Goal: Information Seeking & Learning: Check status

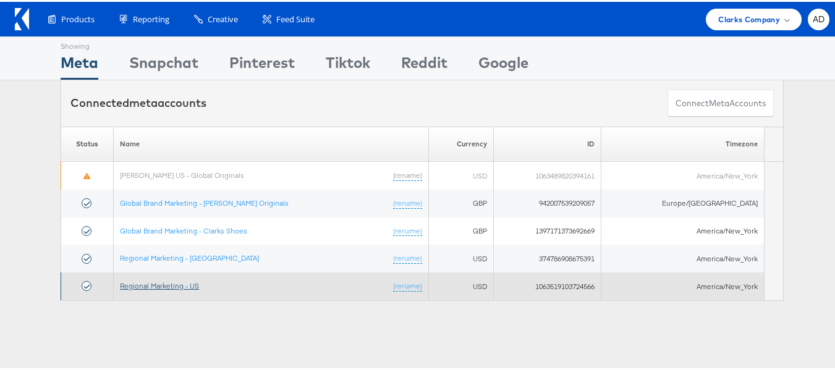
click at [170, 287] on link "Regional Marketing - US" at bounding box center [159, 283] width 79 height 9
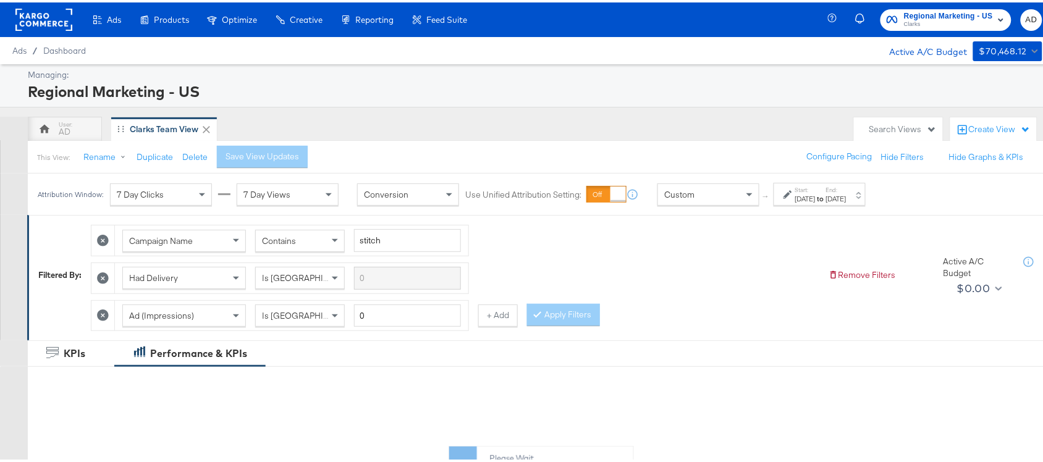
click at [826, 198] on strong "to" at bounding box center [821, 196] width 11 height 9
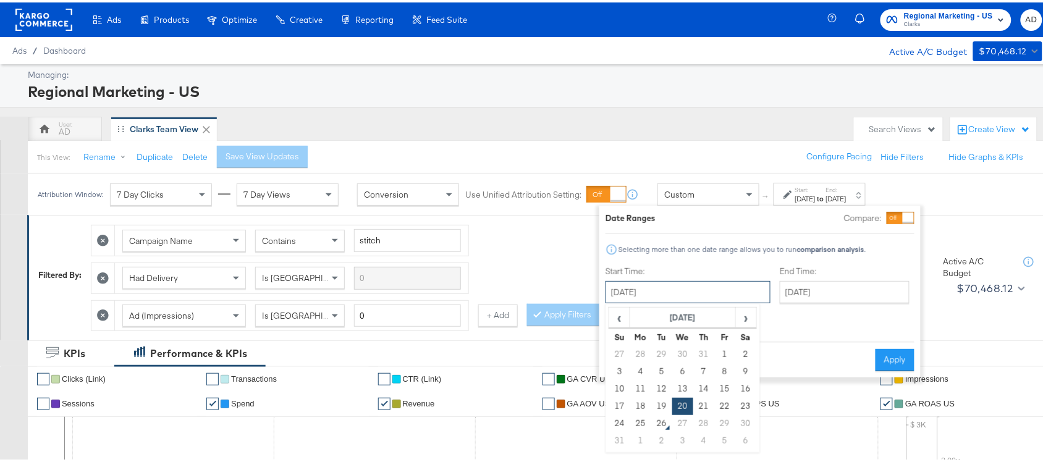
click at [665, 295] on input "August 20th 2025" at bounding box center [688, 290] width 165 height 22
click at [622, 399] on td "17" at bounding box center [619, 403] width 21 height 17
type input "[DATE]"
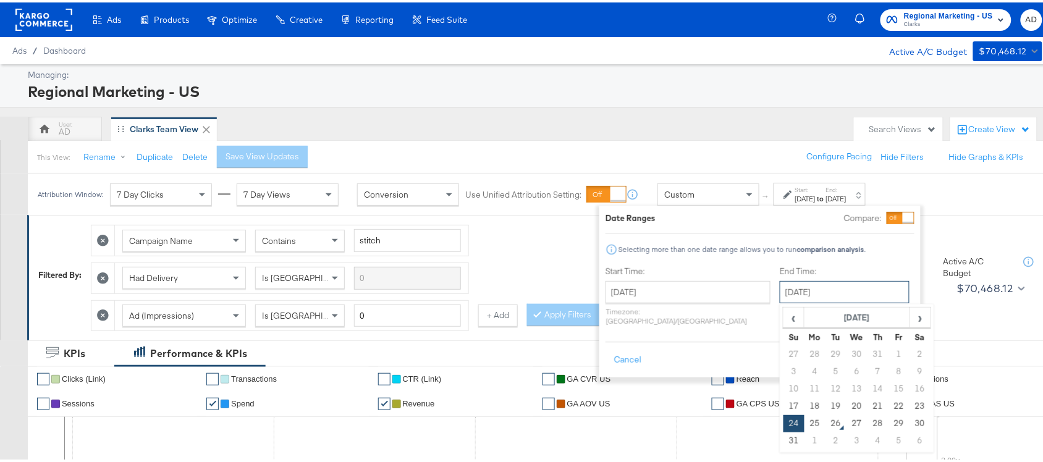
click at [817, 285] on input "[DATE]" at bounding box center [845, 290] width 130 height 22
click at [910, 405] on td "23" at bounding box center [920, 403] width 21 height 17
type input "[DATE]"
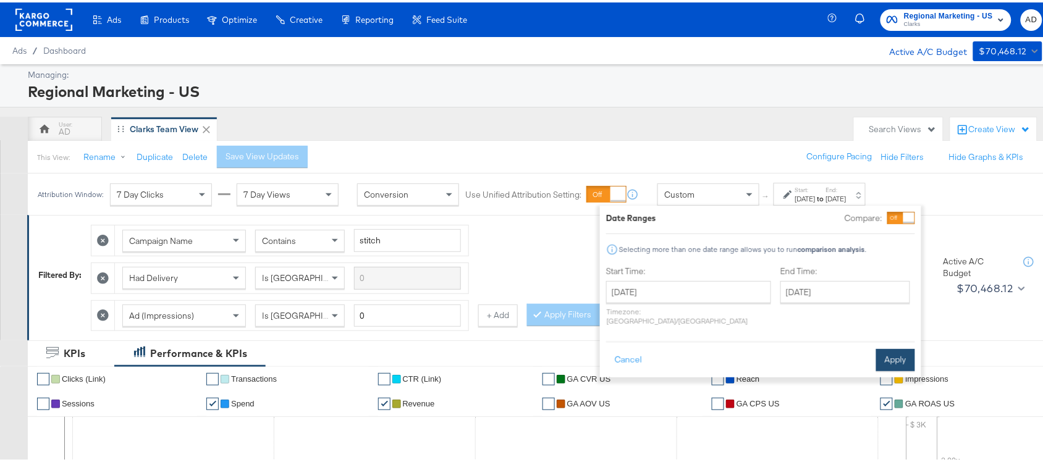
click at [887, 347] on button "Apply" at bounding box center [895, 358] width 39 height 22
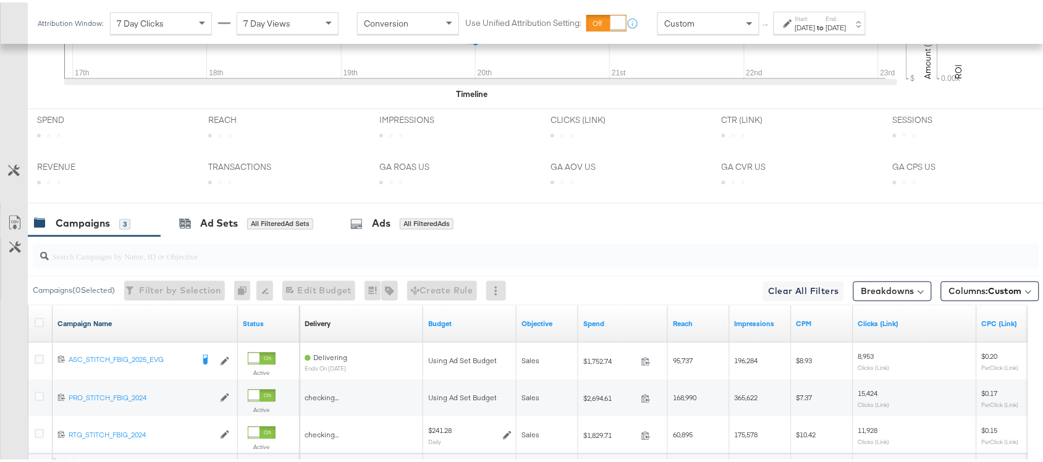
scroll to position [644, 0]
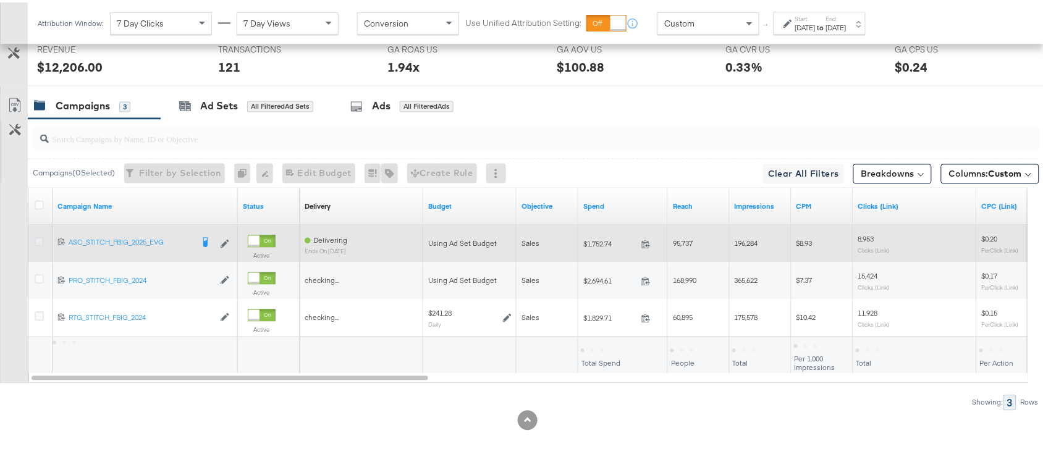
click at [41, 243] on icon at bounding box center [39, 239] width 9 height 9
click at [0, 0] on input "checkbox" at bounding box center [0, 0] width 0 height 0
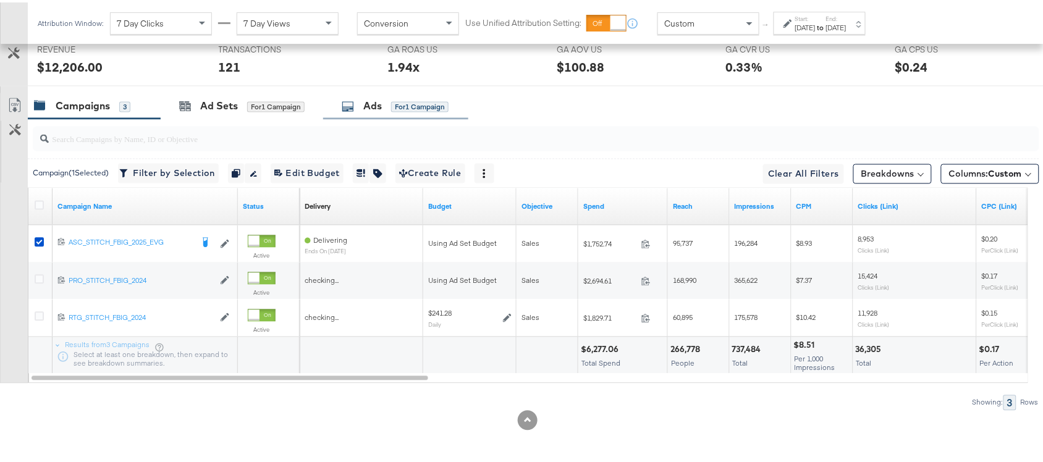
click at [370, 108] on div "Ads" at bounding box center [372, 104] width 19 height 14
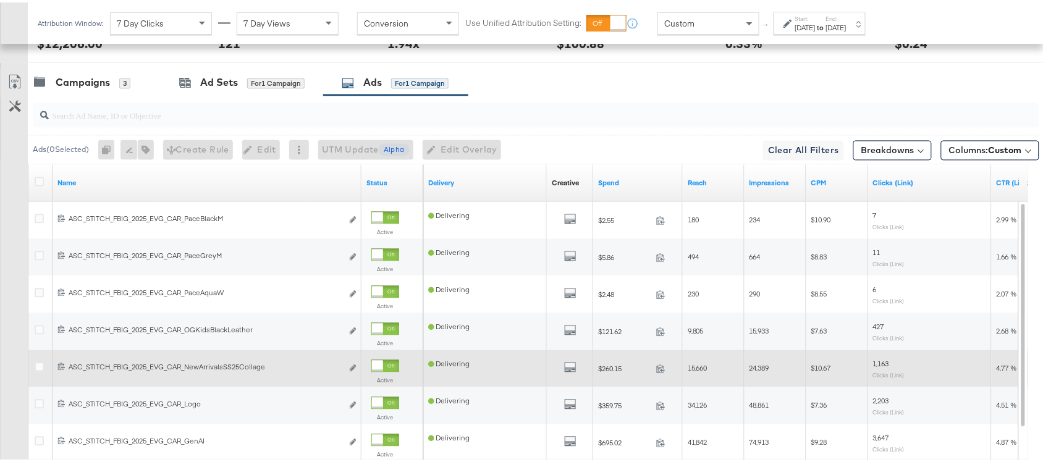
scroll to position [662, 0]
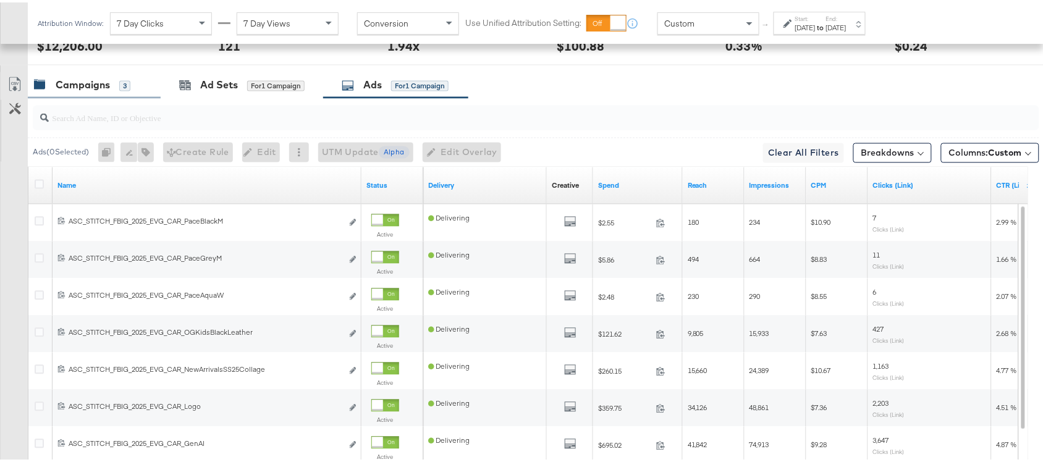
click at [87, 90] on div "Campaigns" at bounding box center [83, 83] width 54 height 14
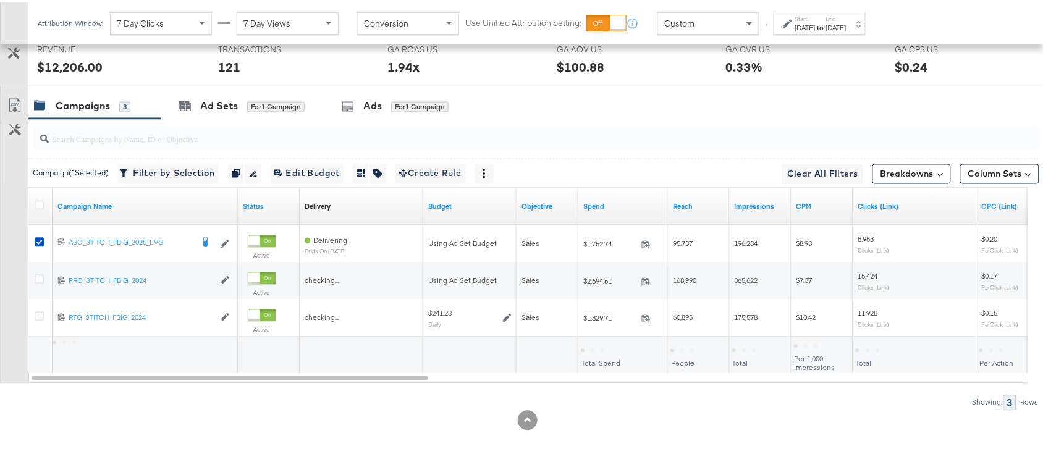
scroll to position [644, 0]
click at [366, 106] on div "Ads" at bounding box center [372, 104] width 19 height 14
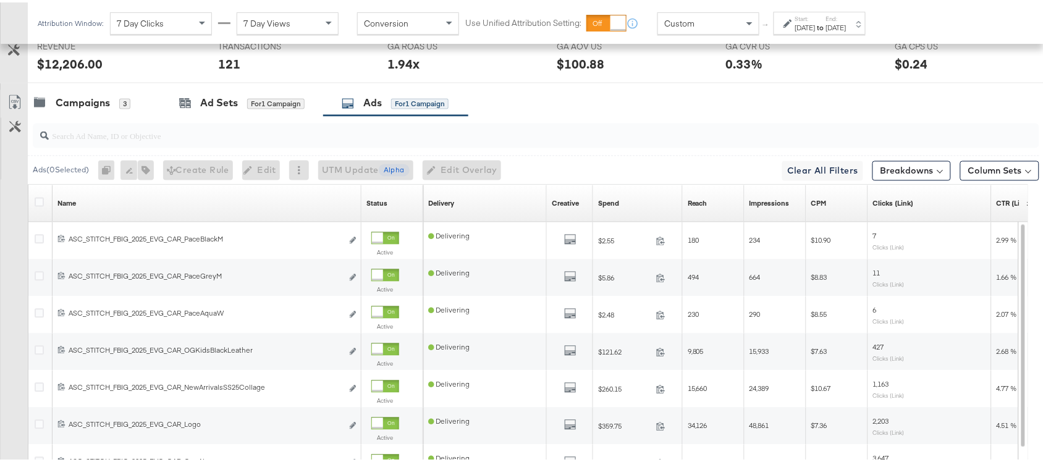
scroll to position [662, 0]
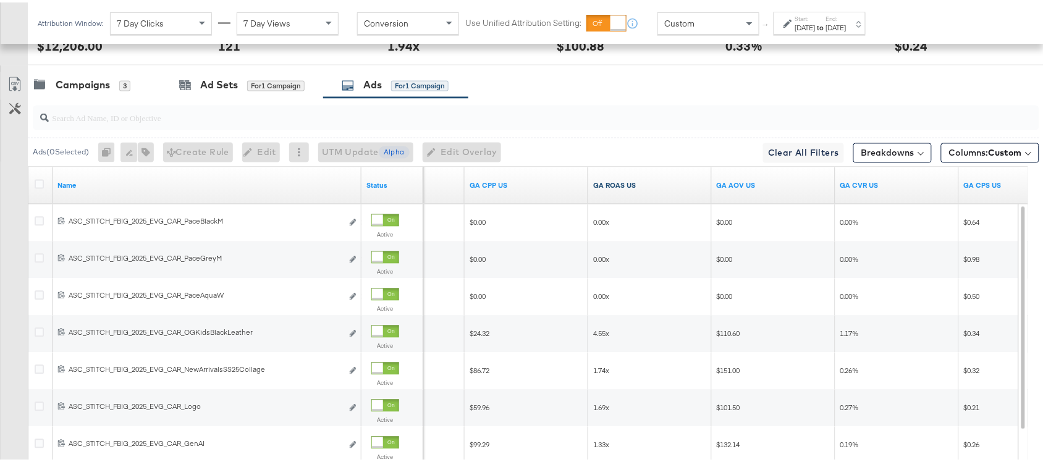
click at [640, 188] on link "GA ROAS US" at bounding box center [650, 184] width 114 height 10
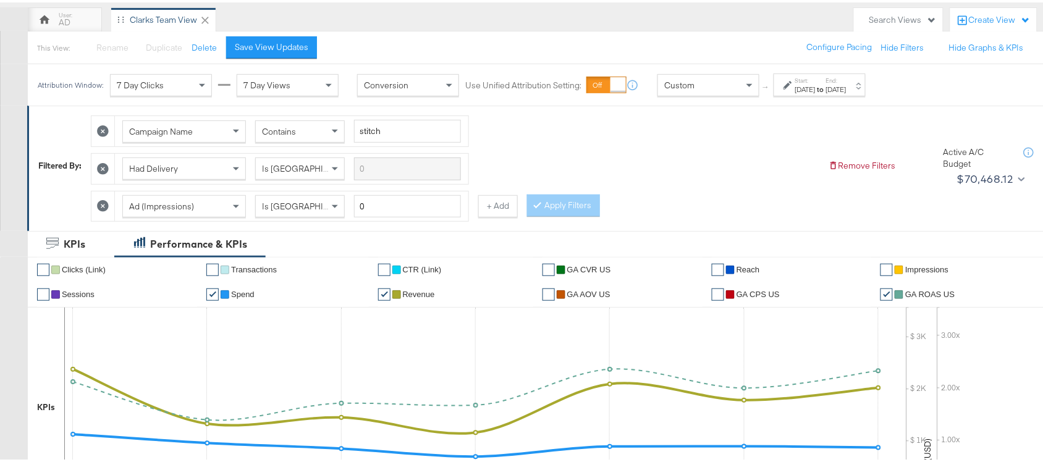
scroll to position [98, 0]
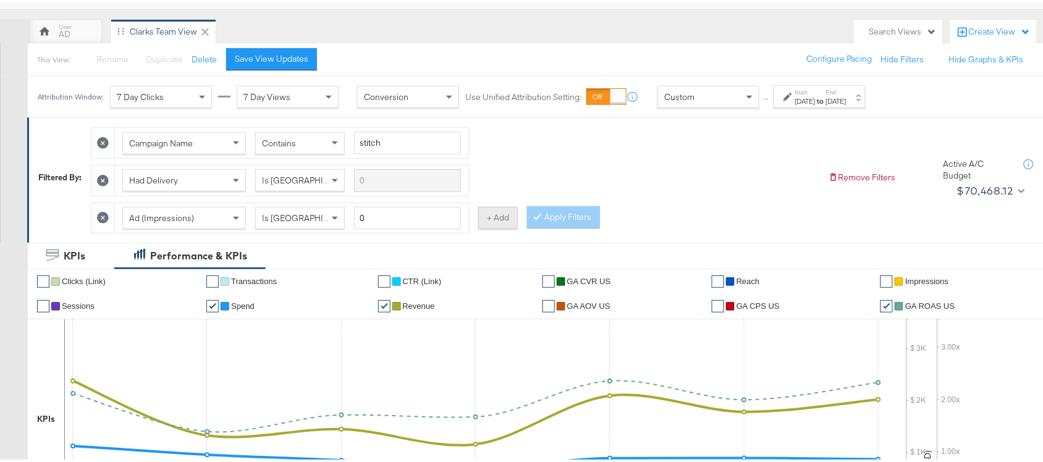
click at [513, 209] on button "+ Add" at bounding box center [498, 216] width 40 height 22
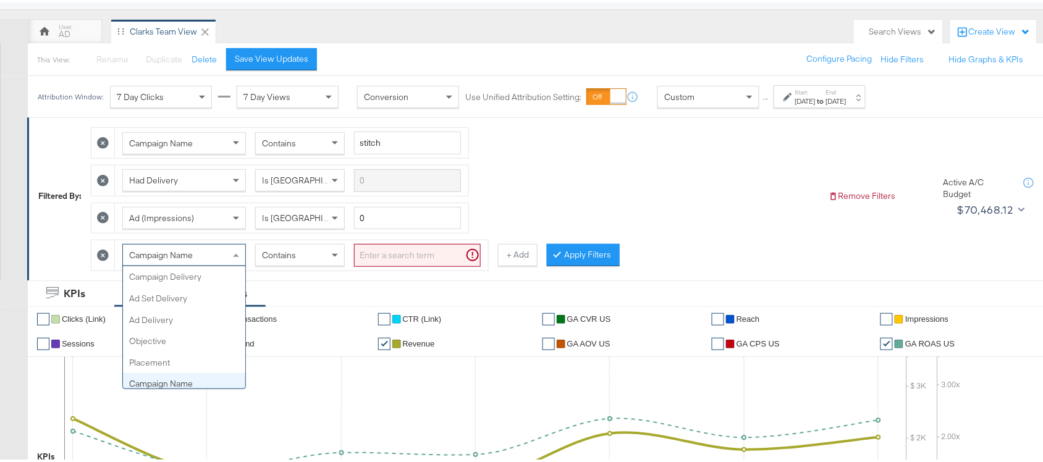
scroll to position [106, 0]
click at [208, 263] on div "Campaign Name" at bounding box center [184, 252] width 122 height 21
type input "ad d"
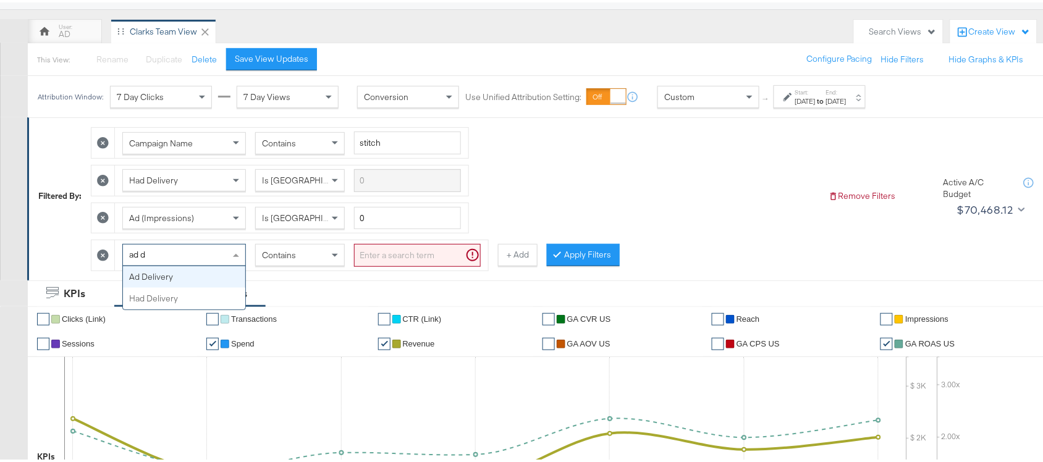
scroll to position [0, 0]
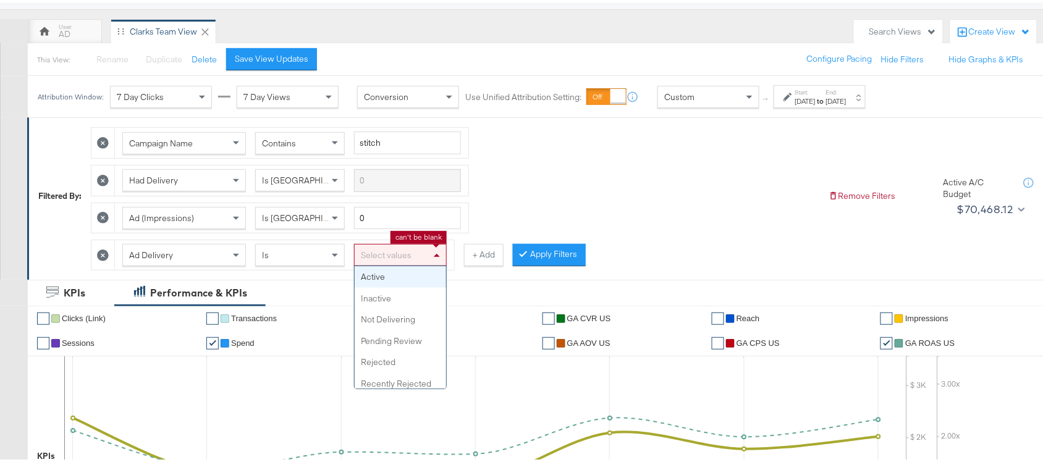
click at [397, 250] on div "Select values" at bounding box center [400, 252] width 91 height 21
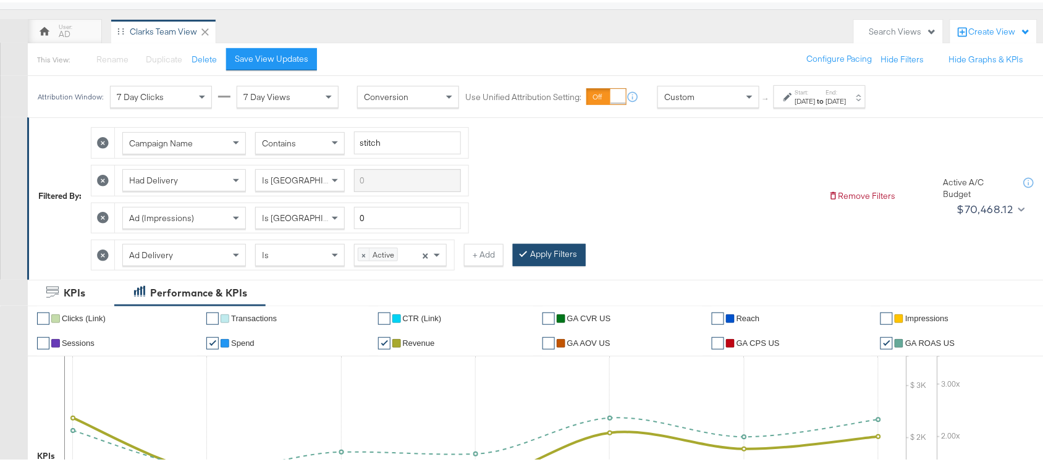
click at [554, 253] on button "Apply Filters" at bounding box center [549, 253] width 73 height 22
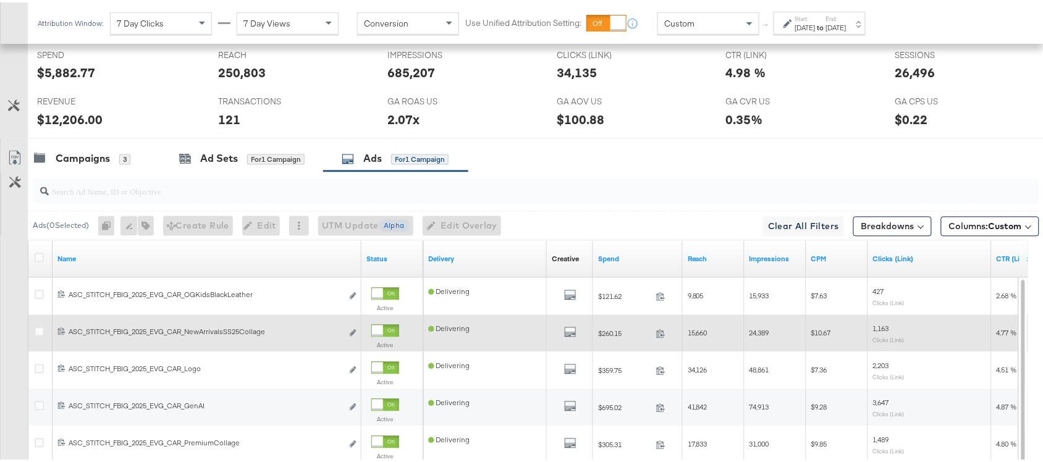
scroll to position [606, 0]
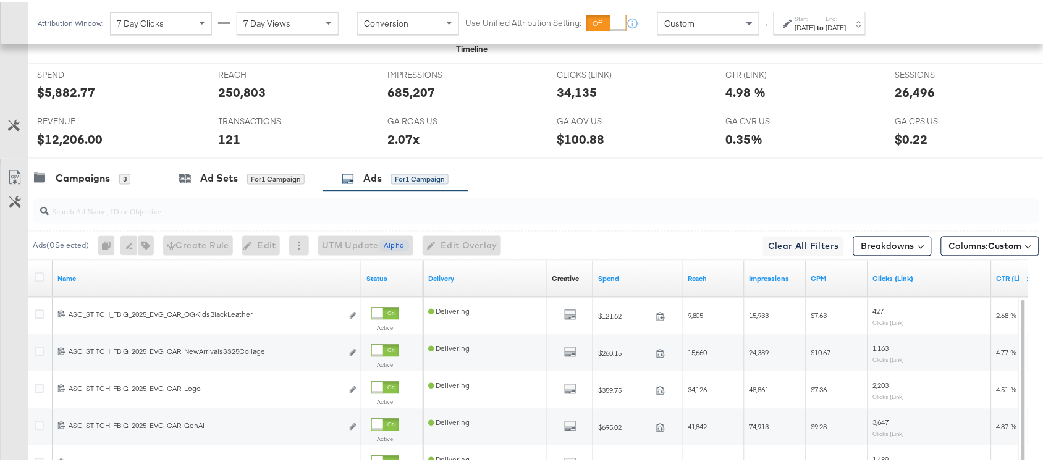
click at [120, 220] on div at bounding box center [536, 208] width 1007 height 25
paste input "promocollage"
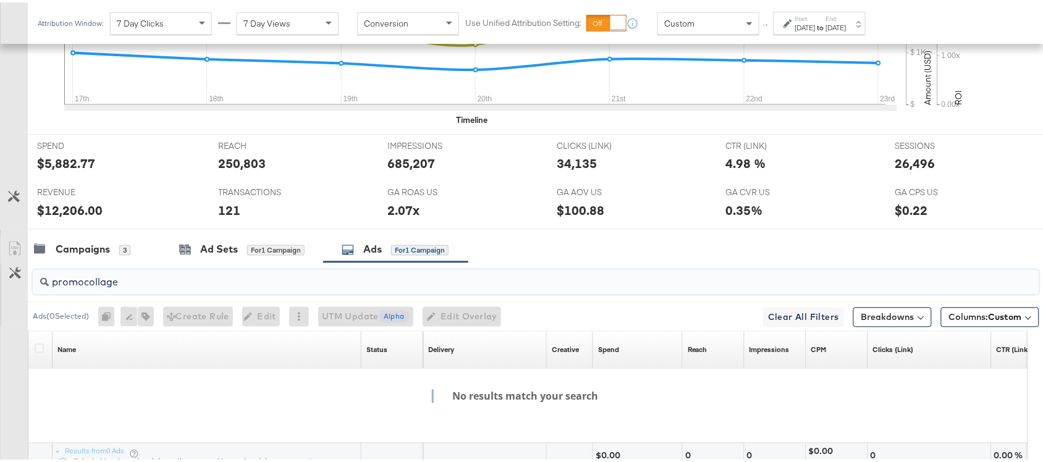
scroll to position [644, 0]
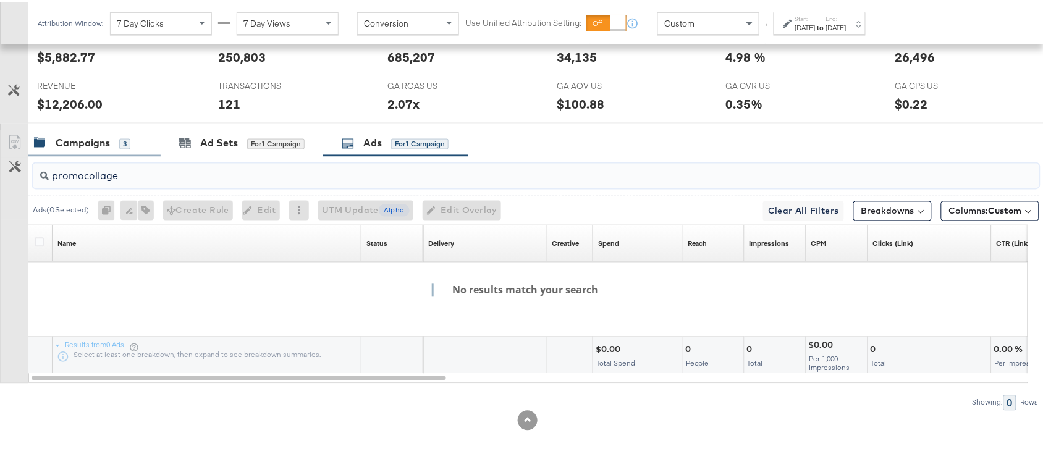
type input "promocollage"
click at [54, 139] on div "Campaigns 3" at bounding box center [82, 141] width 96 height 14
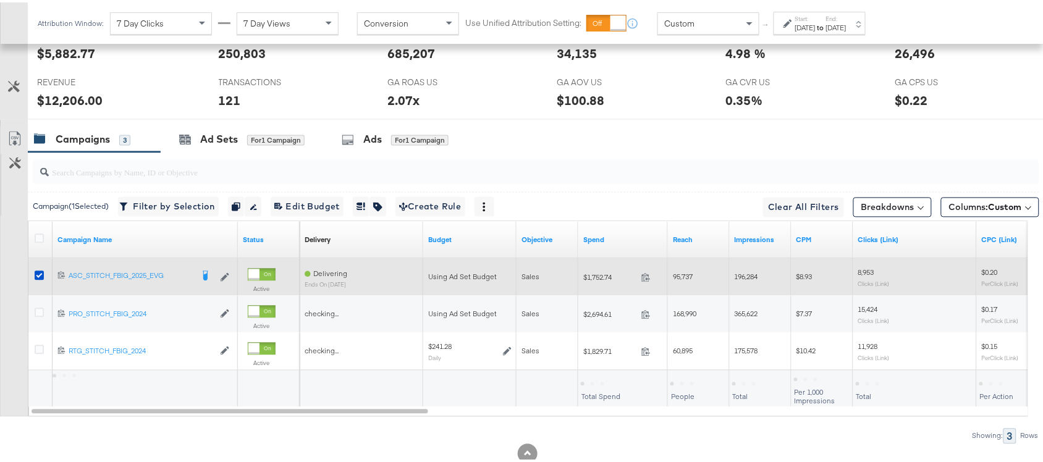
click at [33, 272] on div at bounding box center [41, 275] width 23 height 22
click at [38, 277] on icon at bounding box center [39, 273] width 9 height 9
click at [0, 0] on input "checkbox" at bounding box center [0, 0] width 0 height 0
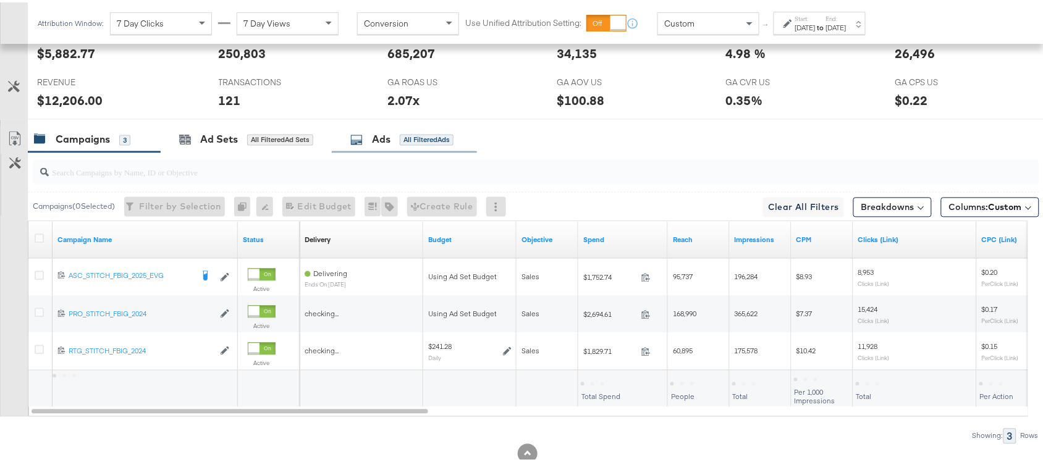
click at [368, 151] on div "Ads All Filtered Ads" at bounding box center [404, 137] width 145 height 27
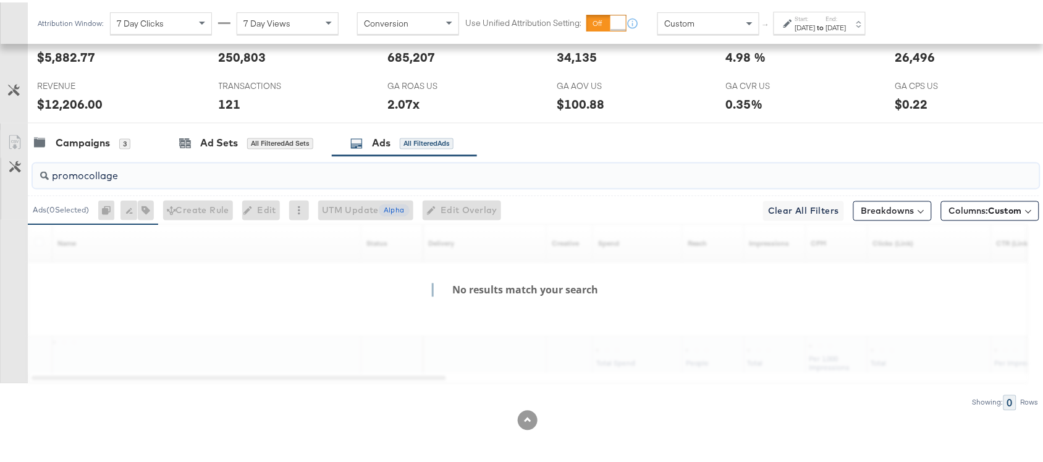
click at [185, 176] on input "promocollage" at bounding box center [498, 169] width 899 height 24
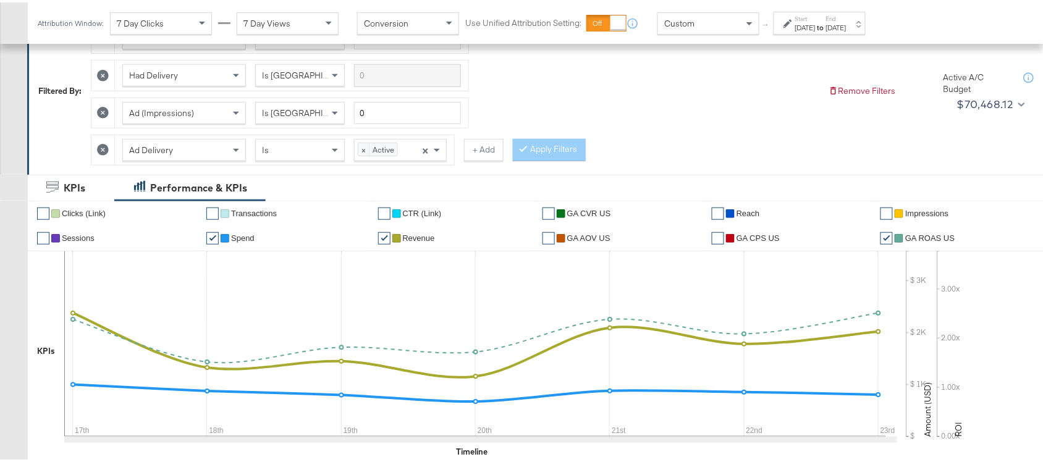
scroll to position [0, 0]
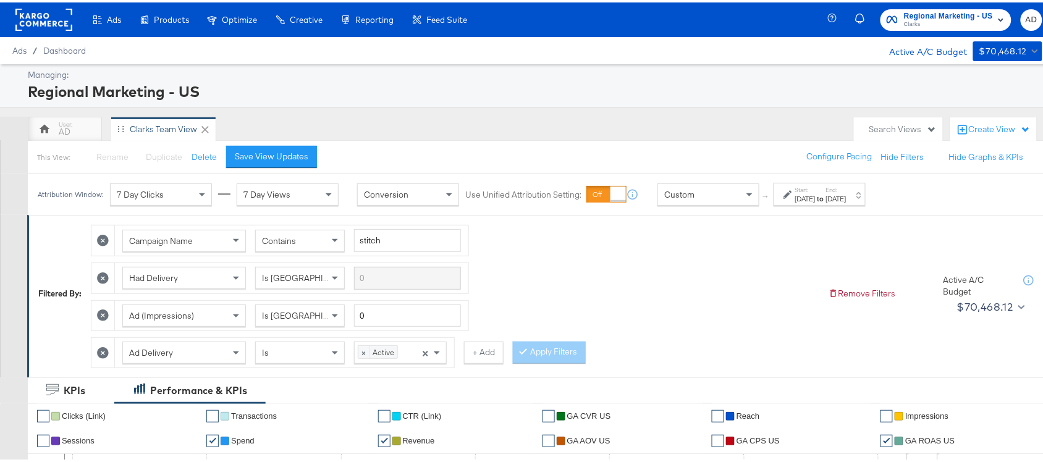
click at [38, 23] on rect at bounding box center [43, 17] width 57 height 22
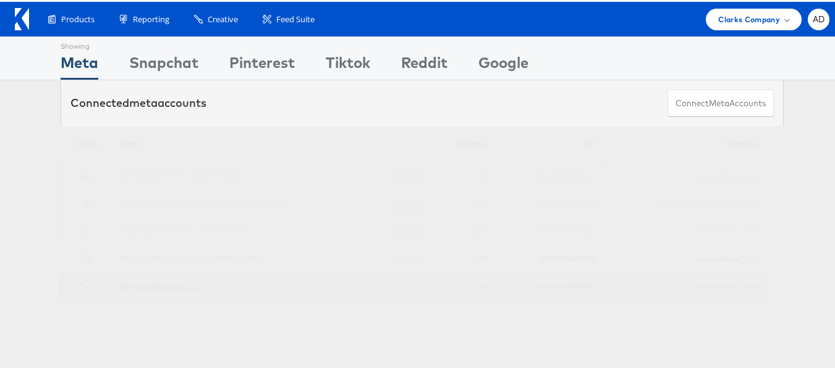
click at [165, 284] on link "Regional Marketing - US" at bounding box center [159, 283] width 79 height 9
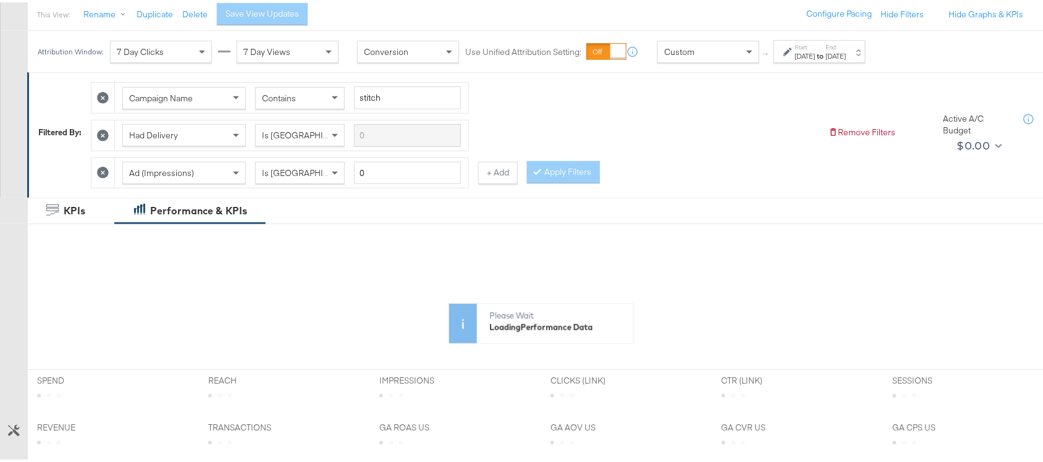
scroll to position [144, 0]
click at [826, 54] on strong "to" at bounding box center [821, 52] width 11 height 9
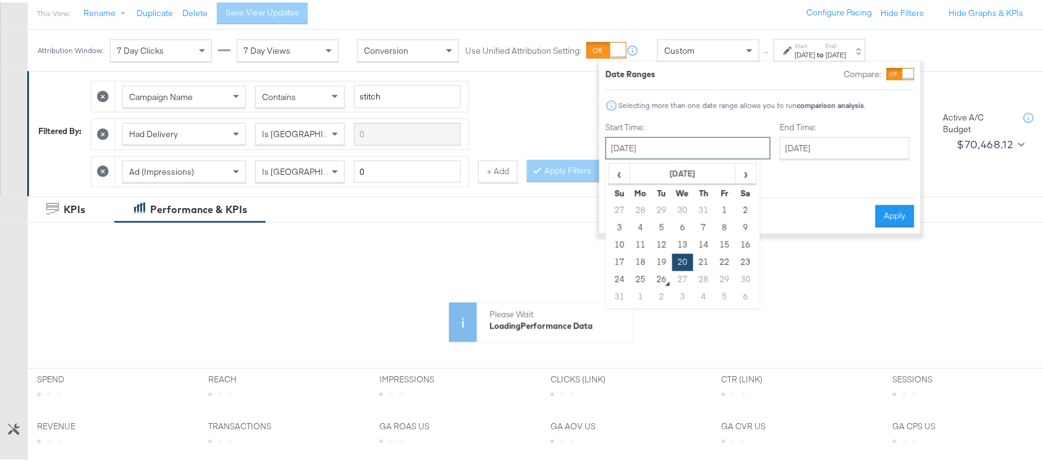
click at [690, 143] on input "[DATE]" at bounding box center [688, 146] width 165 height 22
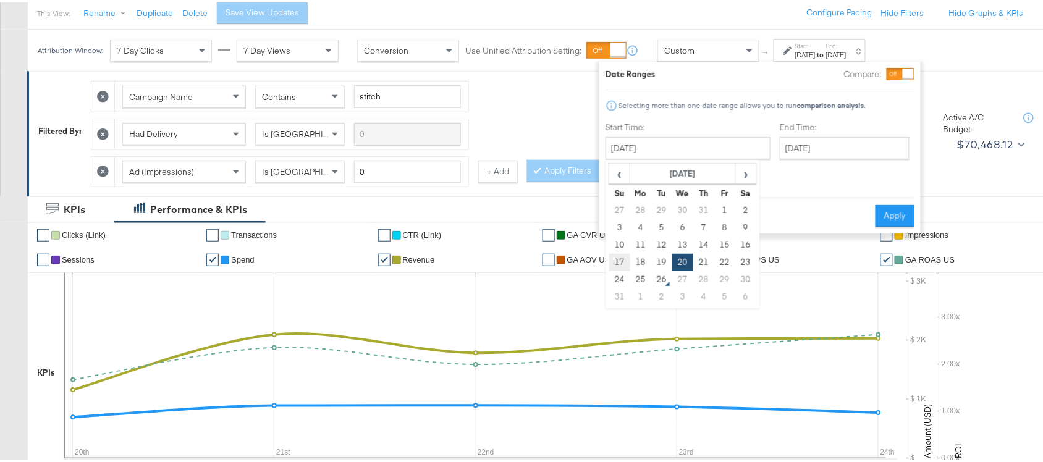
click at [620, 261] on td "17" at bounding box center [619, 259] width 21 height 17
type input "August 17th 2025"
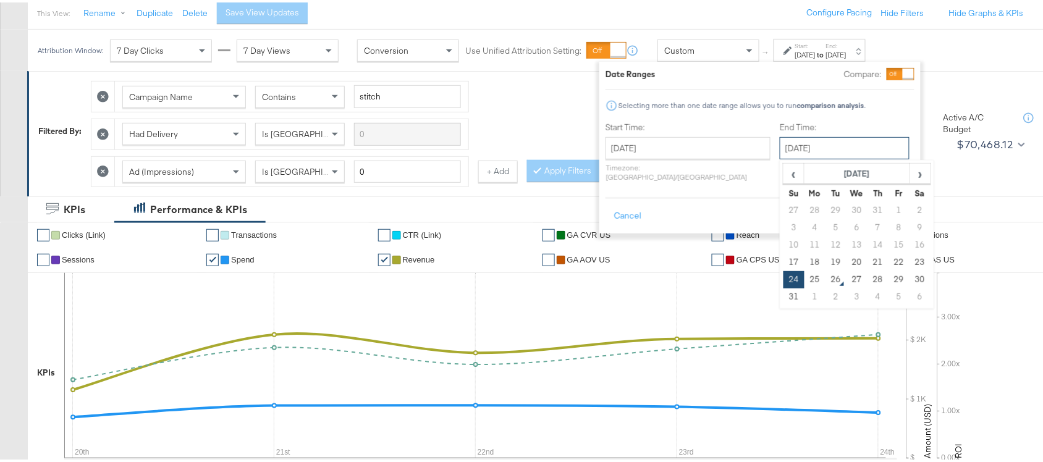
click at [803, 147] on input "August 24th 2025" at bounding box center [845, 146] width 130 height 22
click at [910, 260] on td "23" at bounding box center [920, 259] width 21 height 17
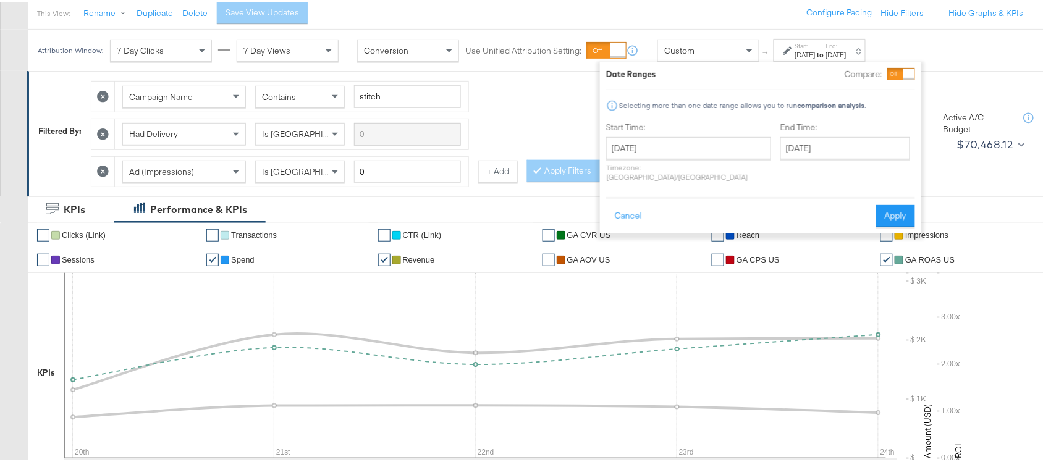
type input "August 23rd 2025"
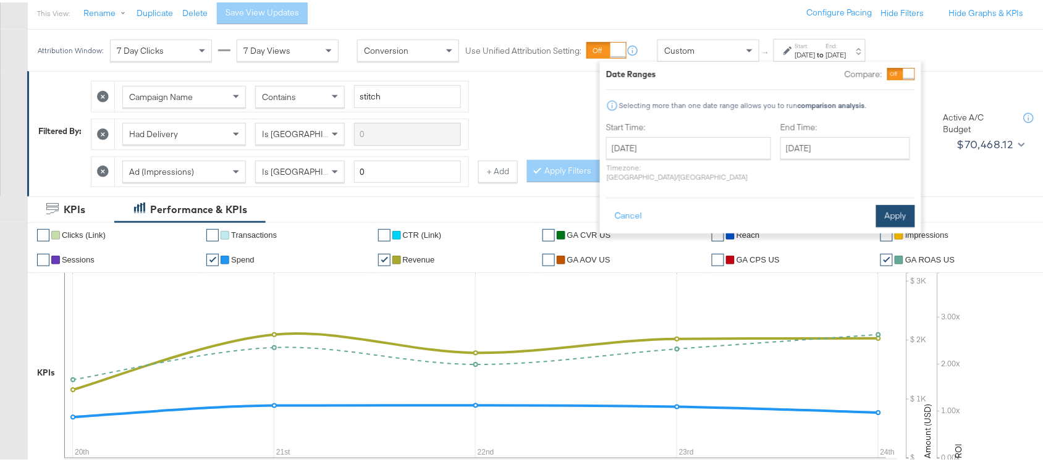
click at [890, 208] on button "Apply" at bounding box center [895, 214] width 39 height 22
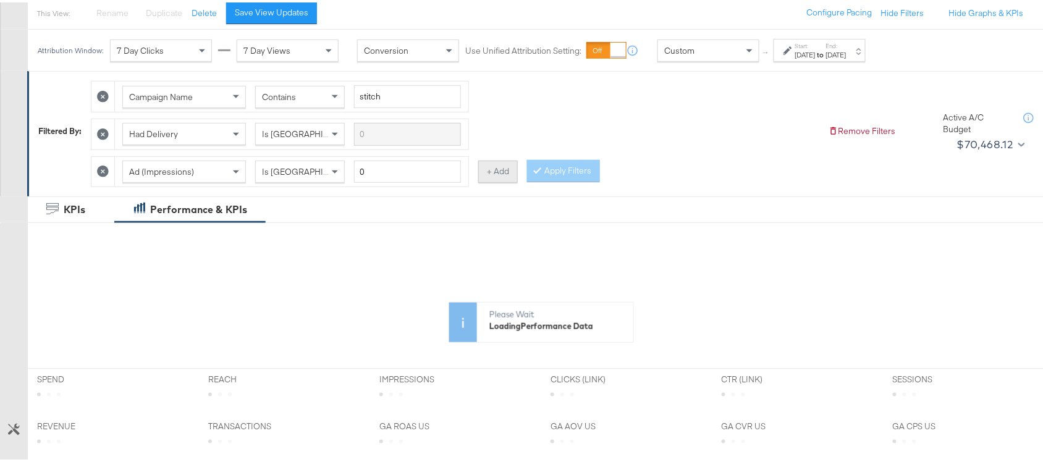
click at [486, 167] on button "+ Add" at bounding box center [498, 169] width 40 height 22
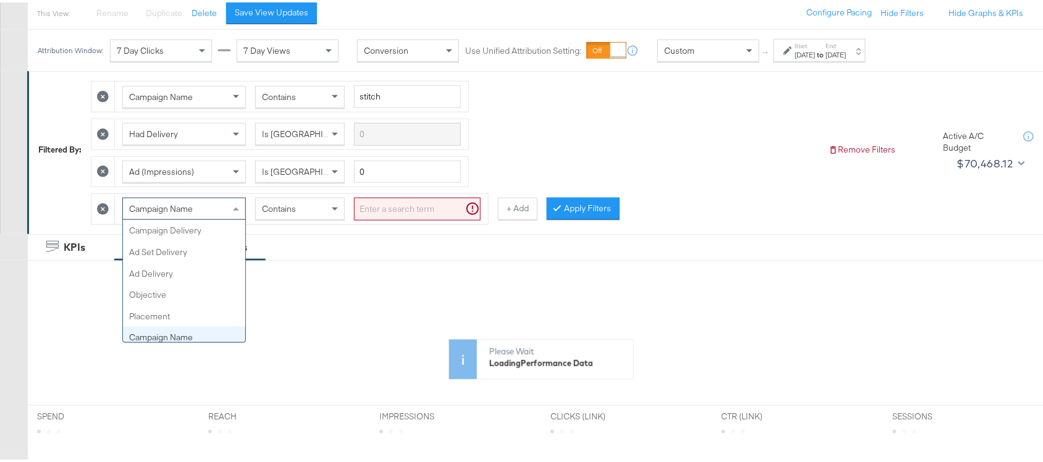
scroll to position [106, 0]
click at [205, 214] on div "Campaign Name" at bounding box center [184, 206] width 122 height 21
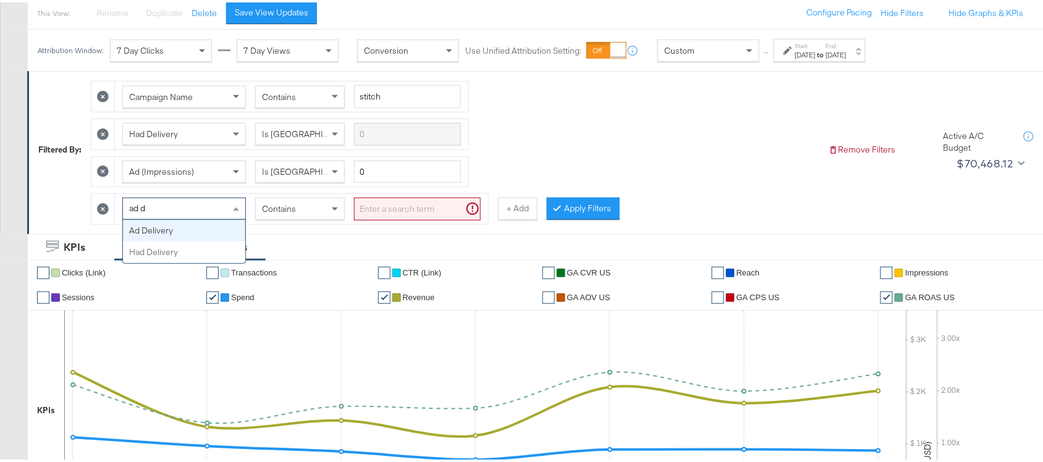
scroll to position [0, 0]
type input "ad de"
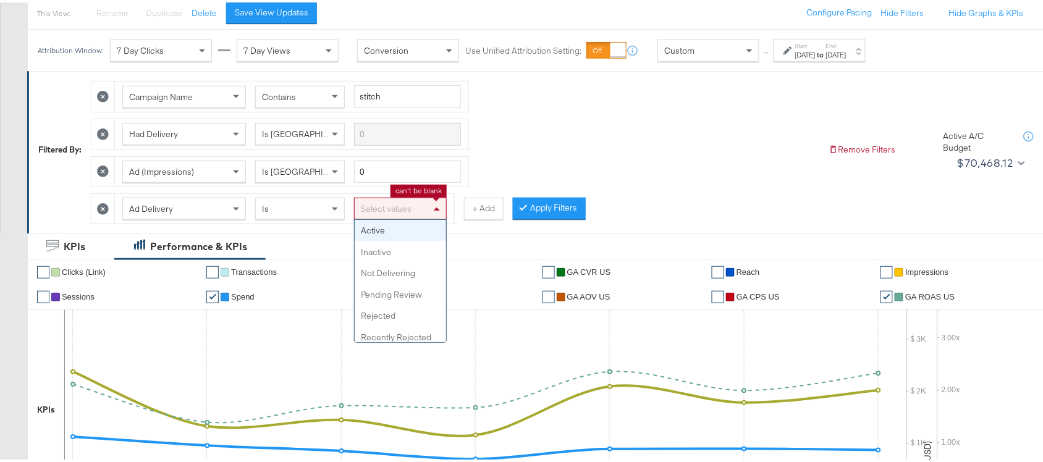
click at [394, 203] on div "Select values" at bounding box center [400, 206] width 91 height 21
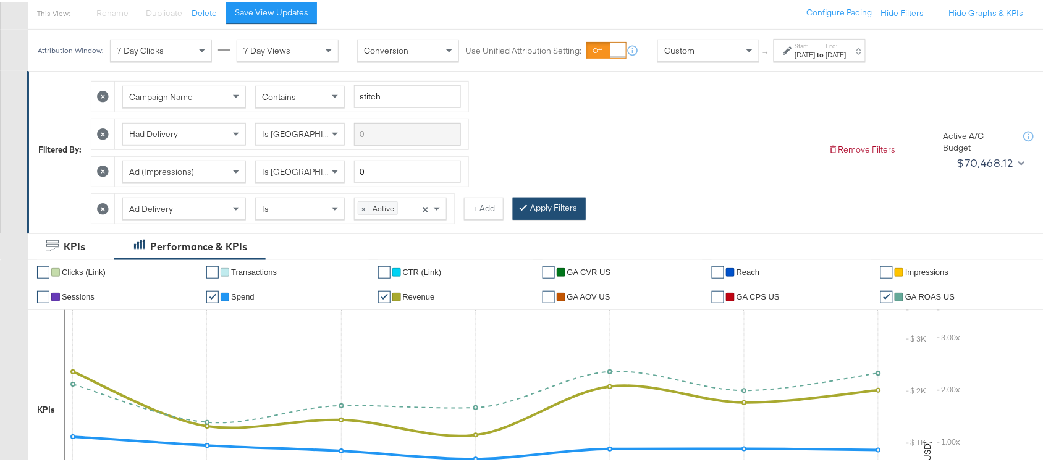
click at [556, 208] on button "Apply Filters" at bounding box center [549, 206] width 73 height 22
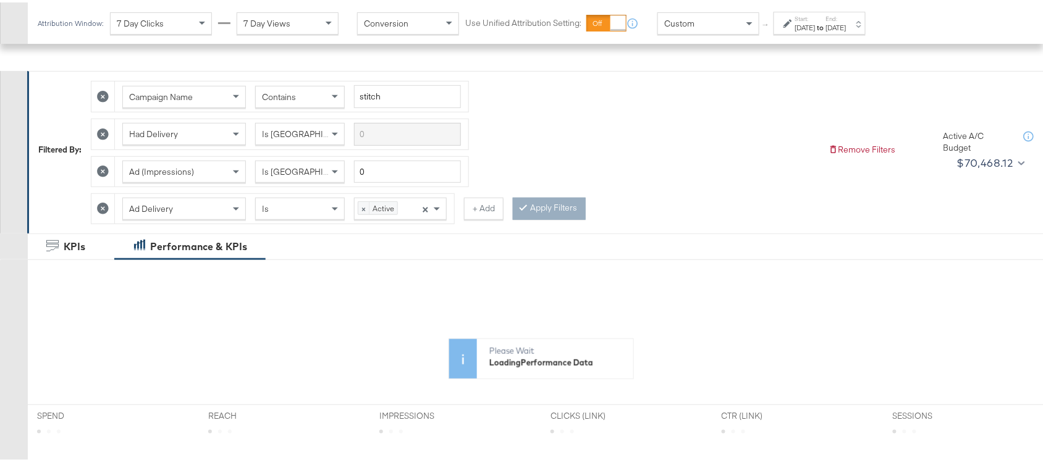
scroll to position [561, 0]
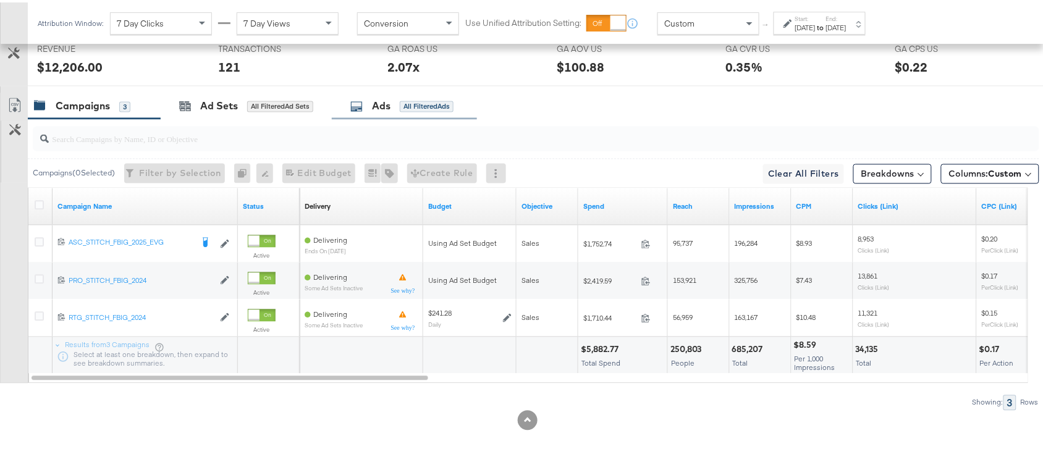
click at [384, 100] on div "Ads" at bounding box center [381, 104] width 19 height 14
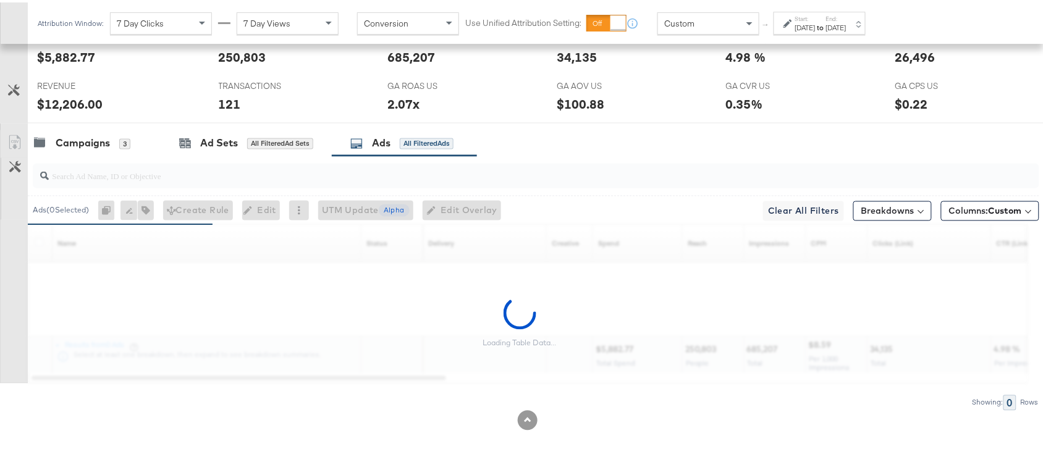
scroll to position [682, 0]
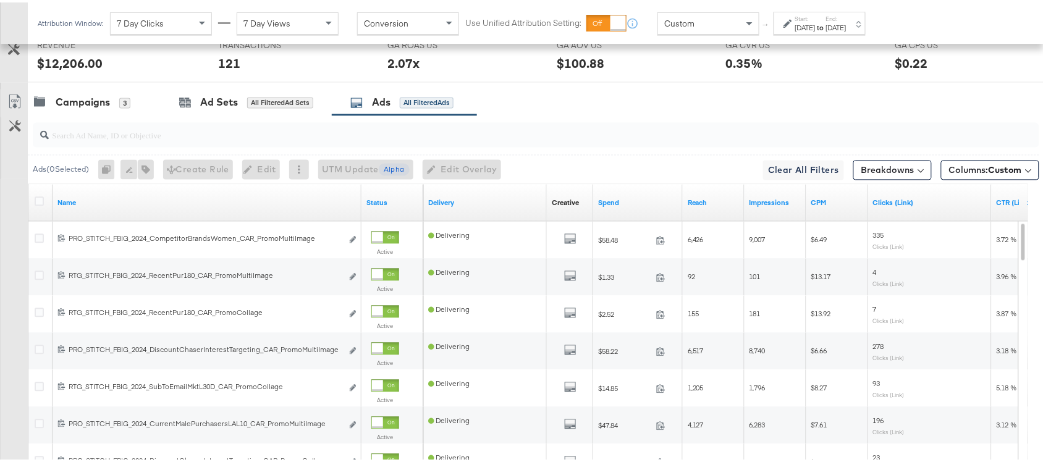
click at [110, 145] on div at bounding box center [536, 132] width 1007 height 25
paste input "promocollage"
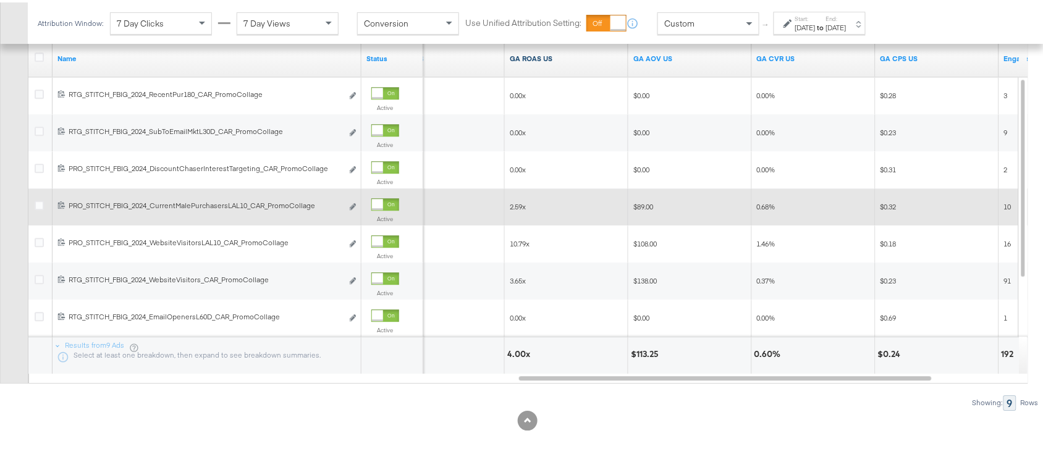
click at [573, 57] on link "GA ROAS US" at bounding box center [567, 56] width 114 height 10
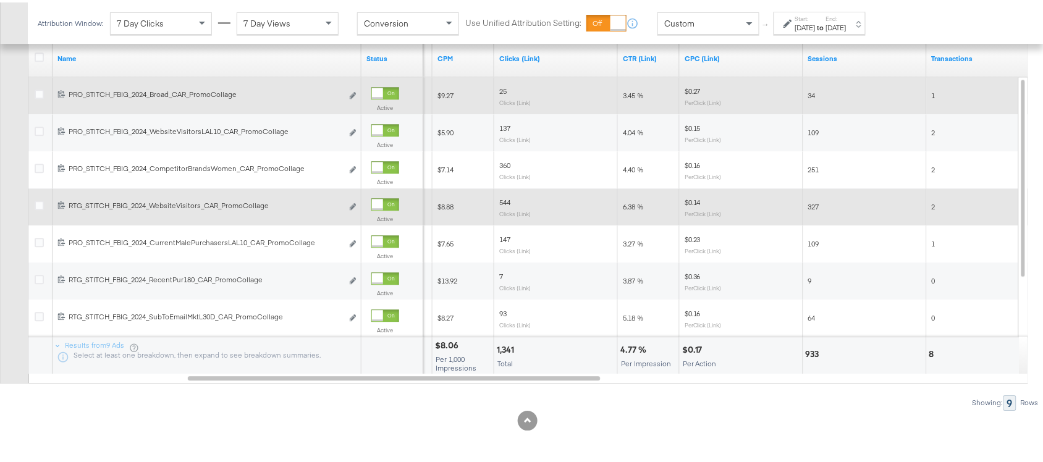
scroll to position [724, 0]
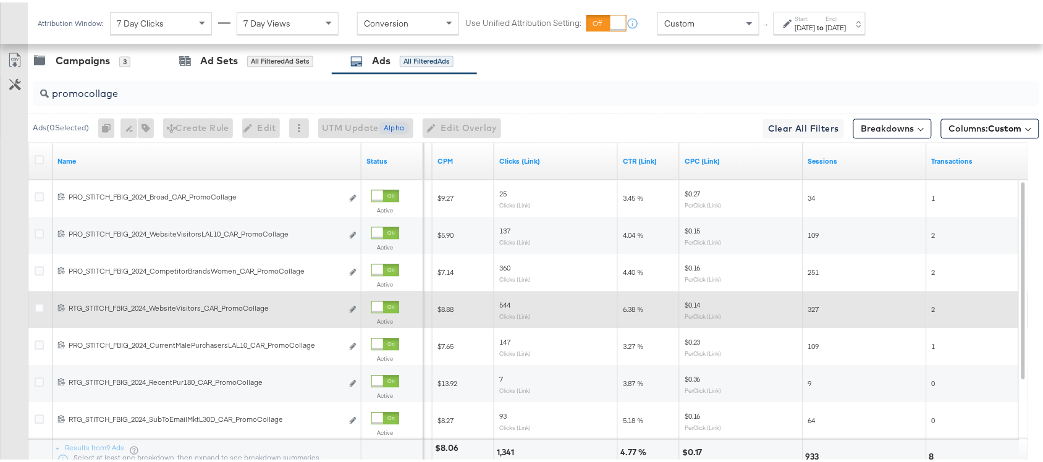
click at [150, 98] on input "promocollage" at bounding box center [498, 86] width 899 height 24
paste input "+logo"
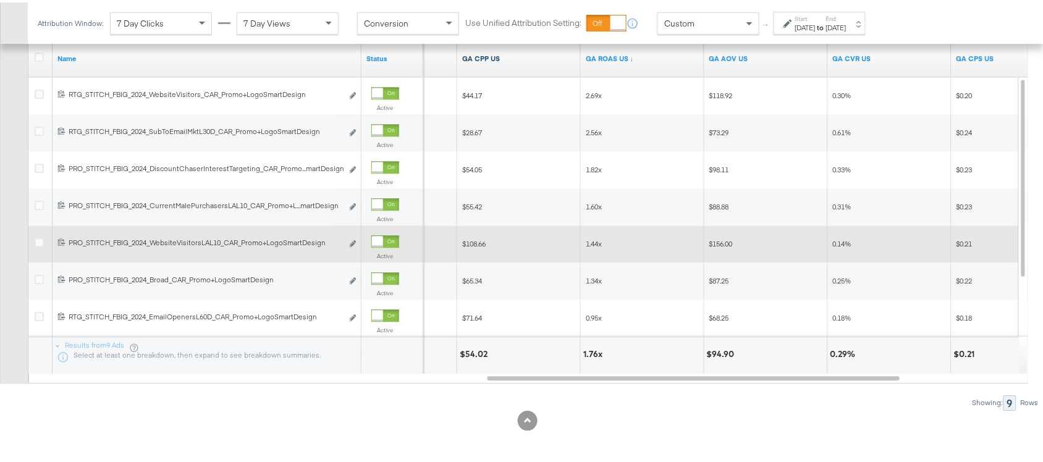
click at [512, 56] on link "GA CPP US" at bounding box center [519, 56] width 114 height 10
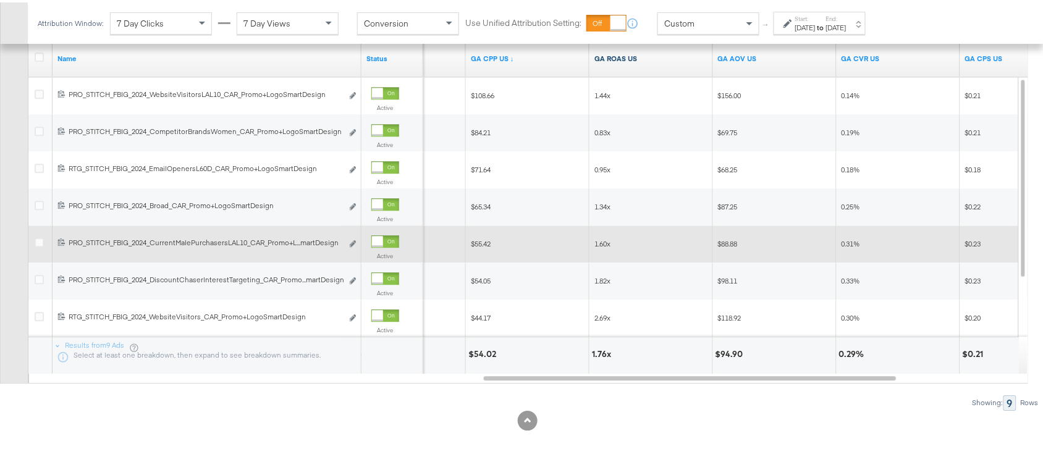
click at [653, 60] on link "GA ROAS US" at bounding box center [651, 56] width 114 height 10
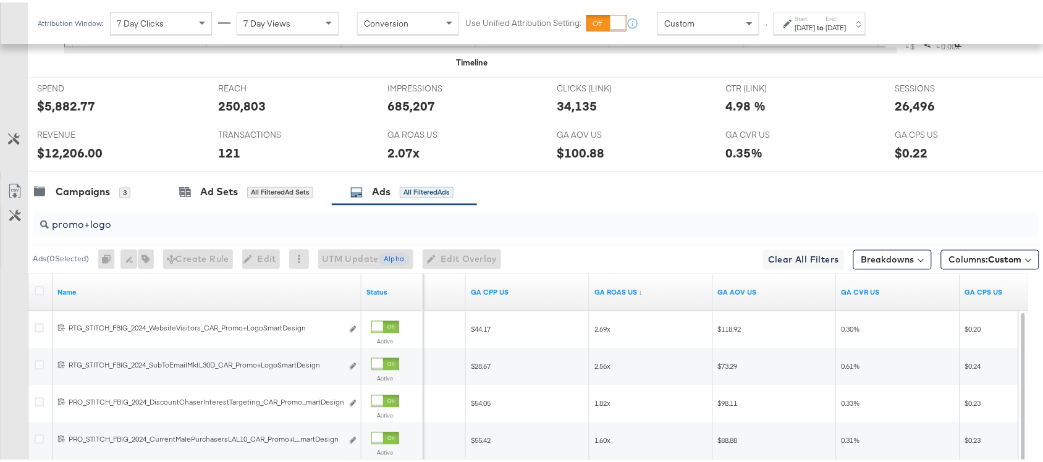
scroll to position [591, 0]
click at [163, 235] on div "promo+logo" at bounding box center [536, 223] width 1007 height 25
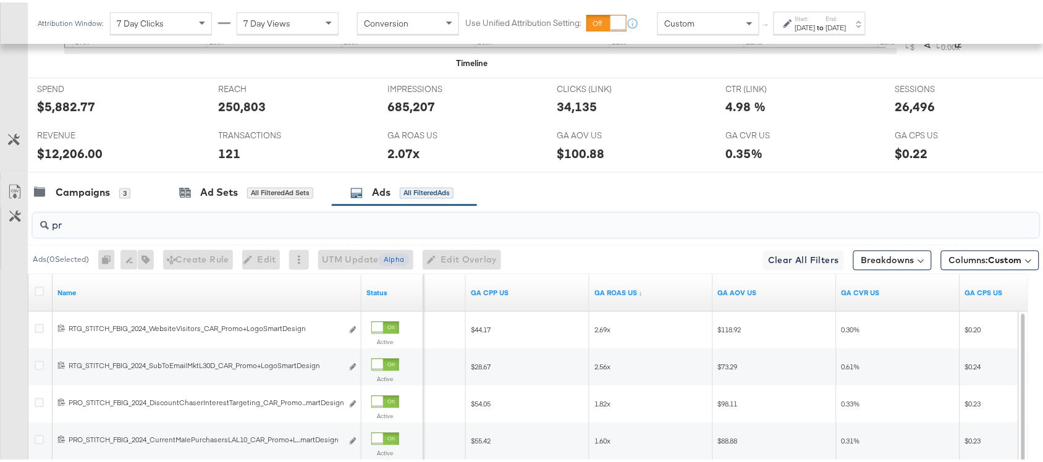
type input "p"
click at [587, 198] on div "Campaigns 3 Ad Sets All Filtered Ad Sets Ads All Filtered Ads" at bounding box center [541, 190] width 1027 height 27
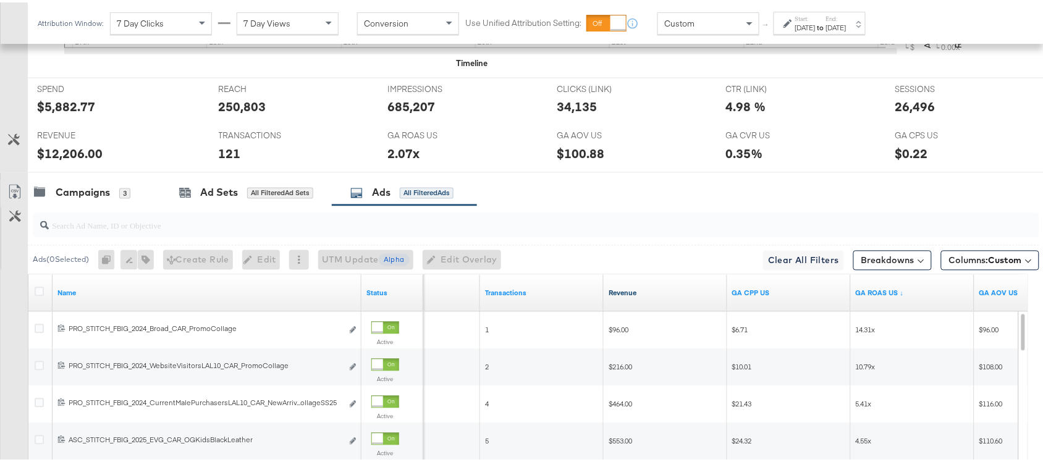
click at [650, 295] on link "Revenue" at bounding box center [666, 291] width 114 height 10
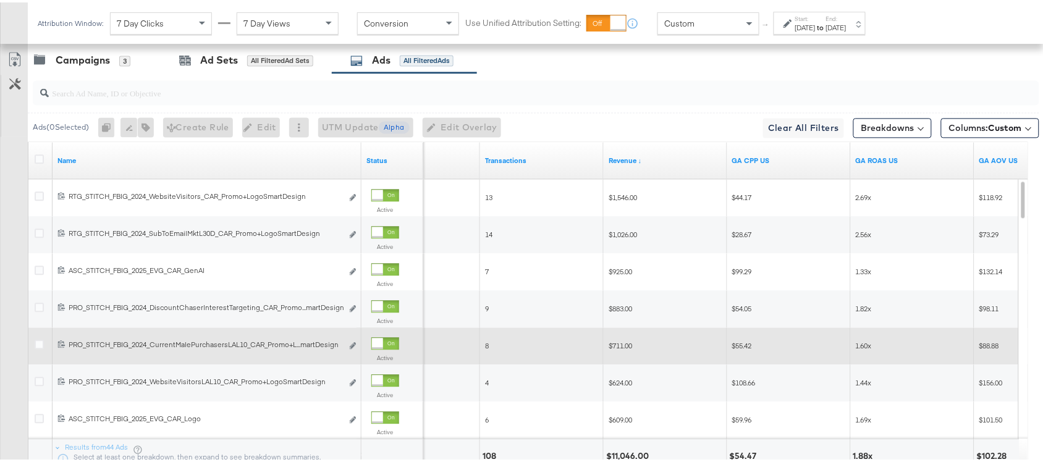
scroll to position [727, 0]
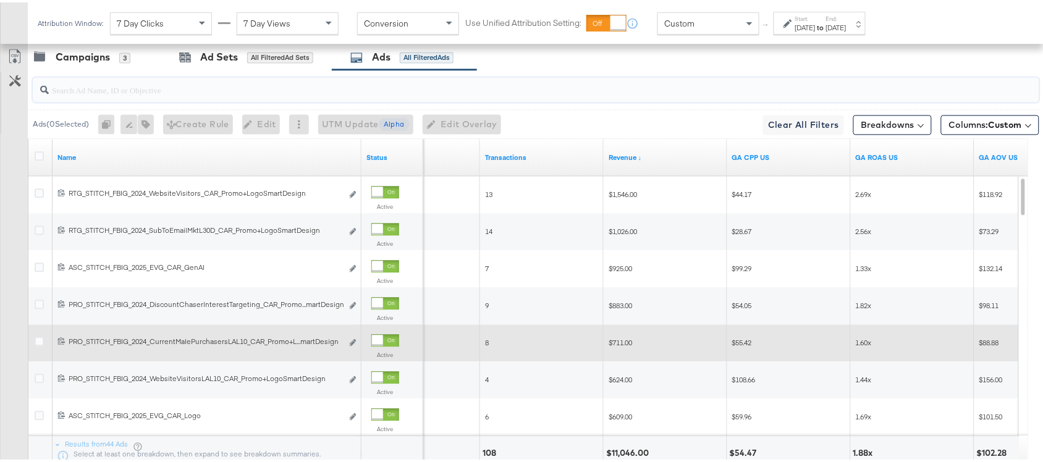
click at [112, 91] on input "search" at bounding box center [498, 82] width 899 height 24
paste input ""promo+logo""
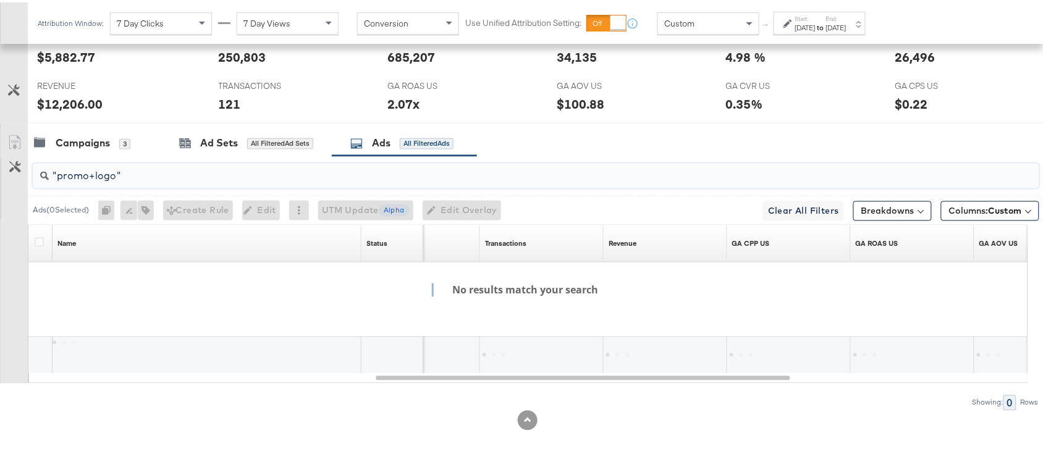
scroll to position [644, 0]
type input ""promo+logo""
click at [72, 150] on div "Campaigns 3" at bounding box center [94, 141] width 133 height 27
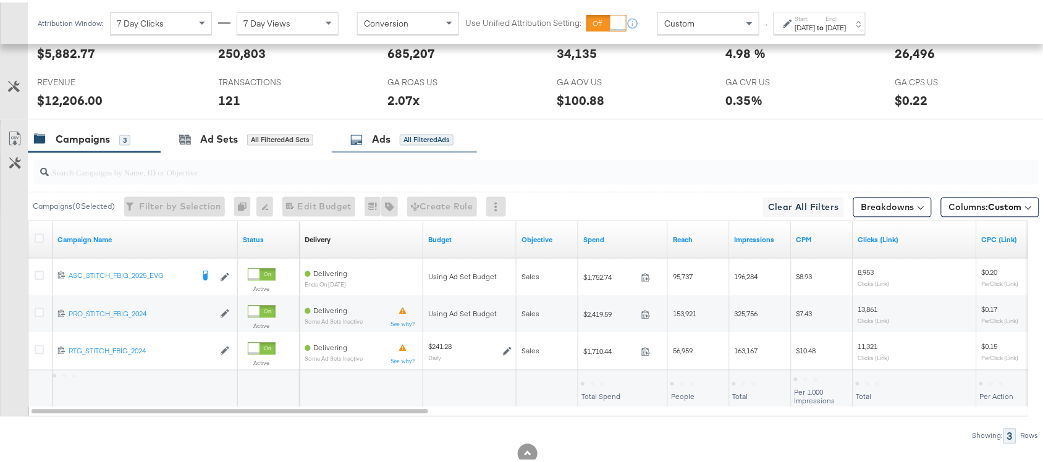
click at [383, 144] on div "Ads" at bounding box center [381, 137] width 19 height 14
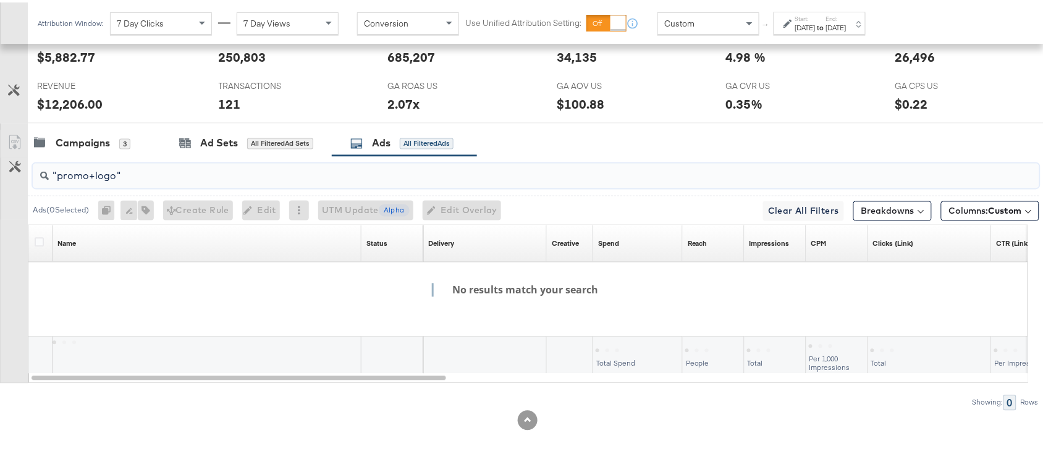
click at [226, 173] on input ""promo+logo"" at bounding box center [498, 169] width 899 height 24
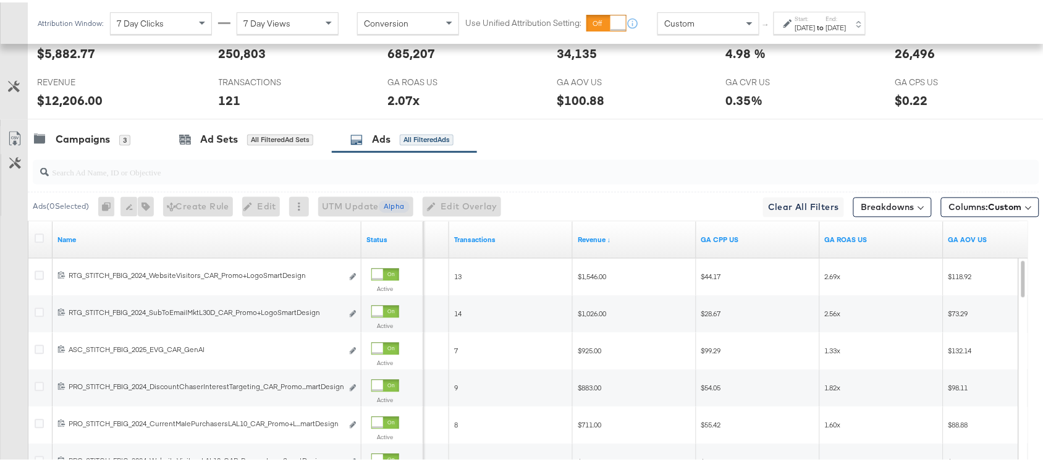
click at [614, 248] on div "Revenue ↓" at bounding box center [635, 238] width 124 height 20
click at [638, 173] on input "search" at bounding box center [498, 165] width 899 height 24
click at [150, 171] on input "search" at bounding box center [498, 165] width 899 height 24
click at [106, 177] on input "search" at bounding box center [498, 165] width 899 height 24
paste input "promo+logo"
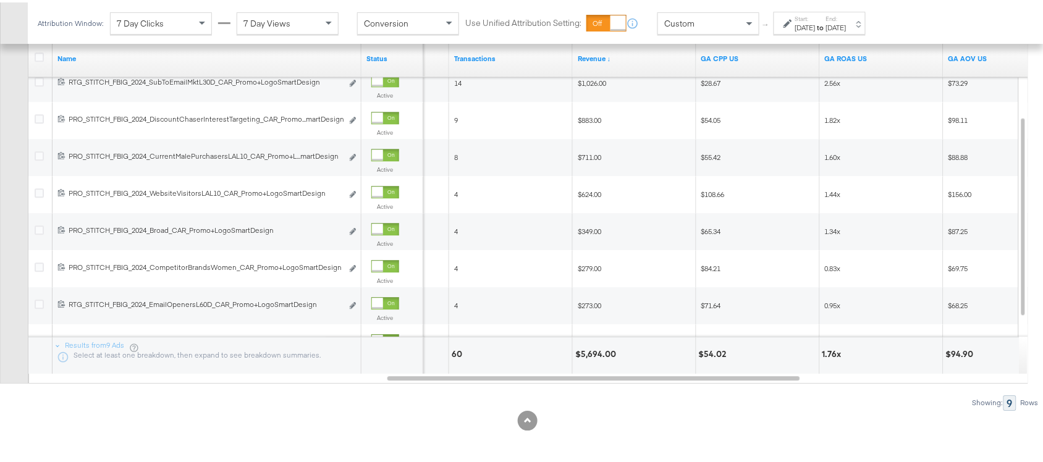
scroll to position [820, 0]
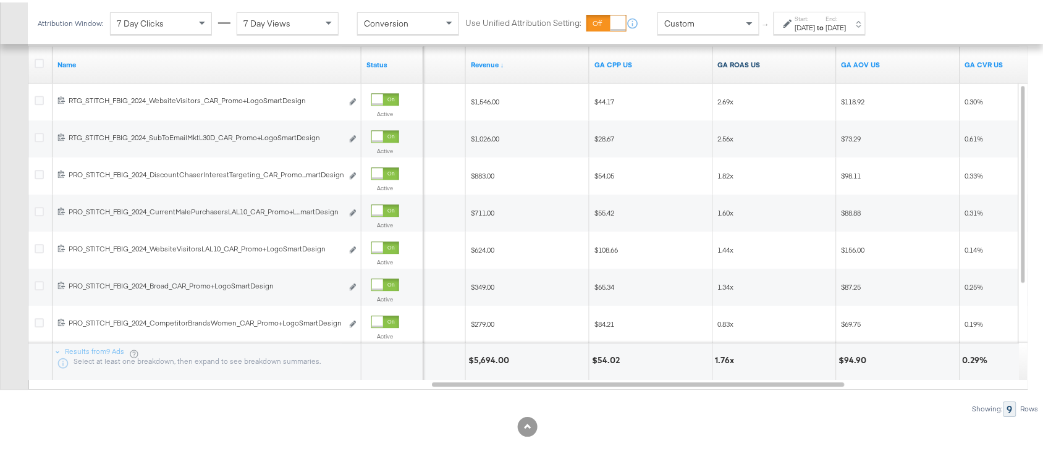
click at [766, 62] on link "GA ROAS US" at bounding box center [775, 62] width 114 height 10
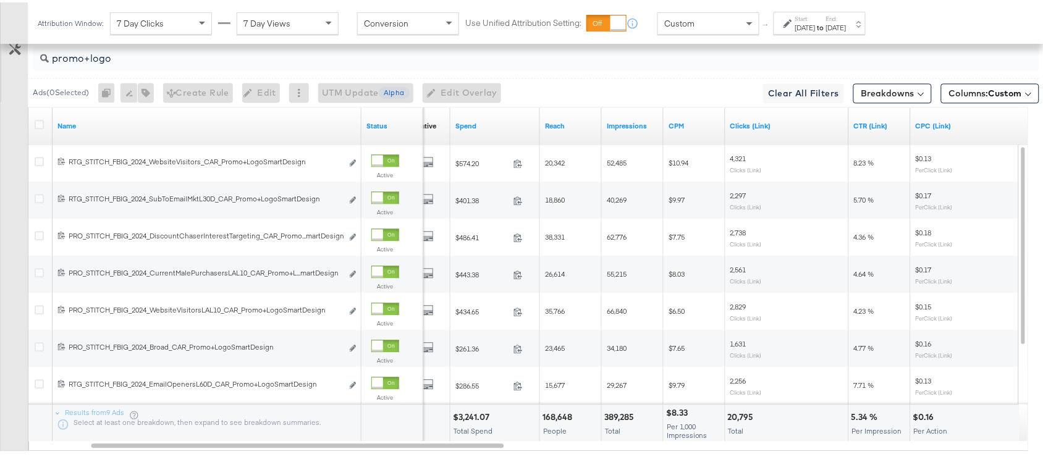
scroll to position [758, 0]
click at [127, 64] on input "promo+logo" at bounding box center [498, 52] width 899 height 24
paste input "collage"
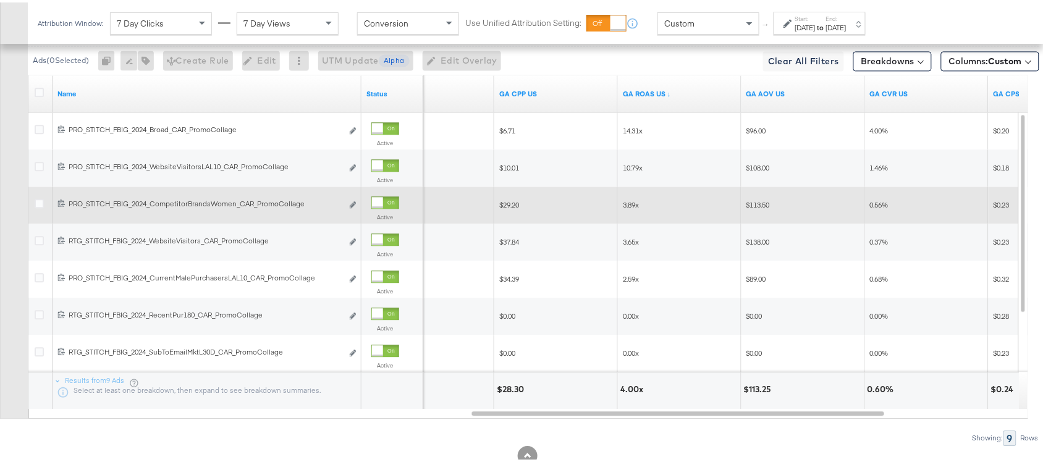
scroll to position [767, 0]
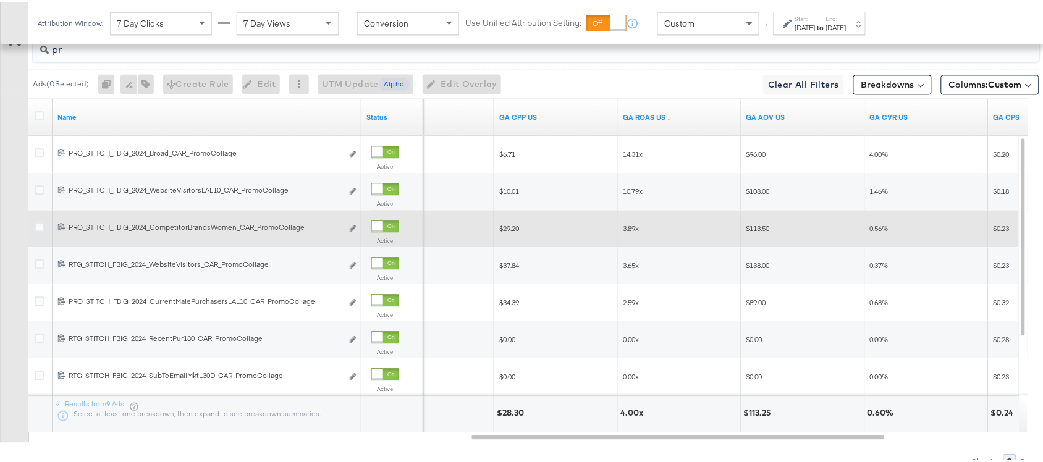
type input "p"
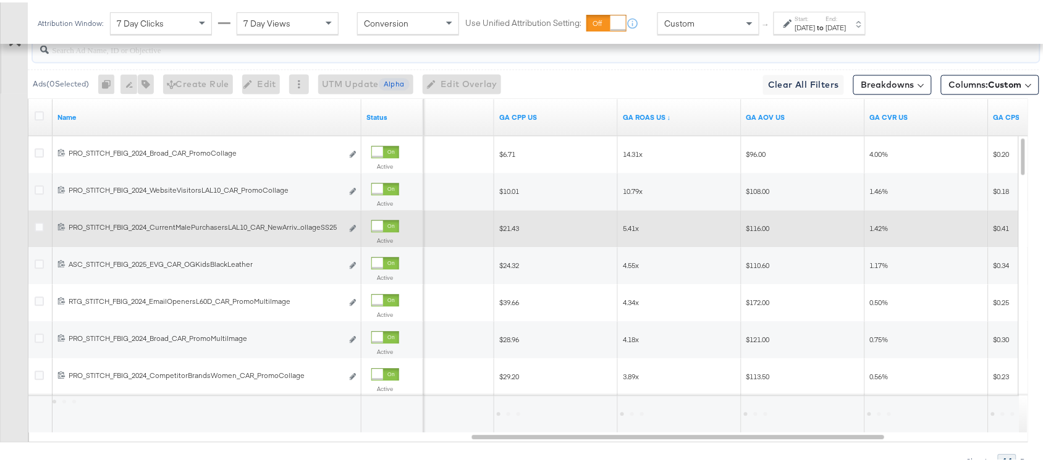
paste input "promomulti"
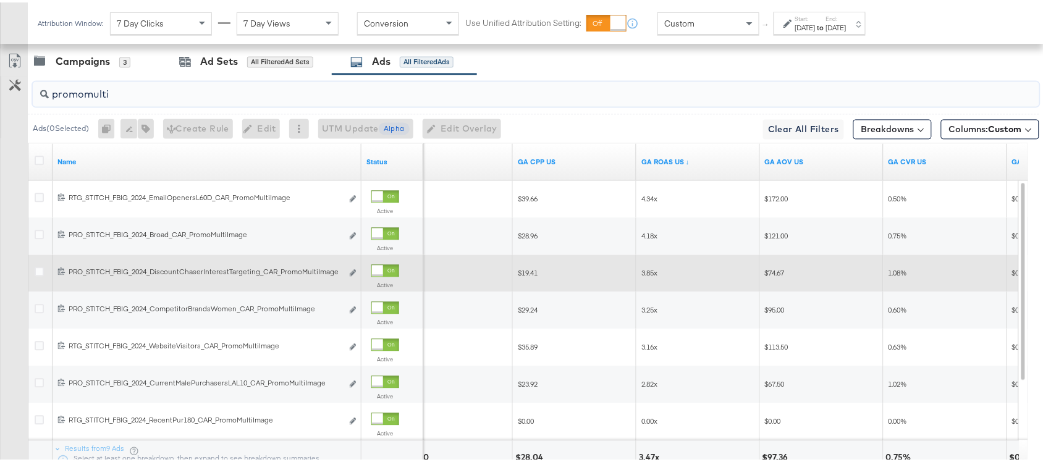
scroll to position [720, 0]
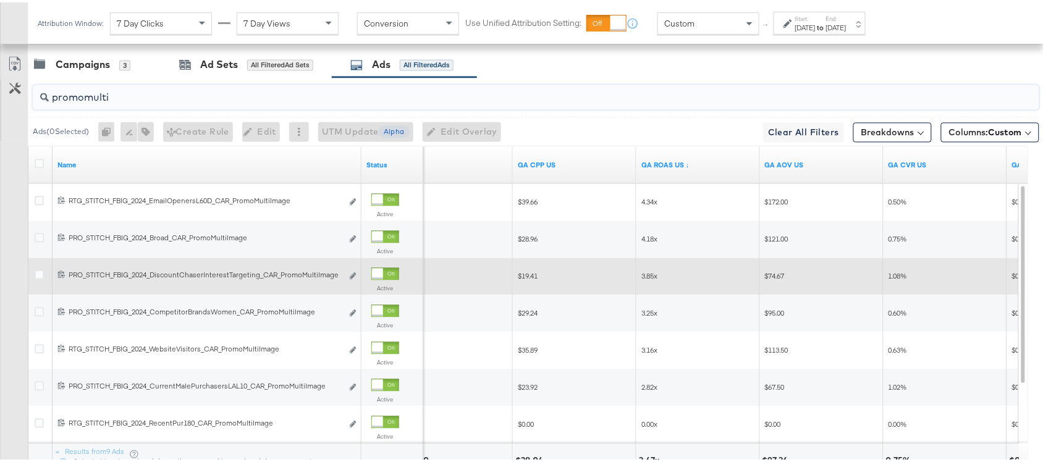
drag, startPoint x: 120, startPoint y: 103, endPoint x: 48, endPoint y: 101, distance: 72.3
click at [49, 101] on input "promomulti" at bounding box center [498, 90] width 899 height 24
paste input "price"
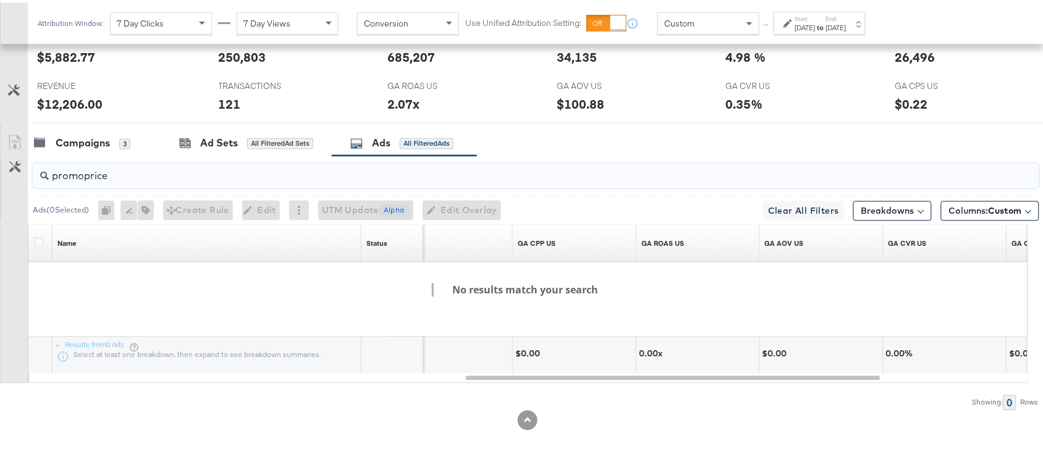
type input "promoprice"
click at [663, 130] on div "Campaigns 3 Ad Sets All Filtered Ad Sets Ads All Filtered Ads" at bounding box center [541, 141] width 1027 height 27
click at [263, 174] on input "promoprice" at bounding box center [498, 169] width 899 height 24
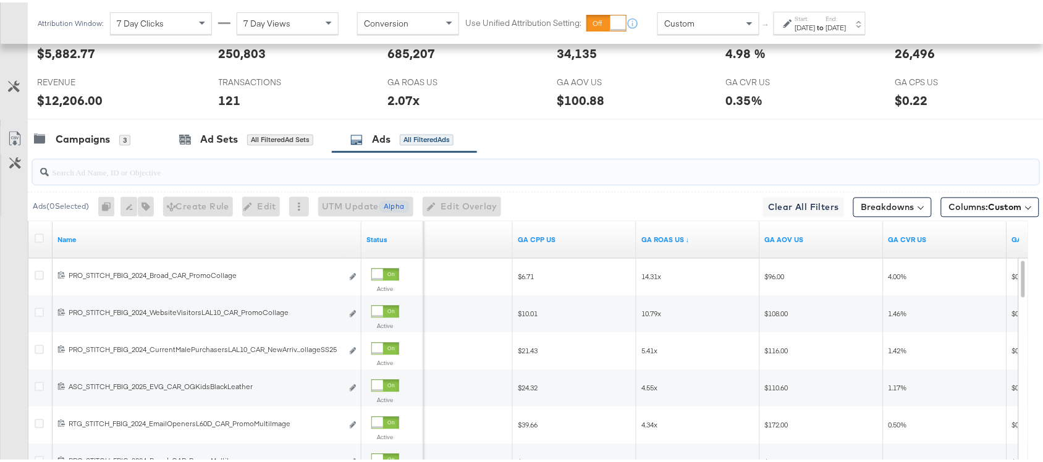
paste input "promoprice"
type input "promoprice"
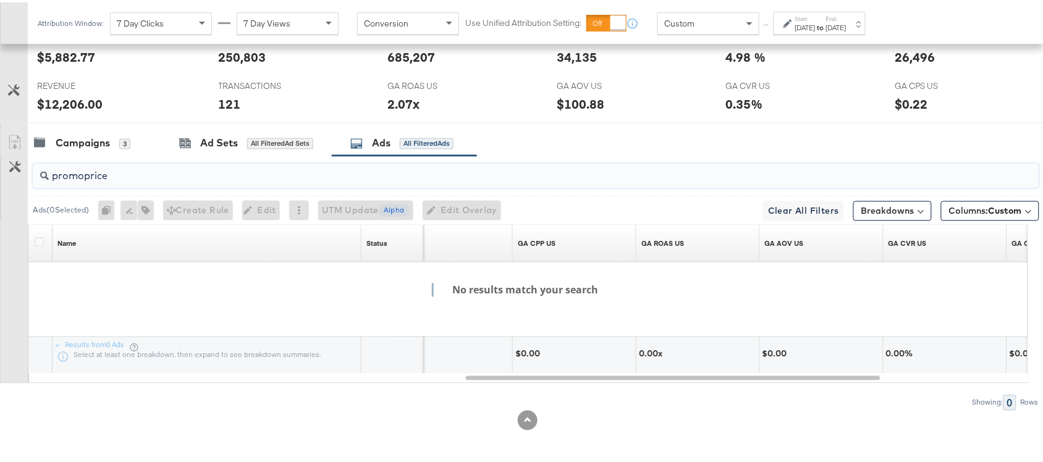
click at [243, 170] on input "promoprice" at bounding box center [498, 169] width 899 height 24
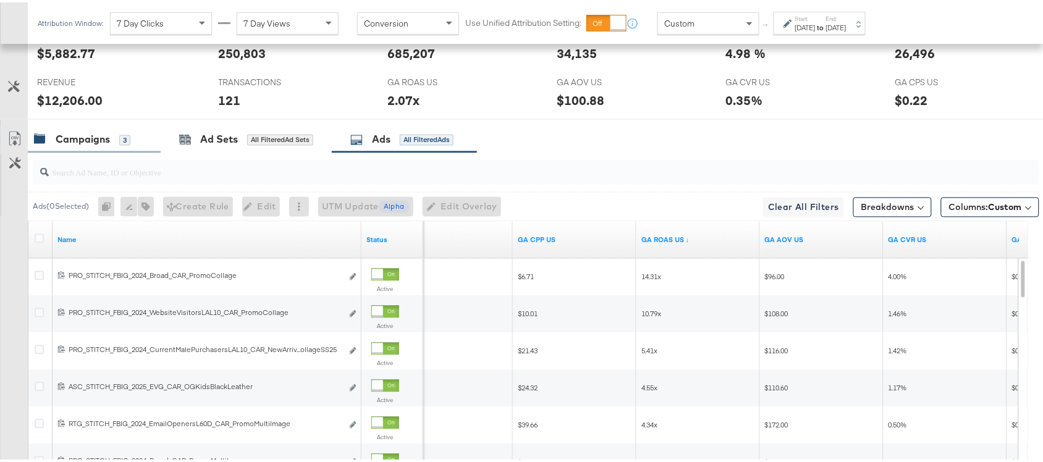
click at [87, 151] on div "Campaigns 3" at bounding box center [94, 137] width 133 height 27
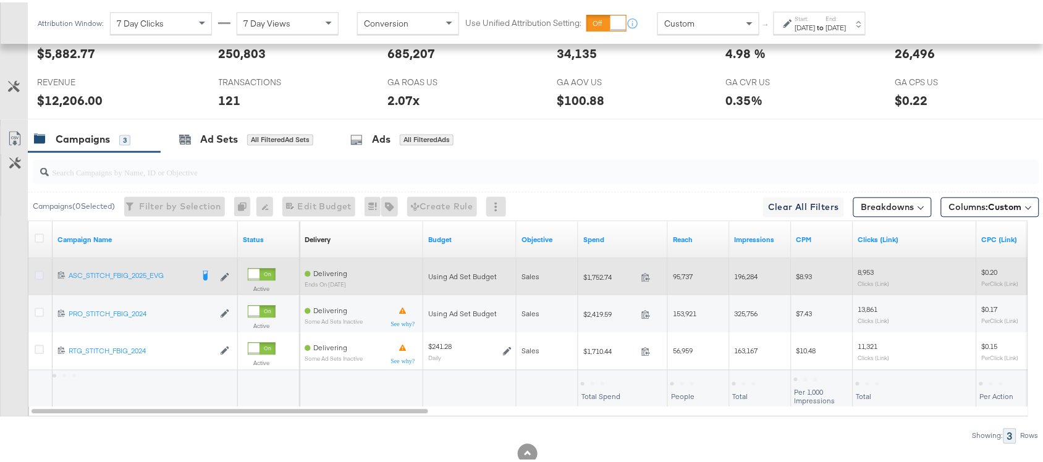
click at [40, 278] on icon at bounding box center [39, 273] width 9 height 9
click at [0, 0] on input "checkbox" at bounding box center [0, 0] width 0 height 0
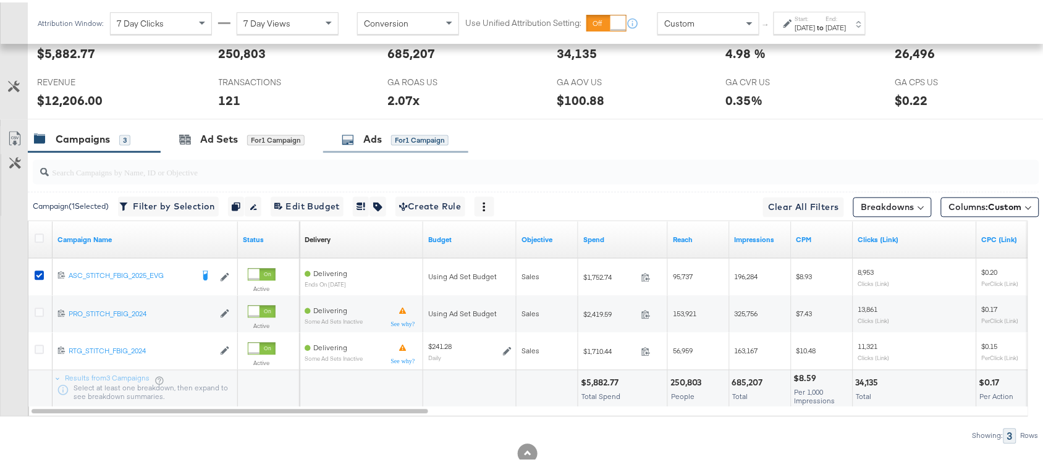
click at [366, 151] on div "Ads for 1 Campaign" at bounding box center [395, 137] width 145 height 27
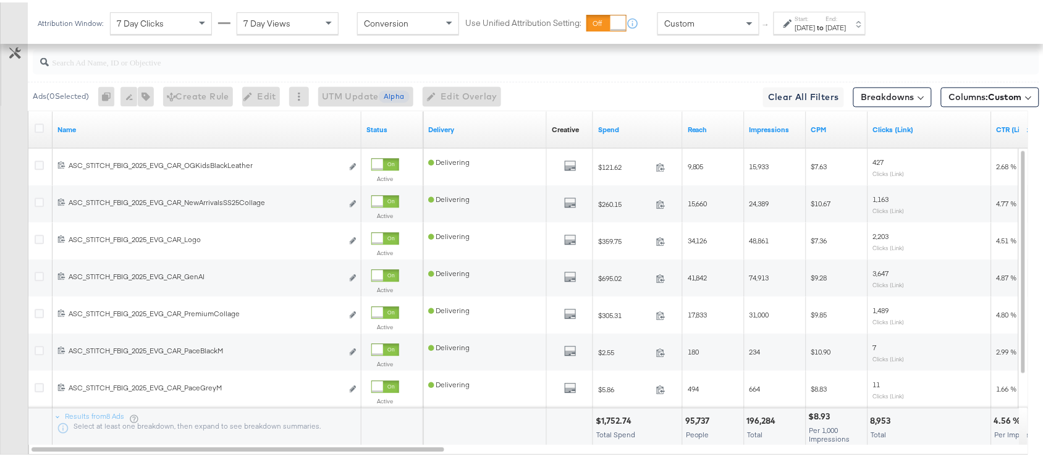
scroll to position [774, 0]
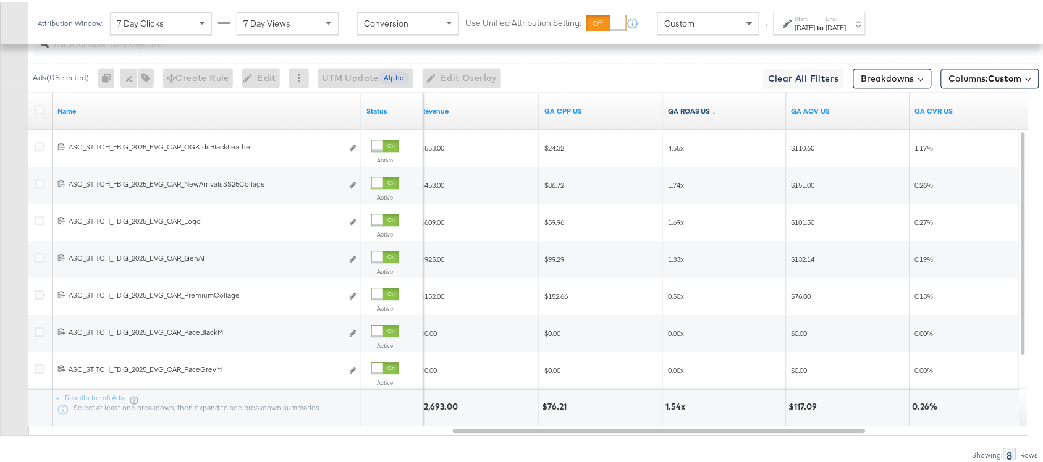
click at [715, 110] on link "GA ROAS US ↓" at bounding box center [725, 109] width 114 height 10
click at [715, 110] on link "GA ROAS US ↑" at bounding box center [725, 109] width 114 height 10
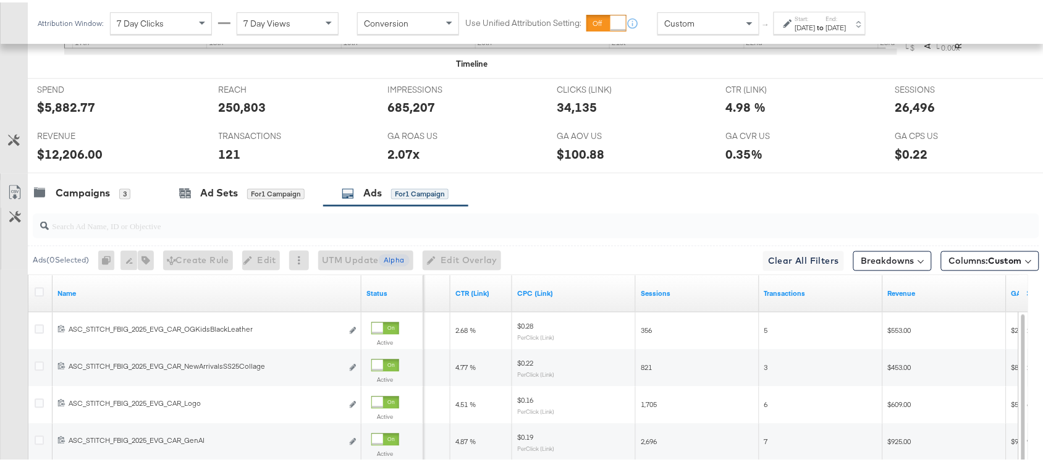
scroll to position [590, 0]
click at [75, 196] on div "Campaigns" at bounding box center [83, 192] width 54 height 14
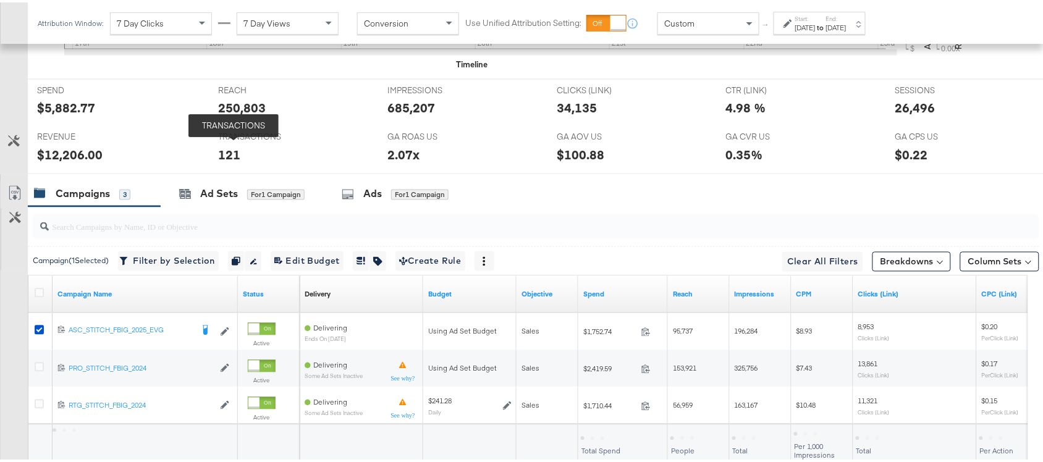
scroll to position [682, 0]
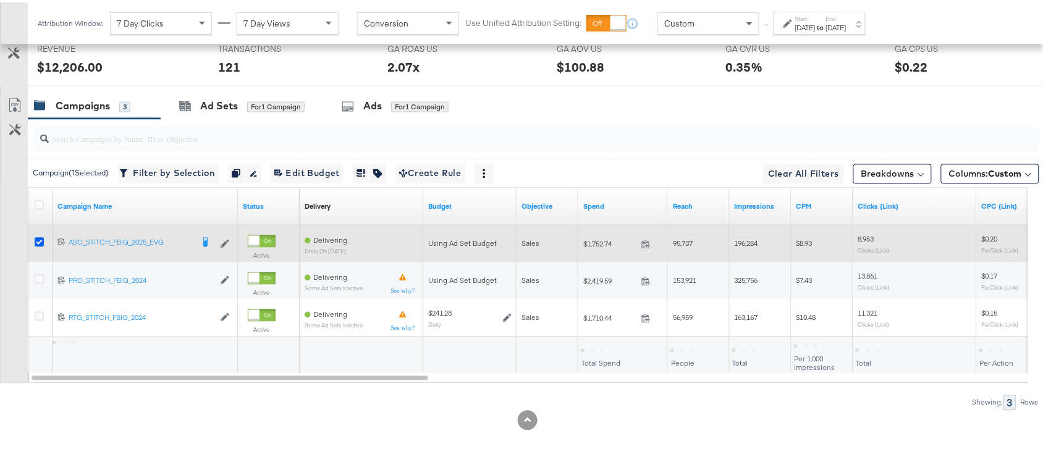
click at [41, 237] on icon at bounding box center [39, 239] width 9 height 9
click at [0, 0] on input "checkbox" at bounding box center [0, 0] width 0 height 0
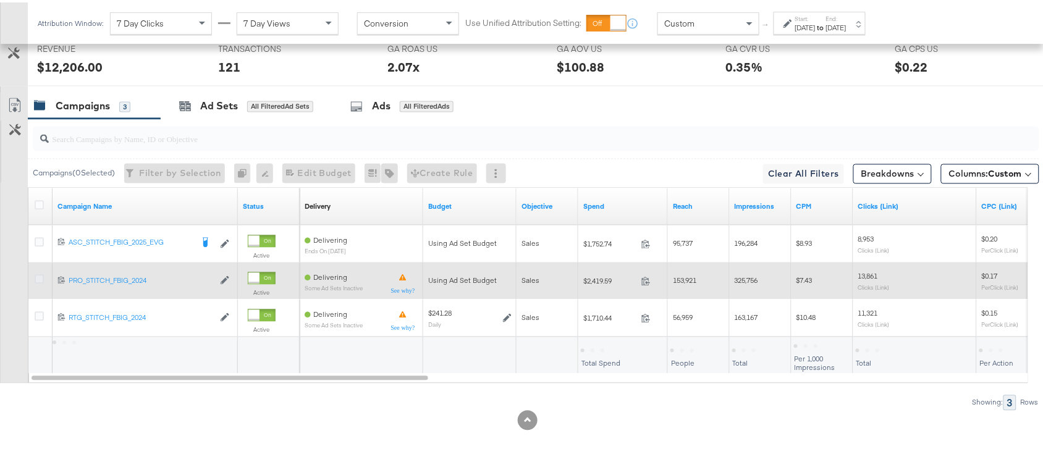
click at [39, 276] on icon at bounding box center [39, 276] width 9 height 9
click at [0, 0] on input "checkbox" at bounding box center [0, 0] width 0 height 0
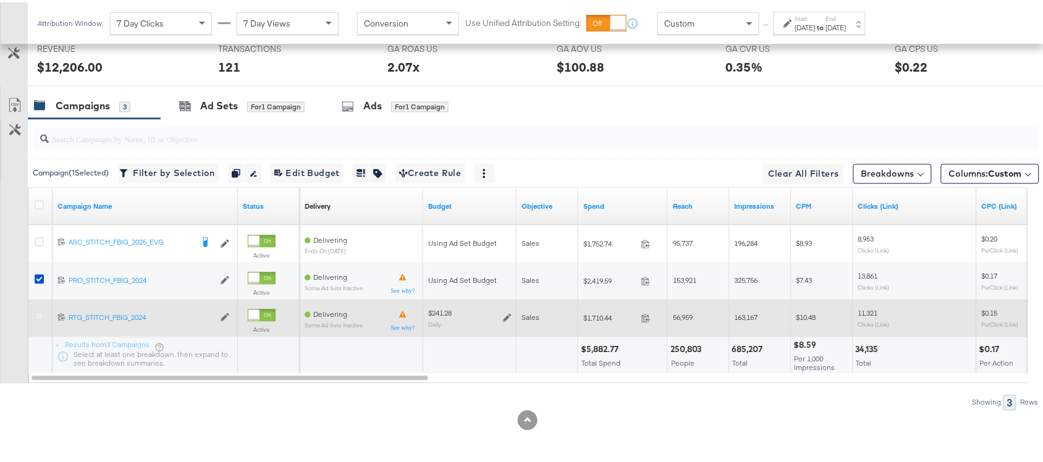
click at [35, 310] on icon at bounding box center [39, 314] width 9 height 9
click at [0, 0] on input "checkbox" at bounding box center [0, 0] width 0 height 0
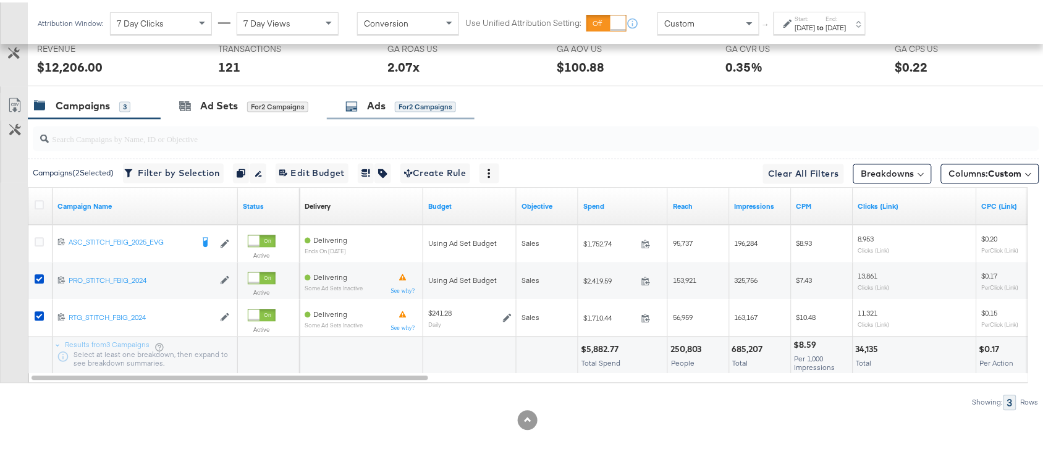
click at [370, 112] on div "Ads for 2 Campaigns" at bounding box center [401, 104] width 148 height 27
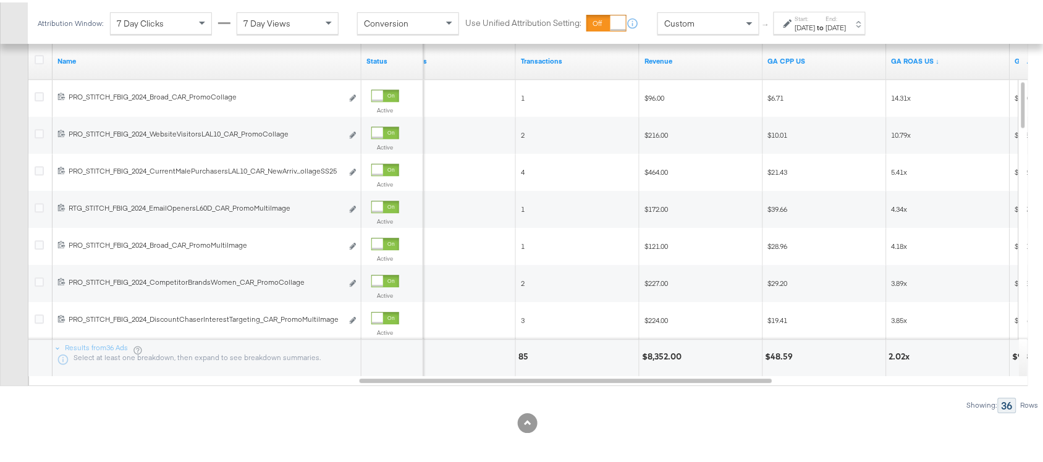
scroll to position [822, 0]
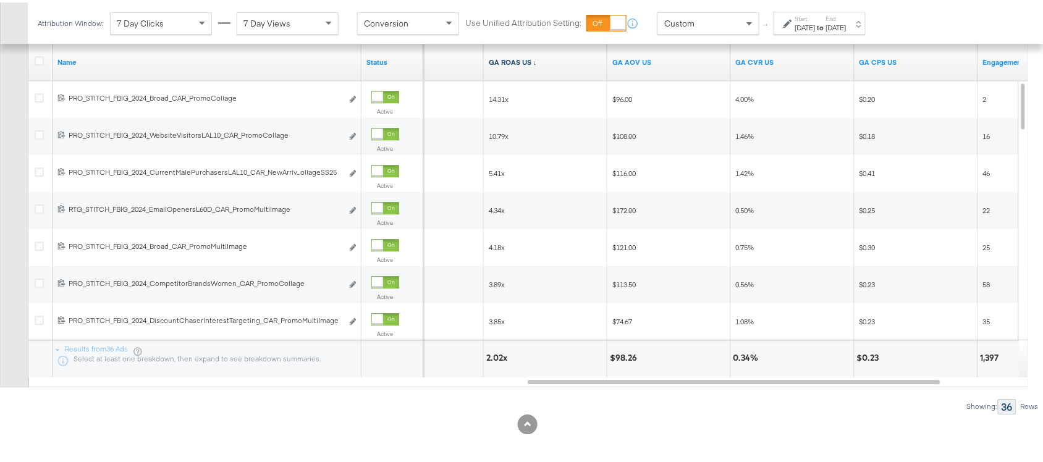
click at [534, 65] on link "GA ROAS US ↓" at bounding box center [546, 60] width 114 height 10
click at [534, 65] on link "GA ROAS US ↑" at bounding box center [546, 60] width 114 height 10
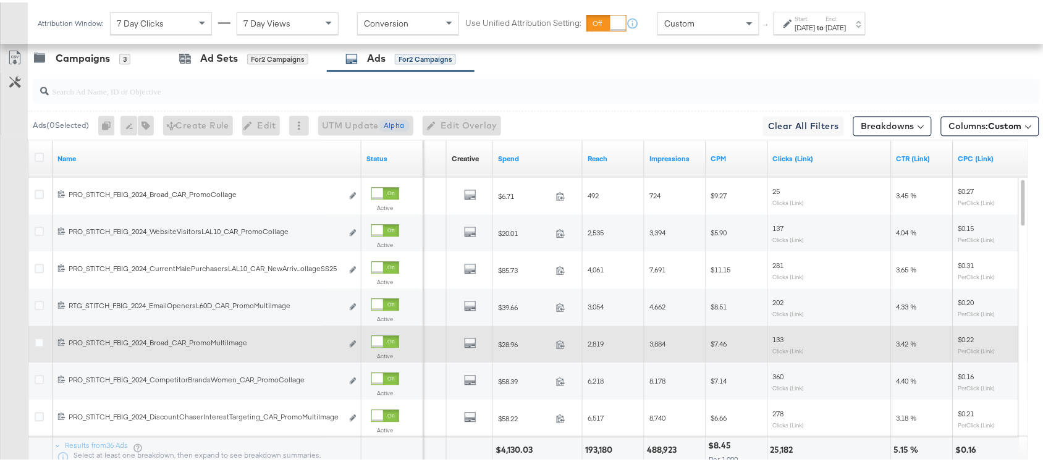
scroll to position [719, 0]
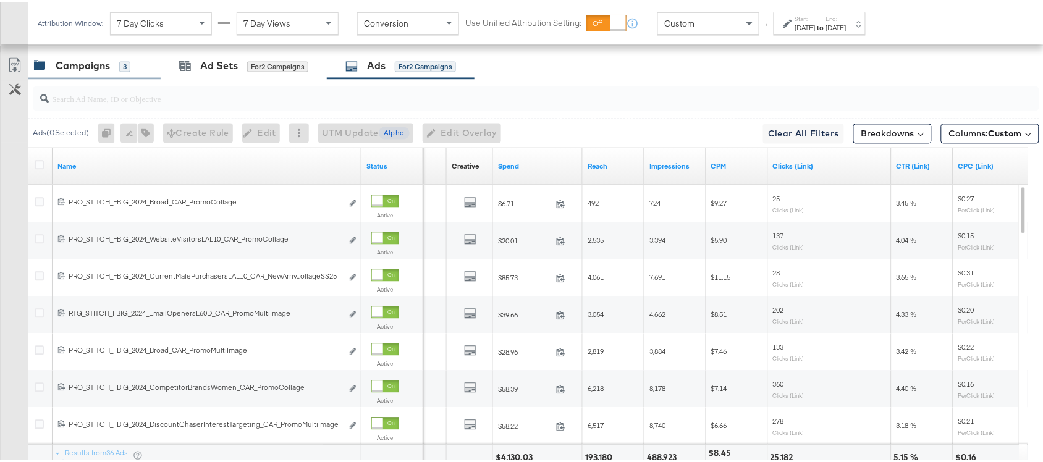
click at [46, 70] on div "Campaigns 3" at bounding box center [82, 63] width 96 height 14
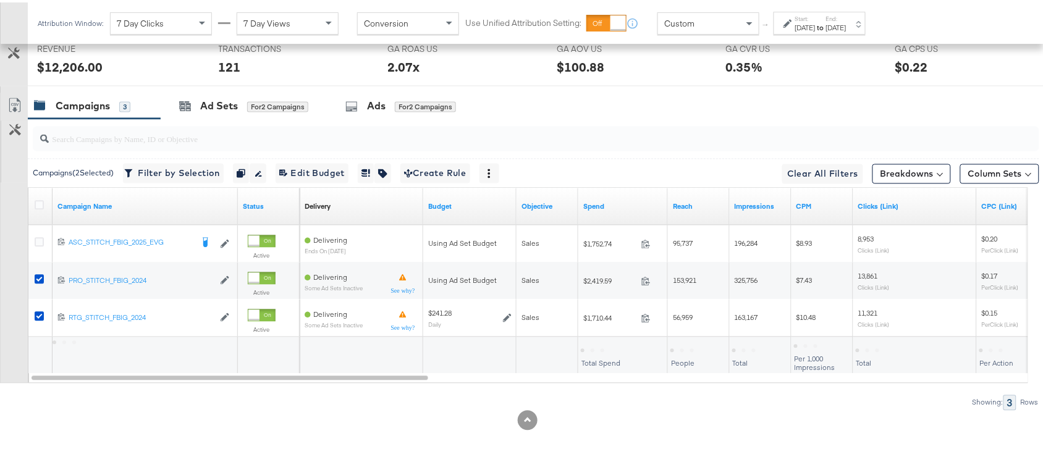
scroll to position [682, 0]
click at [378, 99] on div "Ads" at bounding box center [376, 104] width 19 height 14
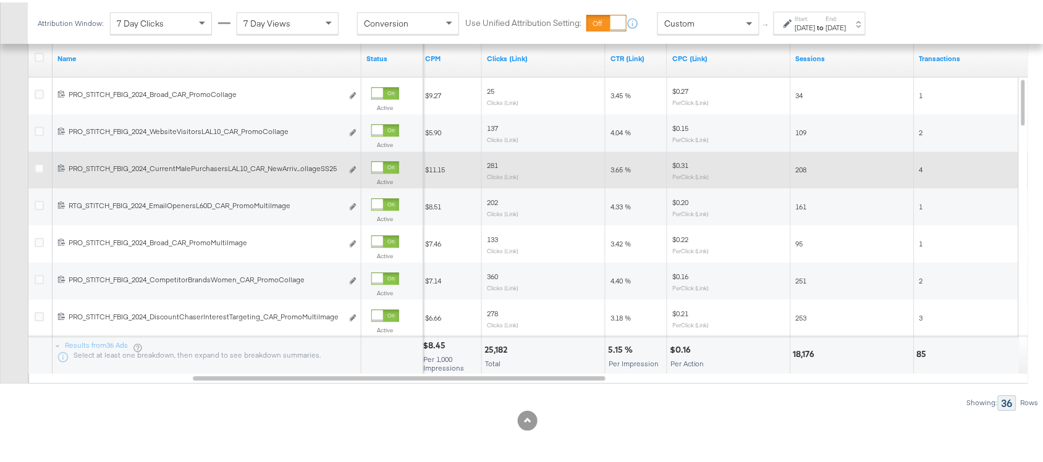
scroll to position [626, 0]
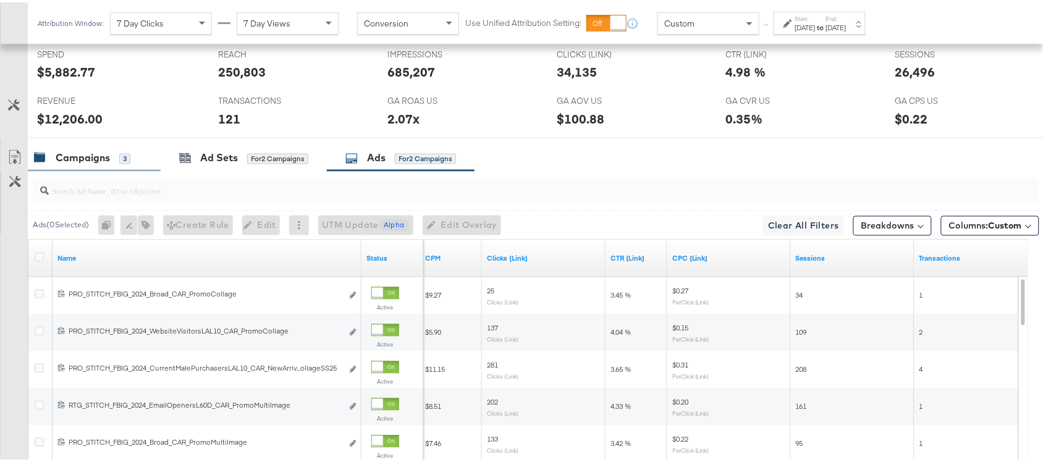
click at [82, 169] on div "Campaigns 3" at bounding box center [94, 156] width 133 height 27
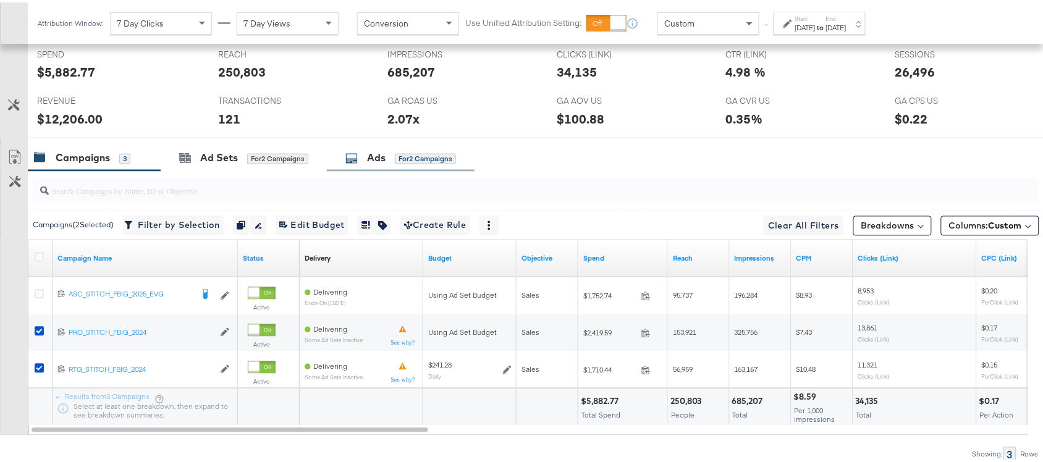
click at [372, 167] on div "Ads for 2 Campaigns" at bounding box center [401, 156] width 148 height 27
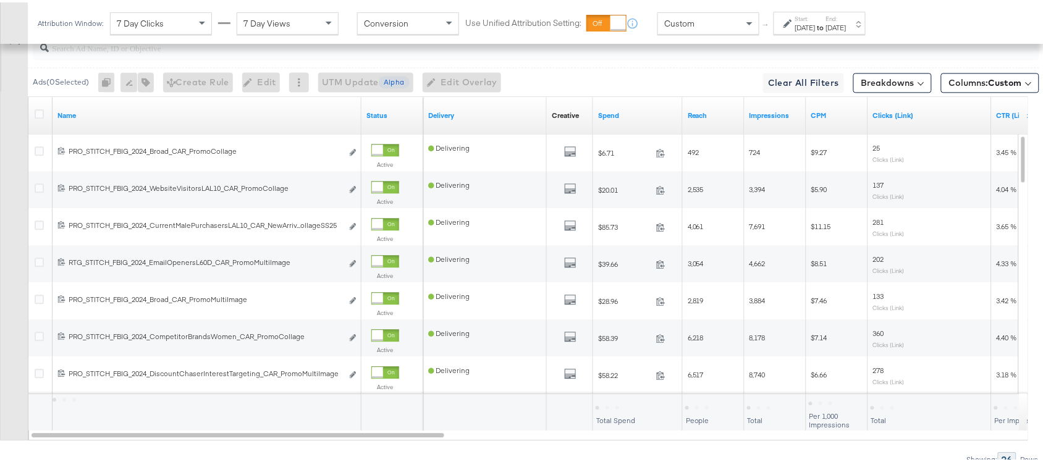
scroll to position [779, 0]
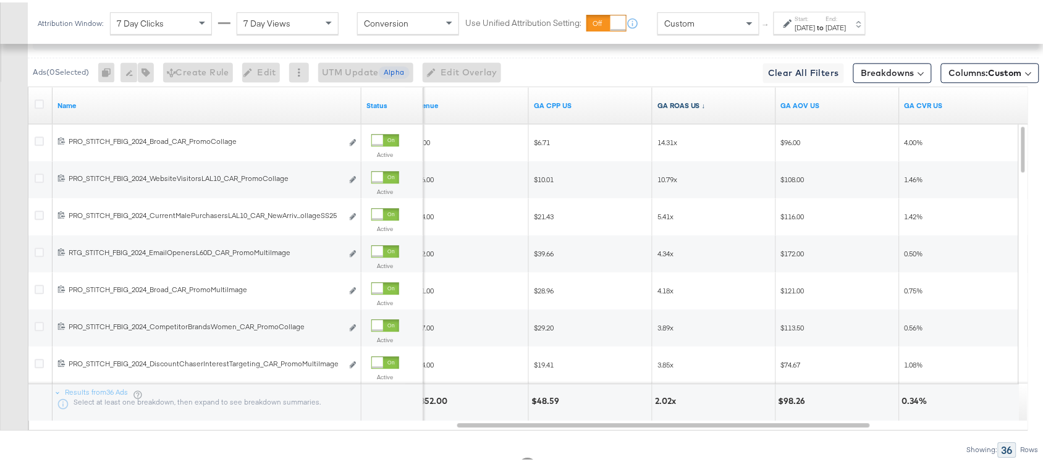
click at [700, 106] on link "GA ROAS US ↓" at bounding box center [714, 103] width 114 height 10
click at [700, 106] on link "GA ROAS US ↑" at bounding box center [714, 103] width 114 height 10
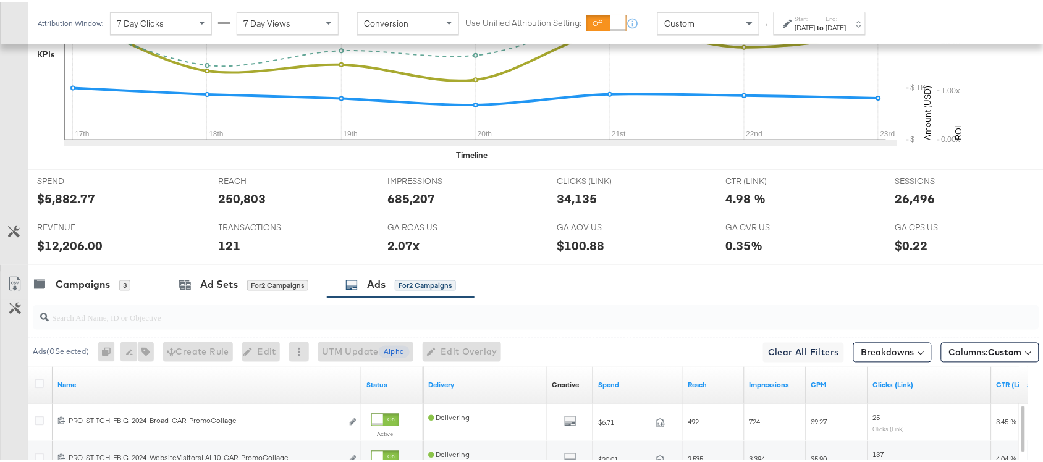
scroll to position [479, 0]
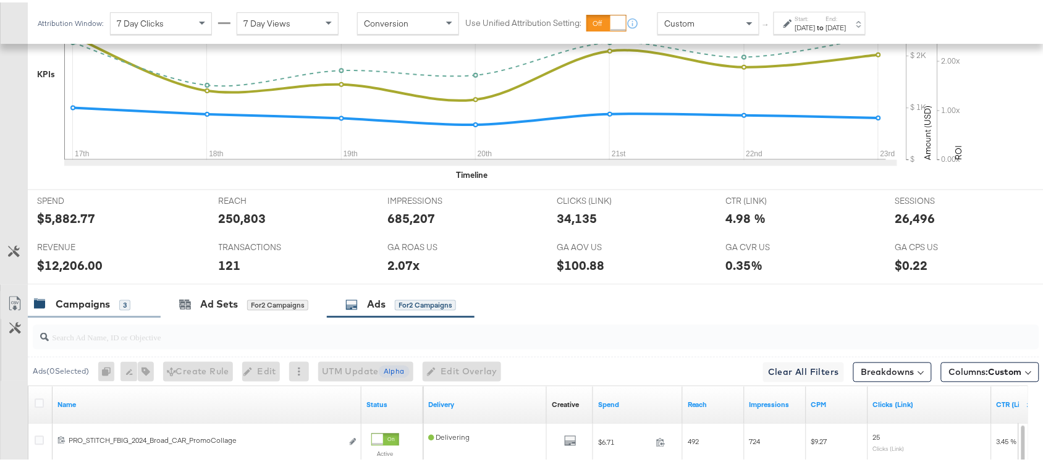
click at [75, 300] on div "Campaigns" at bounding box center [83, 302] width 54 height 14
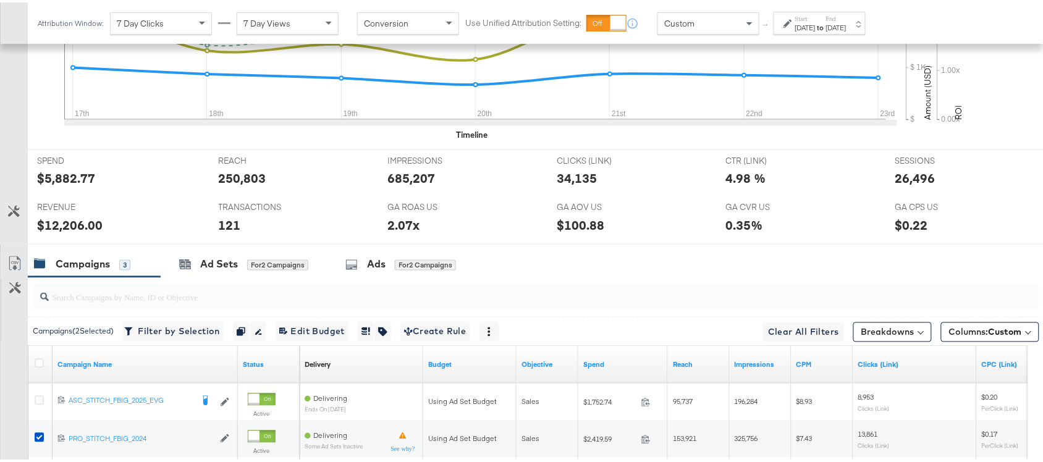
scroll to position [682, 0]
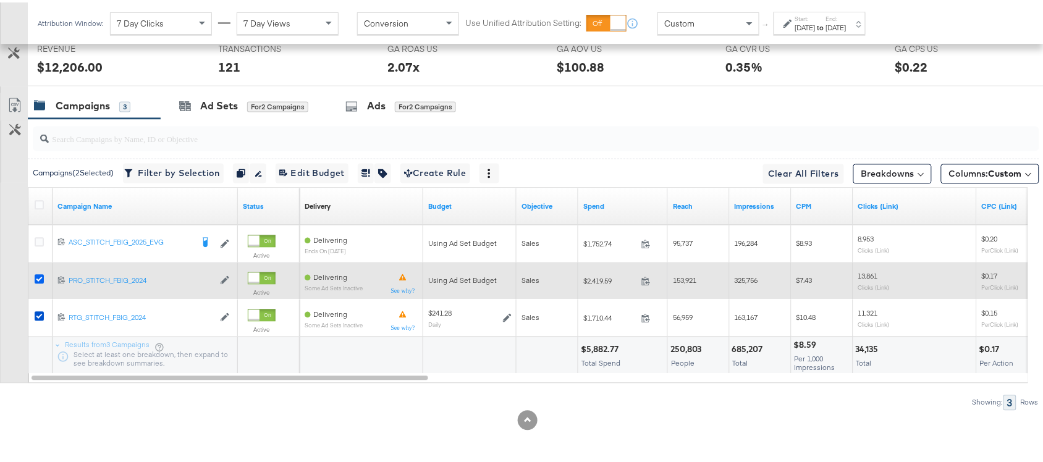
click at [41, 278] on icon at bounding box center [39, 276] width 9 height 9
click at [0, 0] on input "checkbox" at bounding box center [0, 0] width 0 height 0
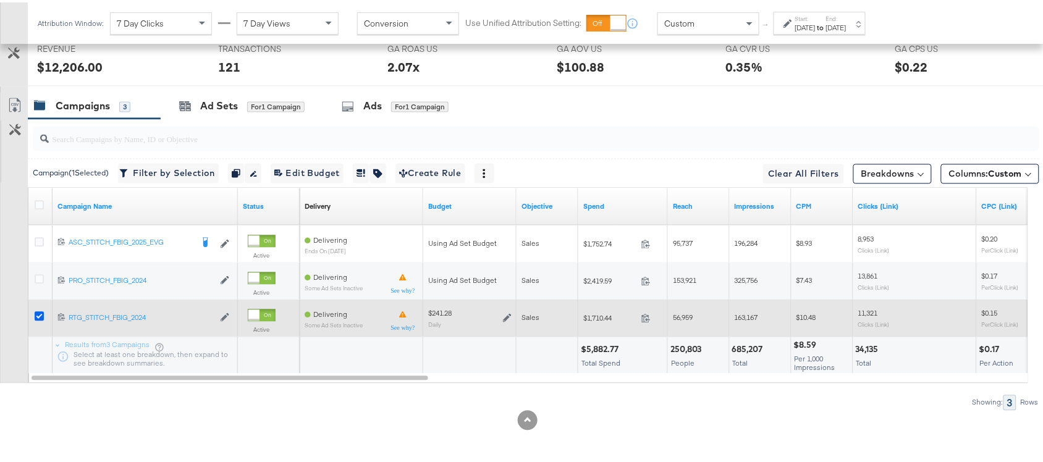
click at [37, 316] on icon at bounding box center [39, 314] width 9 height 9
click at [0, 0] on input "checkbox" at bounding box center [0, 0] width 0 height 0
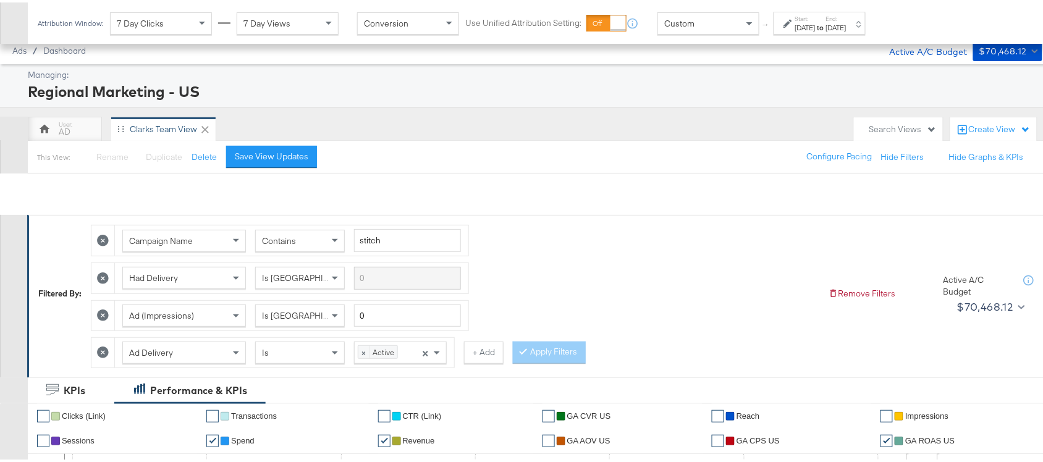
scroll to position [195, 0]
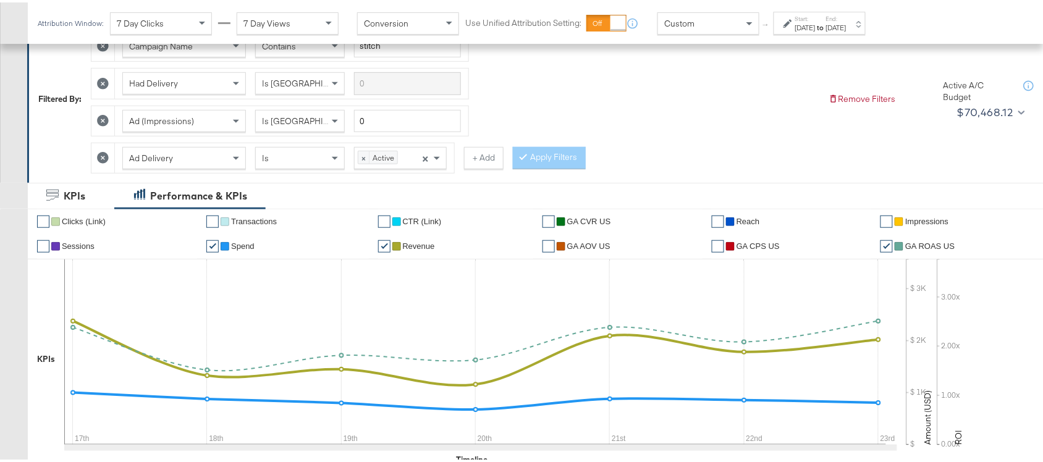
click at [816, 22] on div "Aug 17th 2025" at bounding box center [805, 25] width 20 height 10
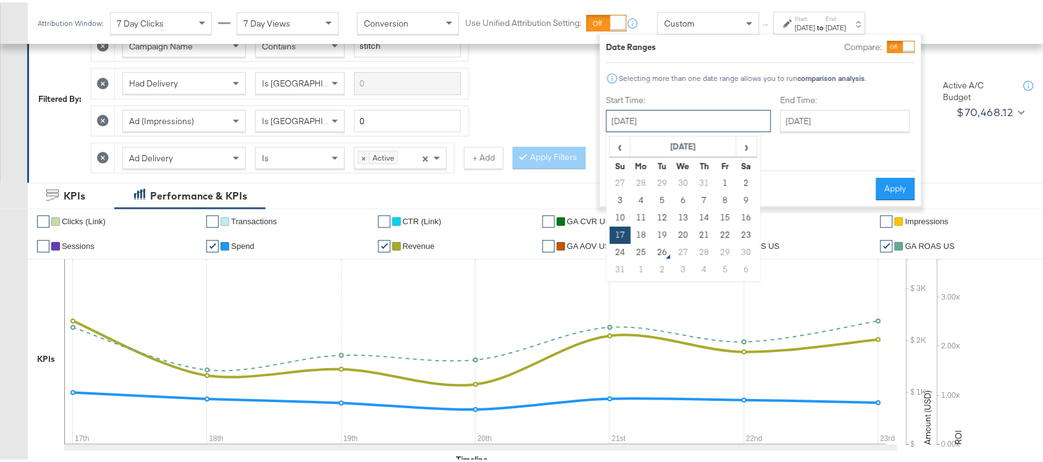
click at [706, 125] on input "August 17th 2025" at bounding box center [688, 119] width 165 height 22
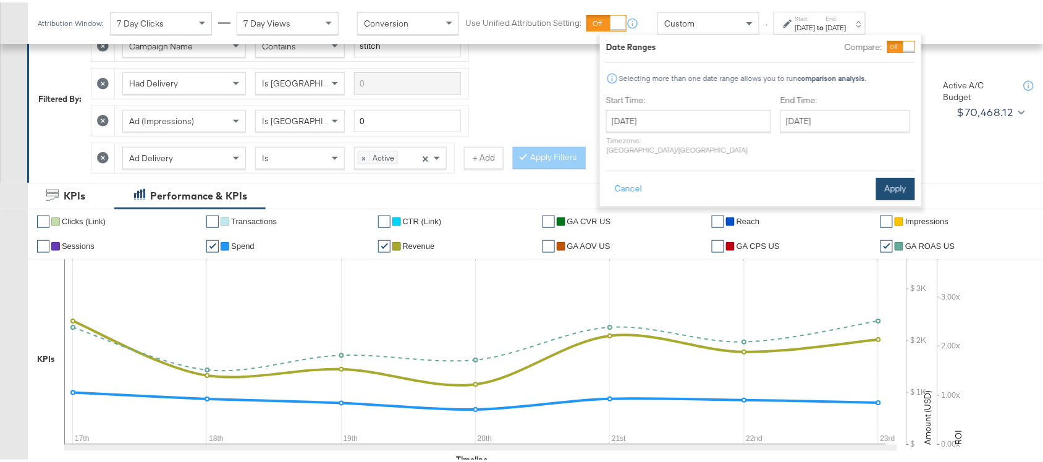
click at [889, 177] on button "Apply" at bounding box center [895, 186] width 39 height 22
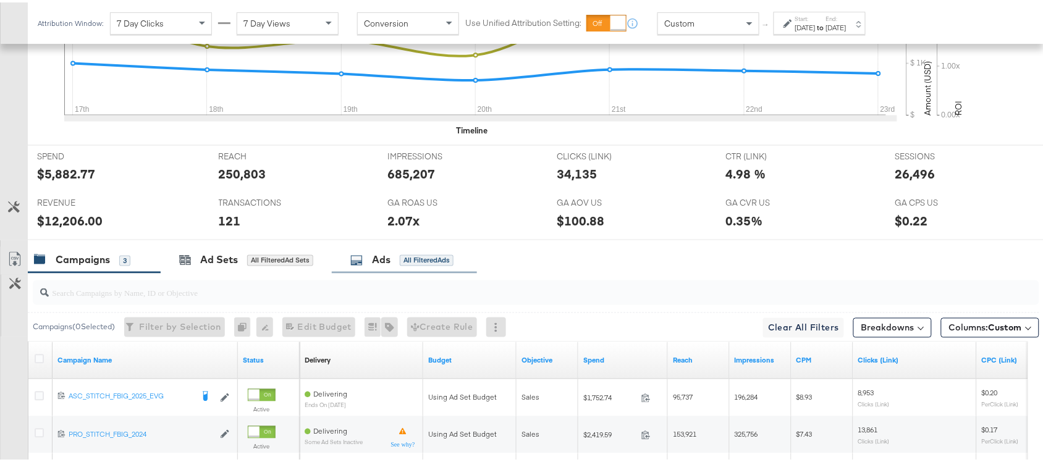
scroll to position [644, 0]
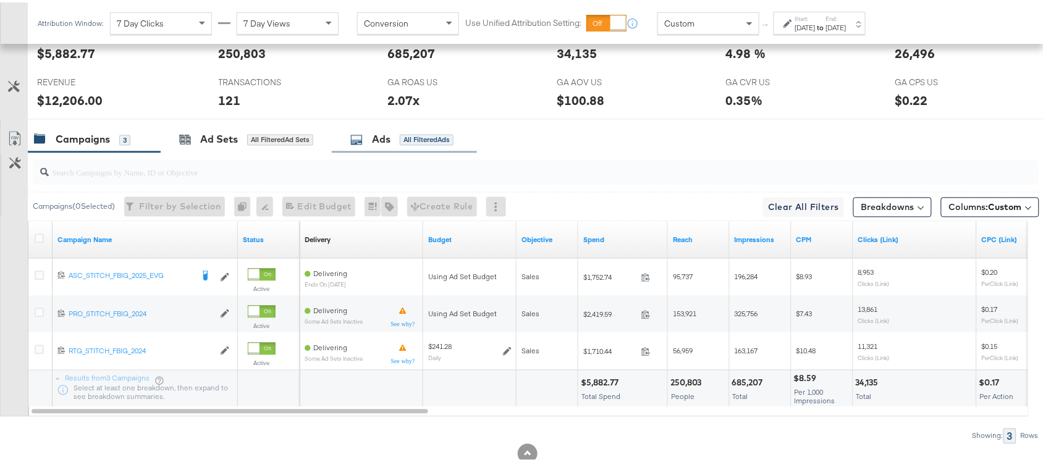
click at [387, 148] on div "Ads All Filtered Ads" at bounding box center [404, 137] width 145 height 27
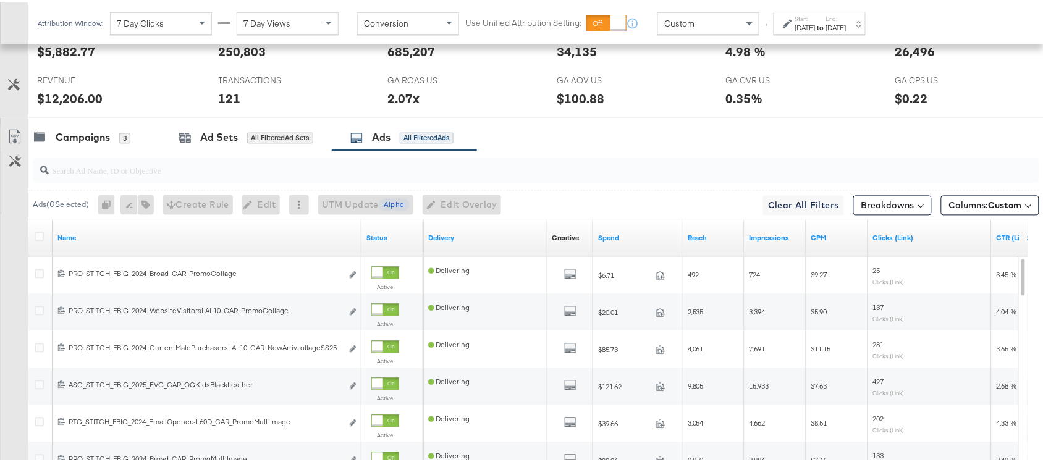
scroll to position [830, 0]
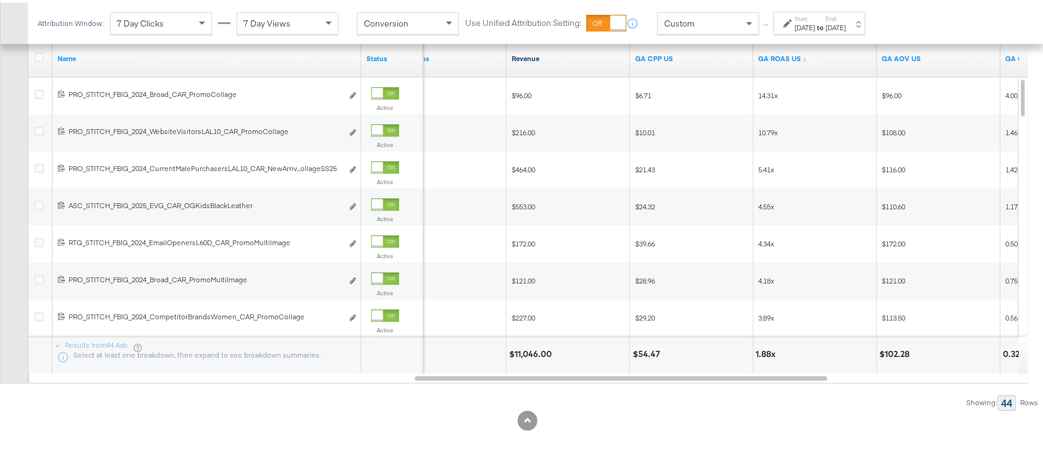
click at [545, 57] on link "Revenue" at bounding box center [569, 56] width 114 height 10
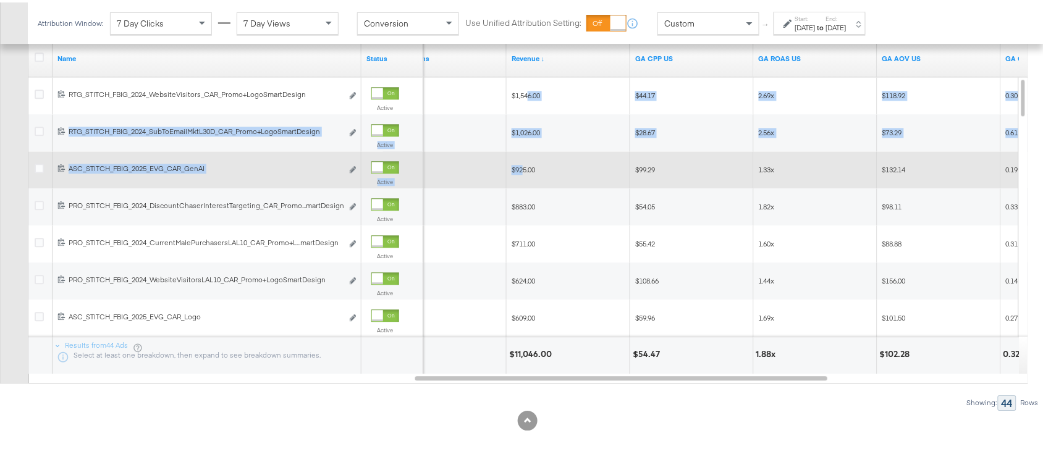
drag, startPoint x: 528, startPoint y: 93, endPoint x: 525, endPoint y: 165, distance: 71.7
click at [525, 38] on div "120212082287650515 RTG_STITCH_FBIG_2024_WebsiteVisitors_CAR_Promo+LogoSmartDesi…" at bounding box center [528, 38] width 1000 height 0
click at [525, 165] on span "$925.00" at bounding box center [523, 167] width 23 height 9
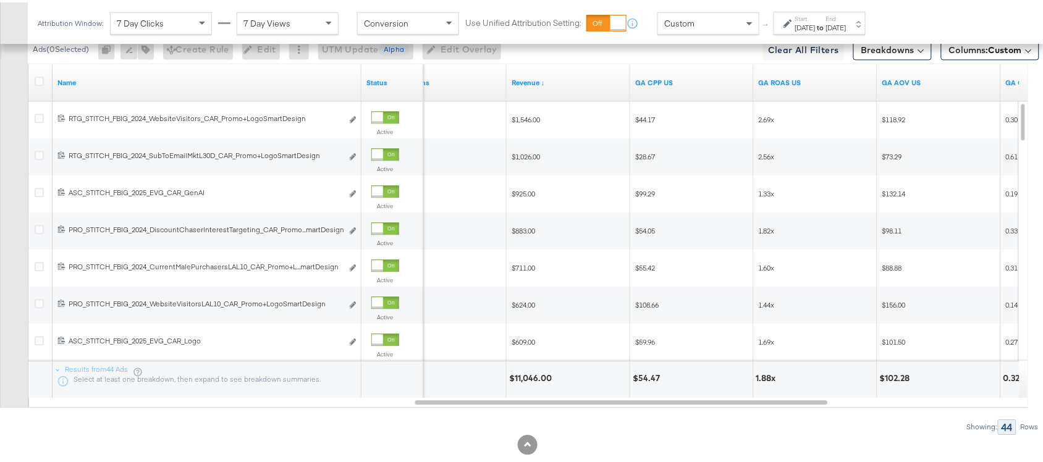
scroll to position [803, 0]
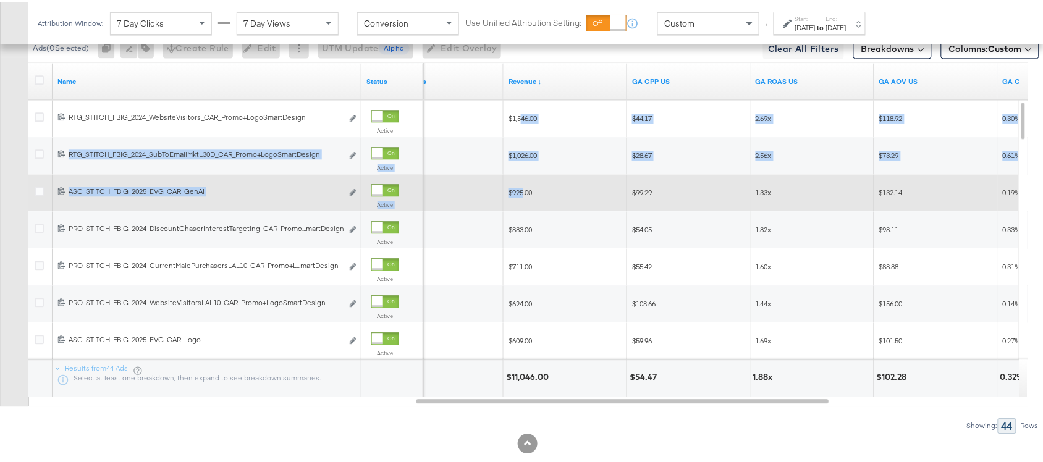
drag, startPoint x: 522, startPoint y: 124, endPoint x: 523, endPoint y: 190, distance: 65.5
click at [523, 61] on div "120212082287650515 RTG_STITCH_FBIG_2024_WebsiteVisitors_CAR_Promo+LogoSmartDesi…" at bounding box center [528, 61] width 1000 height 0
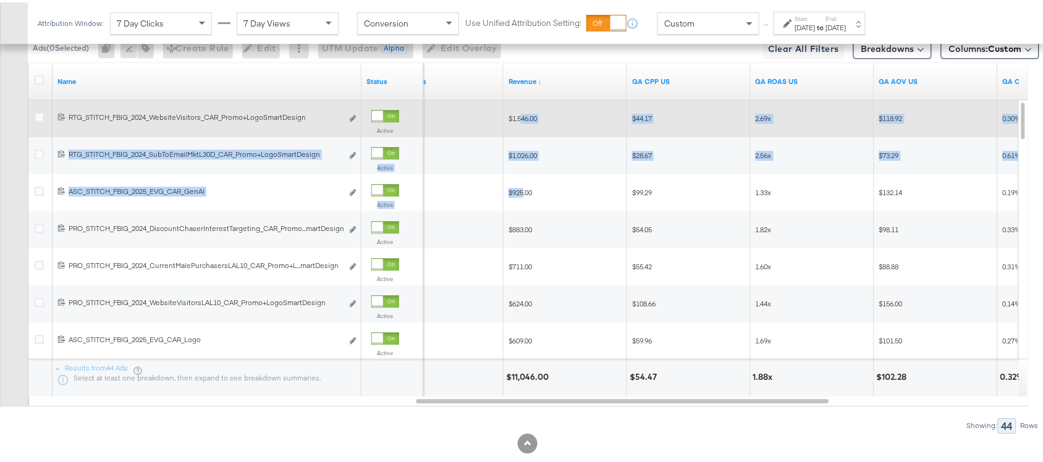
click at [618, 115] on div "$1,546.00" at bounding box center [566, 116] width 114 height 10
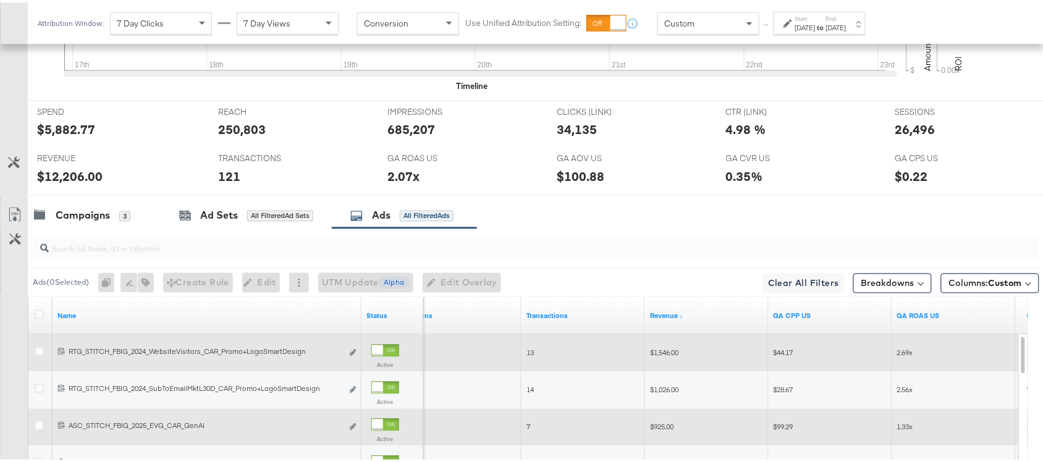
scroll to position [567, 0]
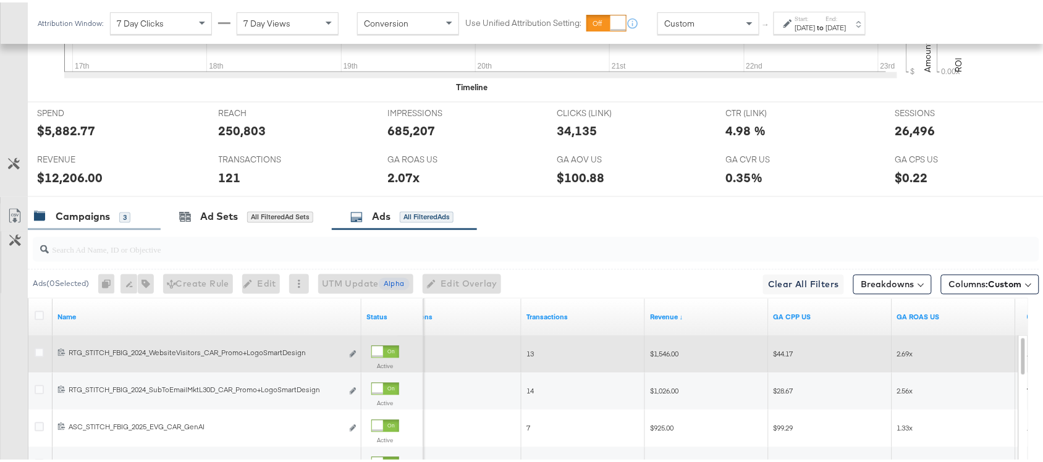
click at [65, 227] on div "Campaigns 3" at bounding box center [94, 214] width 133 height 27
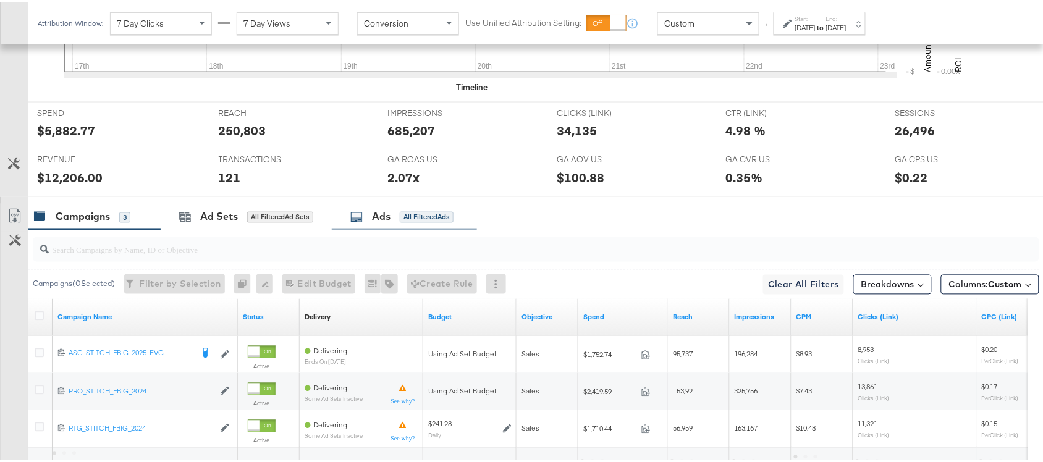
click at [386, 211] on div "Ads" at bounding box center [381, 215] width 19 height 14
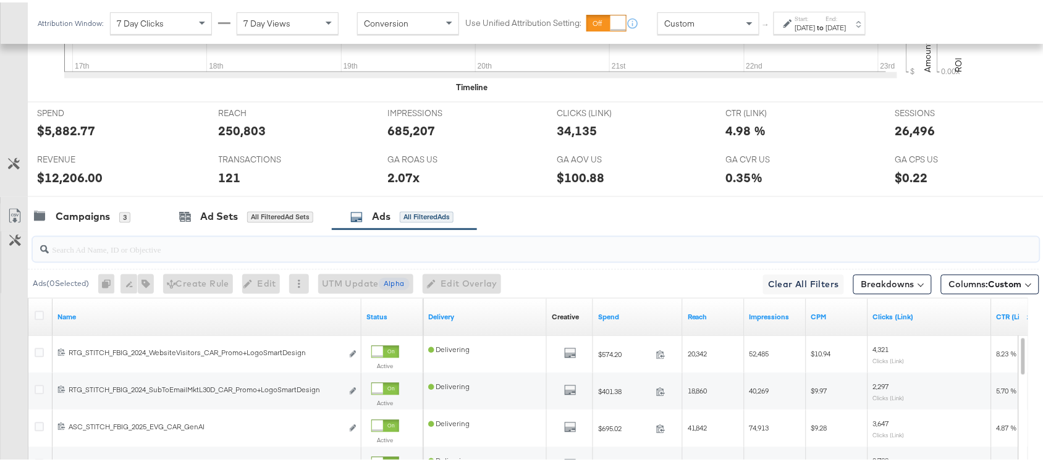
click at [96, 251] on input "search" at bounding box center [498, 242] width 899 height 24
paste input "promo+logo"
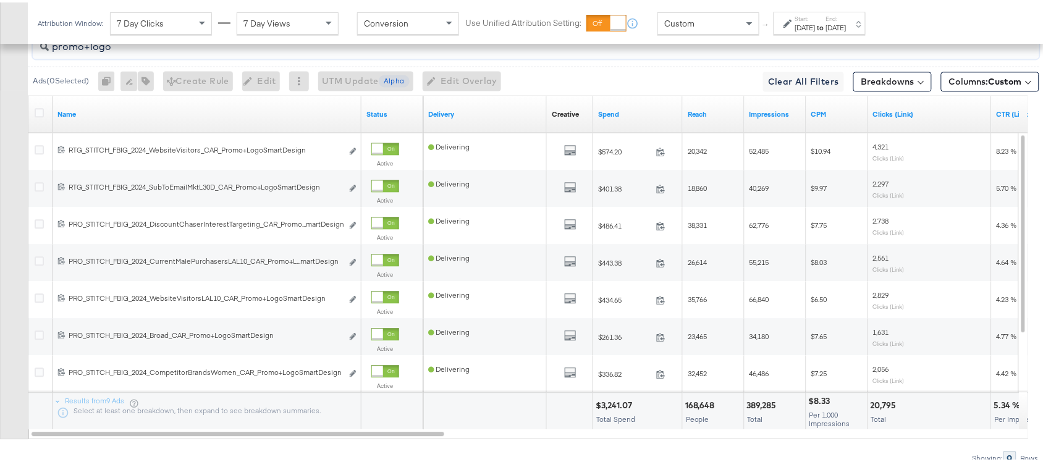
scroll to position [774, 0]
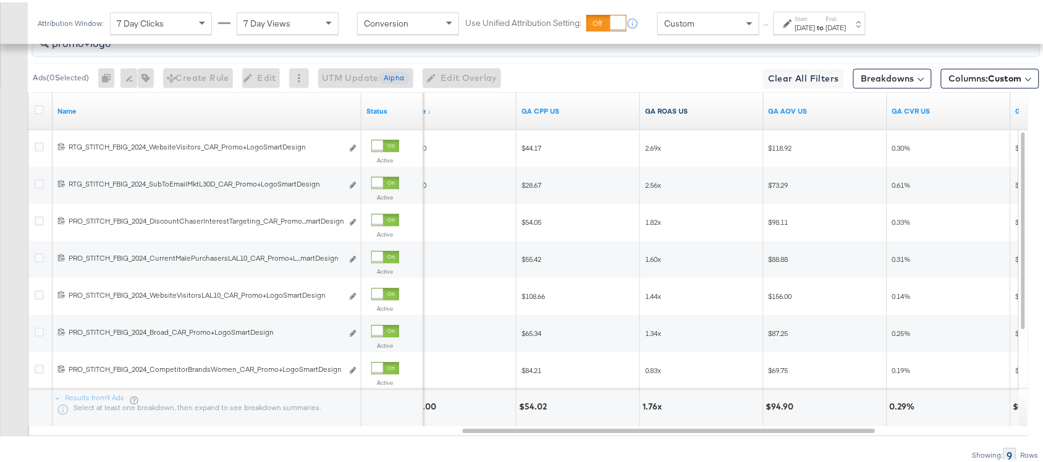
type input "promo+logo"
click at [691, 112] on link "GA ROAS US" at bounding box center [702, 109] width 114 height 10
click at [691, 112] on link "GA ROAS US ↓" at bounding box center [702, 109] width 114 height 10
click at [691, 112] on link "GA ROAS US ↑" at bounding box center [702, 109] width 114 height 10
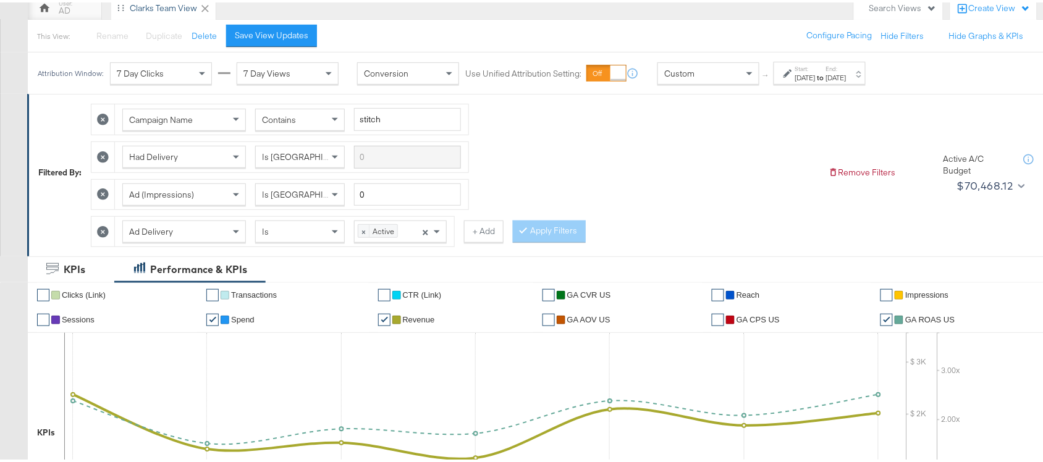
scroll to position [96, 0]
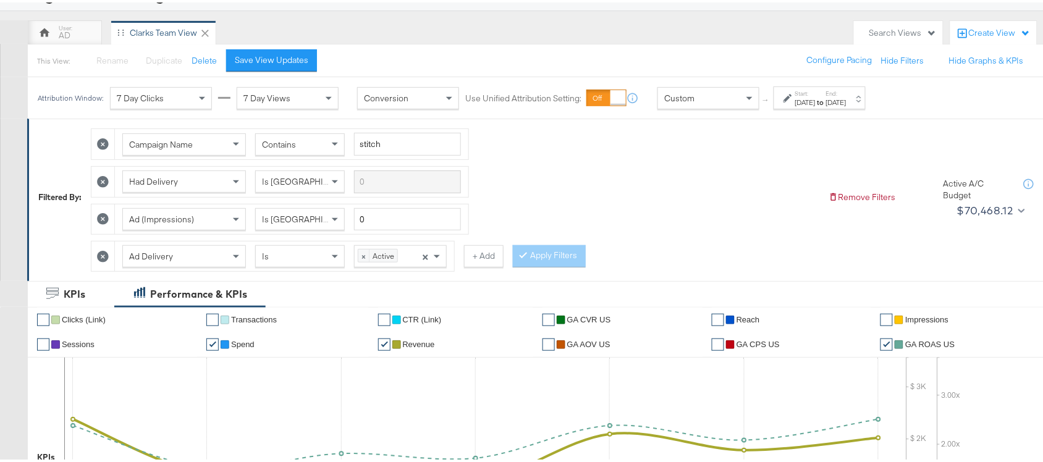
click at [105, 254] on icon at bounding box center [103, 254] width 12 height 12
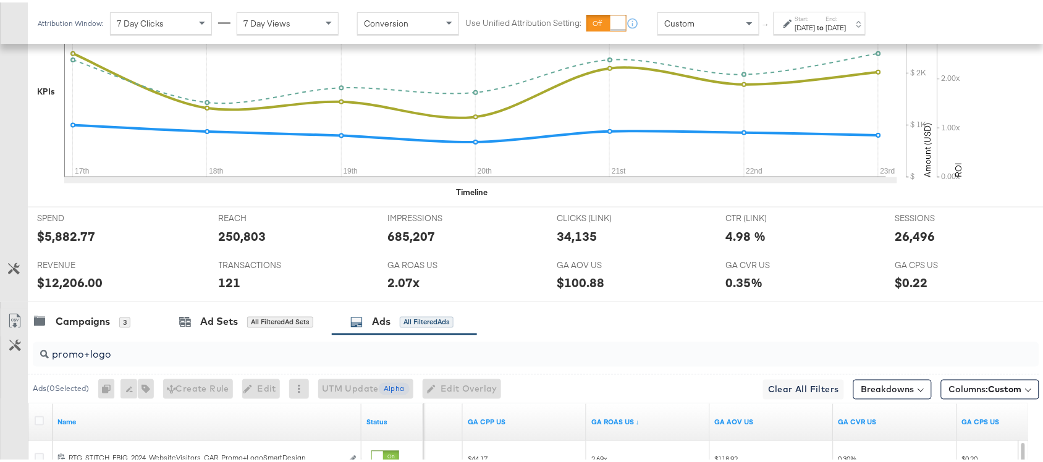
scroll to position [431, 0]
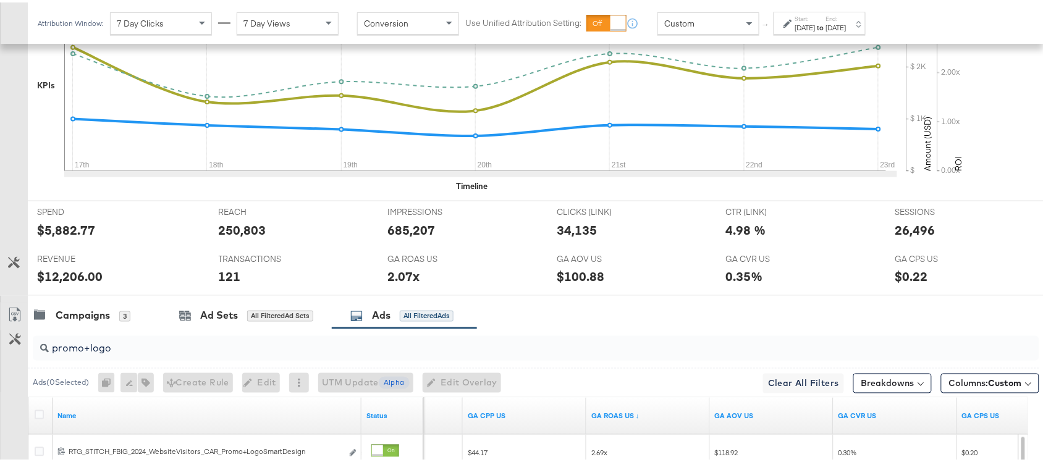
click at [134, 353] on input "promo+logo" at bounding box center [498, 341] width 899 height 24
paste input "promoprice"
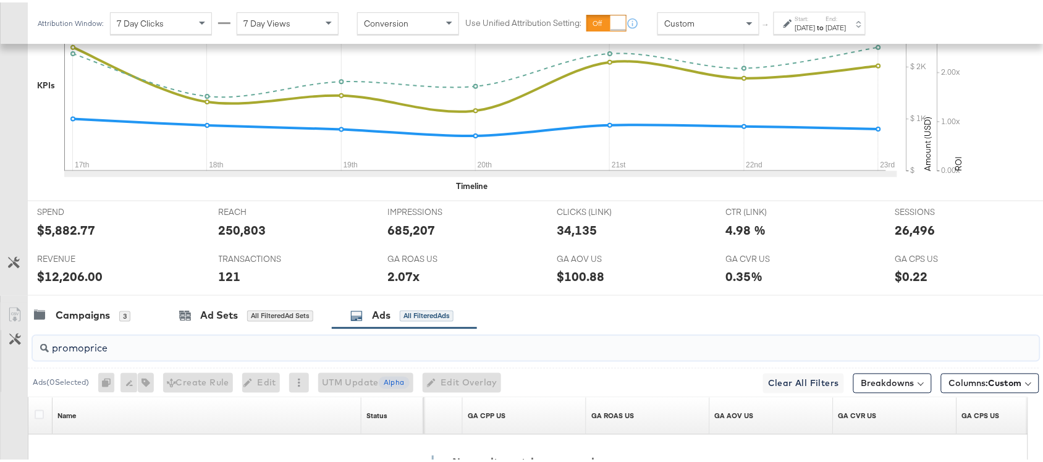
scroll to position [607, 0]
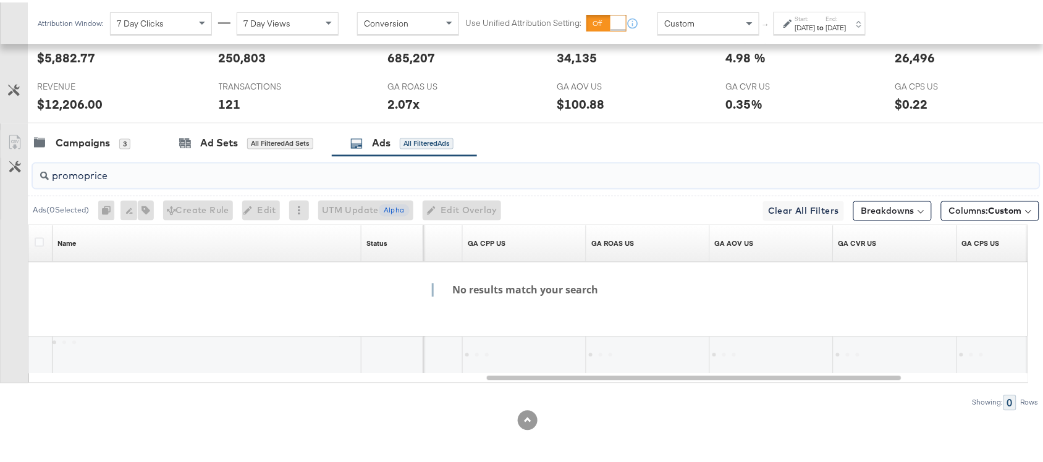
type input "promoprice"
click at [371, 137] on div "Ads All Filtered Ads" at bounding box center [401, 141] width 103 height 14
click at [109, 174] on input "promoprice" at bounding box center [498, 169] width 899 height 24
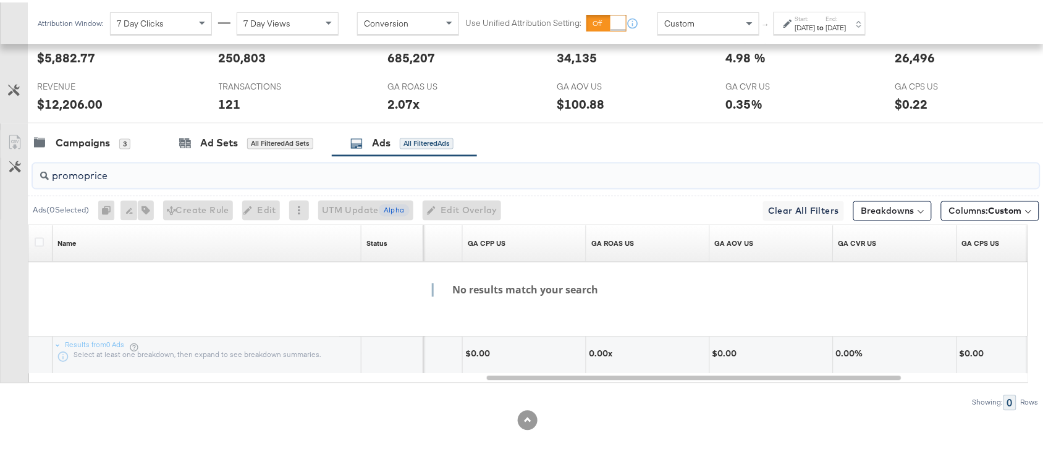
click at [109, 174] on input "promoprice" at bounding box center [498, 169] width 899 height 24
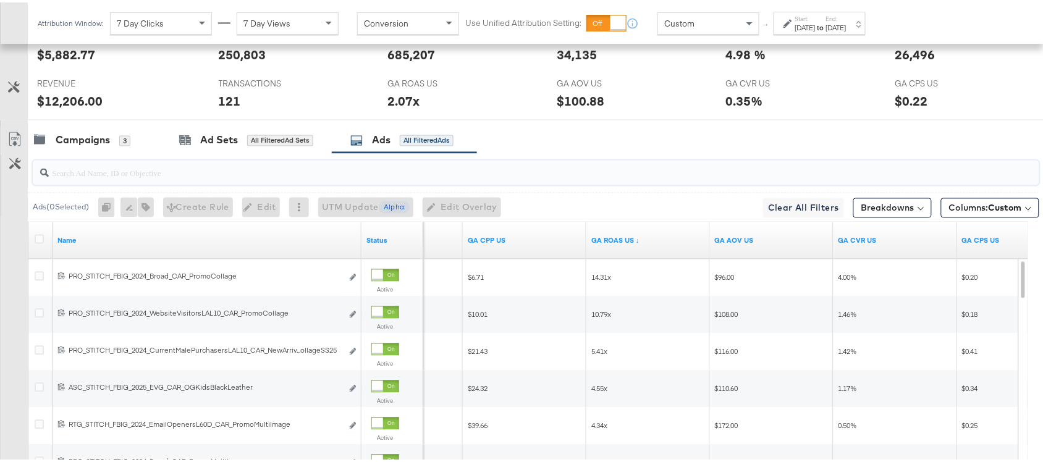
click at [127, 172] on input "search" at bounding box center [498, 166] width 899 height 24
paste input "promoprice"
type input "promoprice"
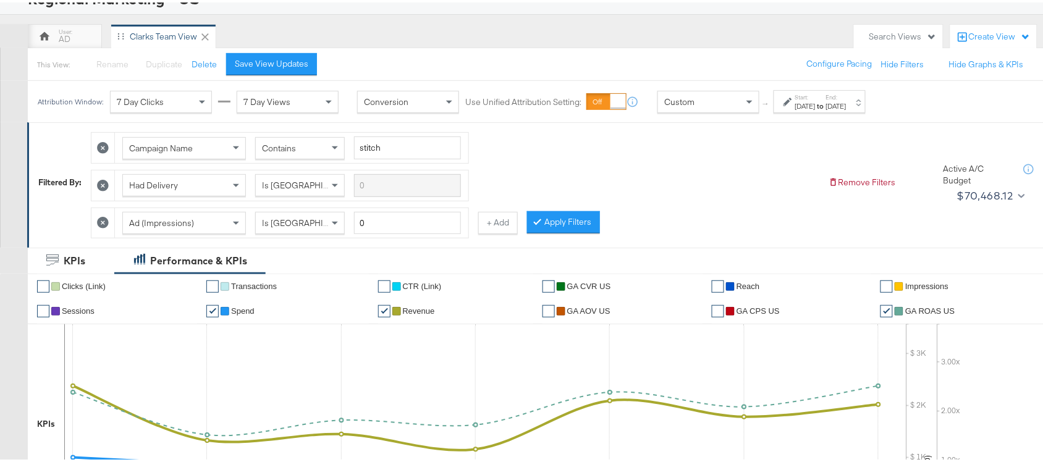
scroll to position [0, 0]
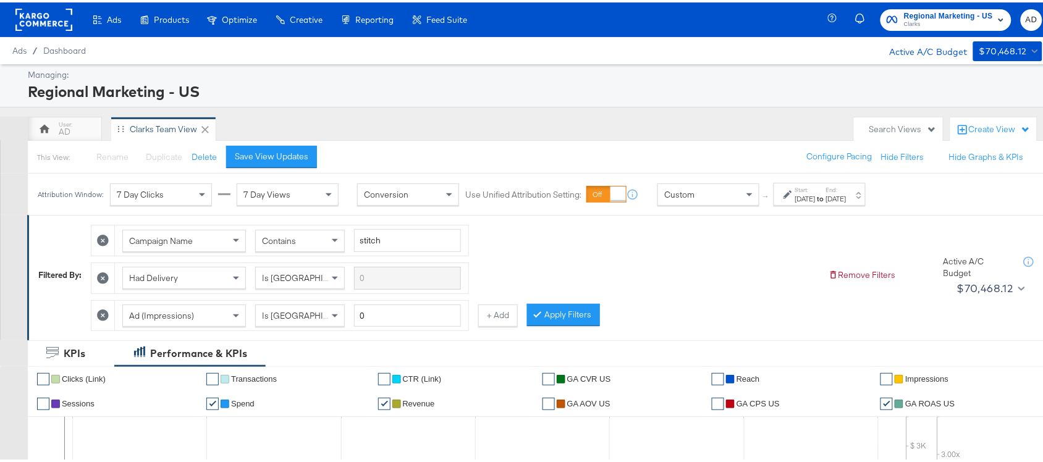
click at [45, 26] on rect at bounding box center [43, 17] width 57 height 22
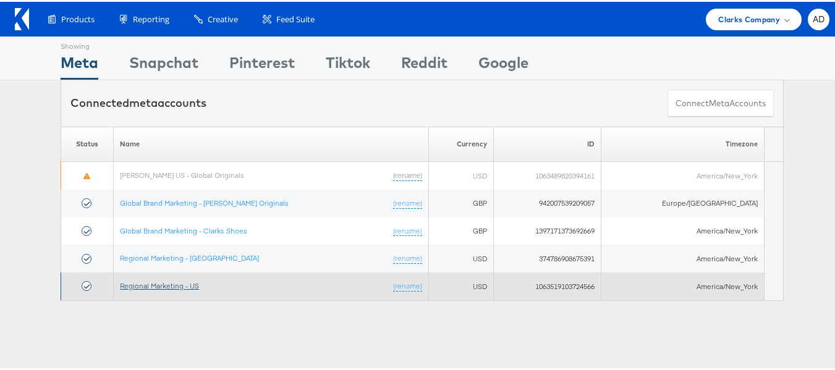
click at [167, 282] on link "Regional Marketing - US" at bounding box center [159, 283] width 79 height 9
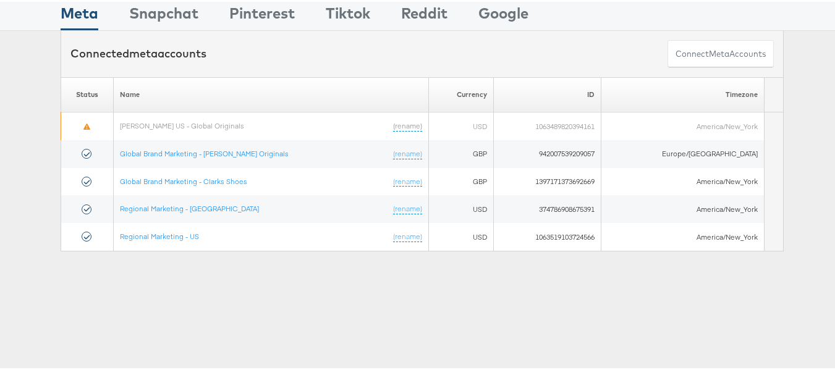
scroll to position [282, 0]
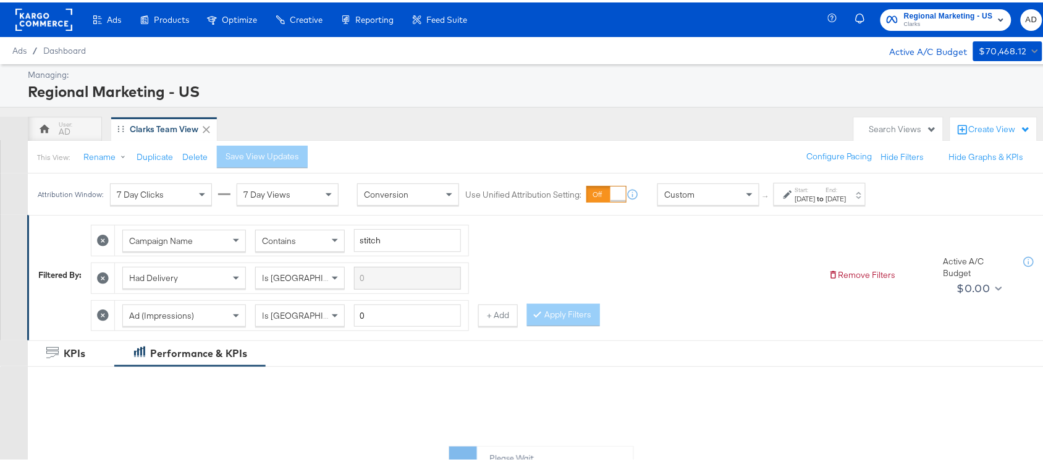
click at [826, 201] on strong "to" at bounding box center [821, 196] width 11 height 9
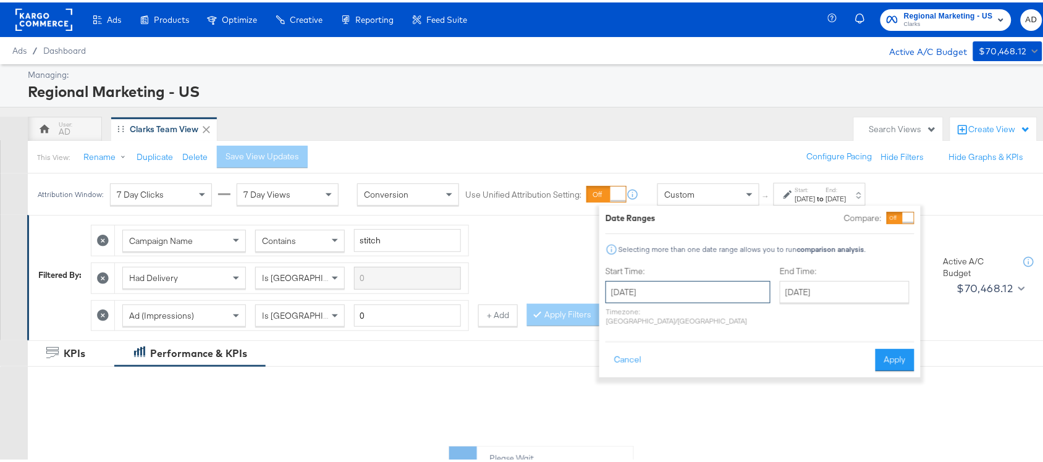
click at [665, 289] on input "August 20th 2025" at bounding box center [688, 290] width 165 height 22
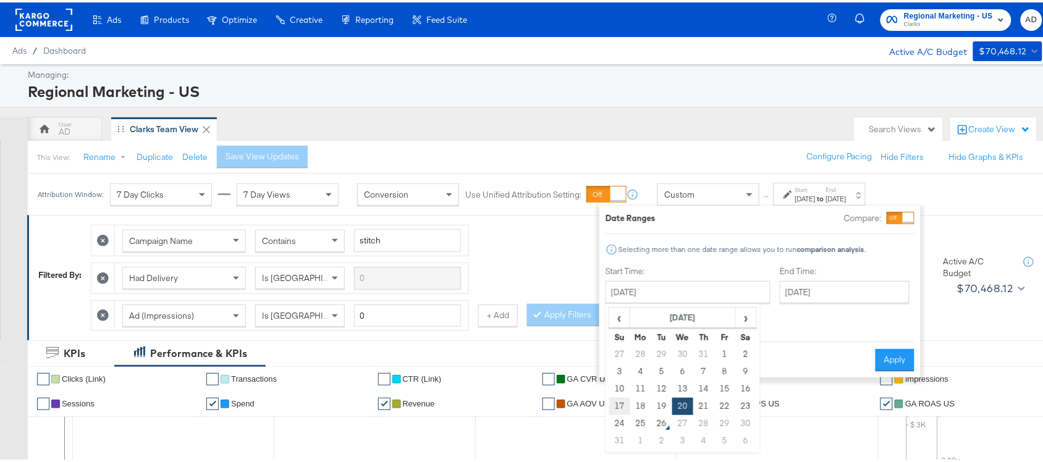
click at [621, 402] on td "17" at bounding box center [619, 403] width 21 height 17
type input "August 17th 2025"
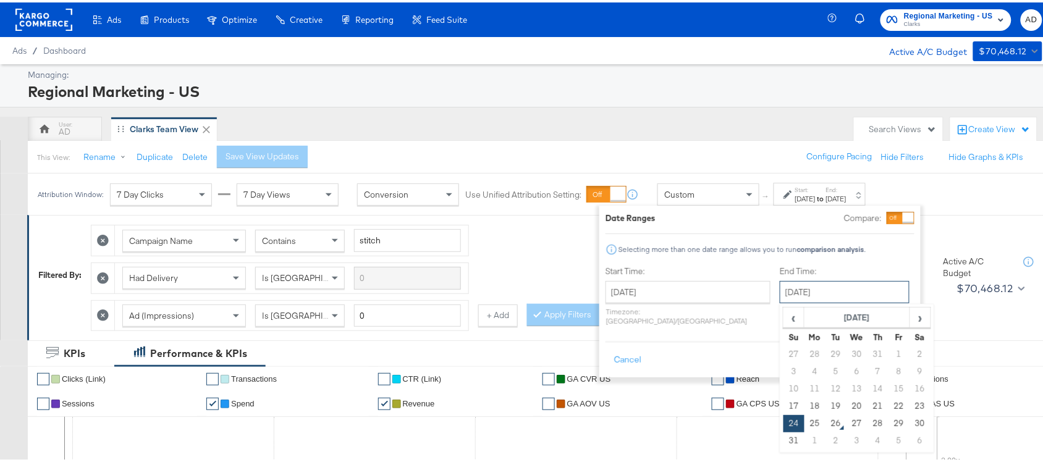
click at [801, 292] on input "August 24th 2025" at bounding box center [845, 290] width 130 height 22
click at [910, 407] on td "23" at bounding box center [920, 403] width 21 height 17
type input "August 23rd 2025"
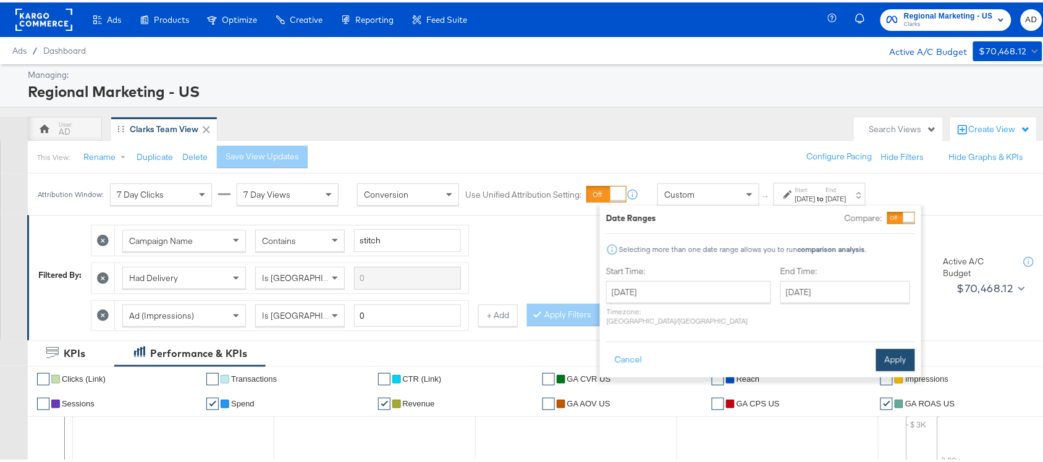
click at [892, 347] on button "Apply" at bounding box center [895, 358] width 39 height 22
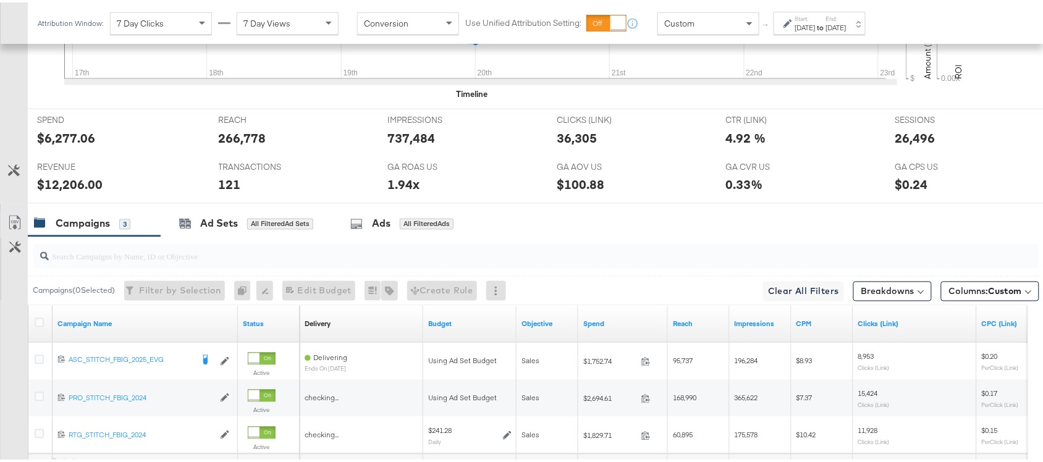
scroll to position [644, 0]
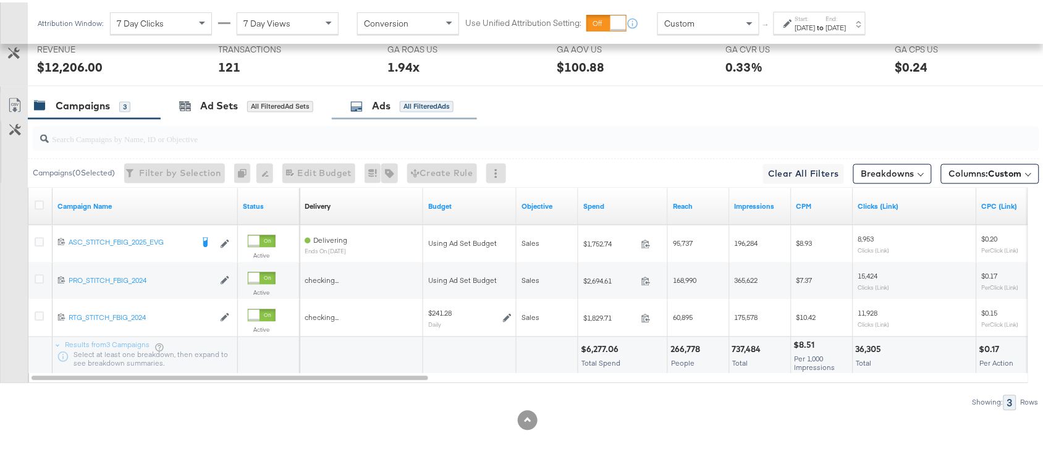
click at [389, 93] on div "Ads All Filtered Ads" at bounding box center [404, 104] width 145 height 27
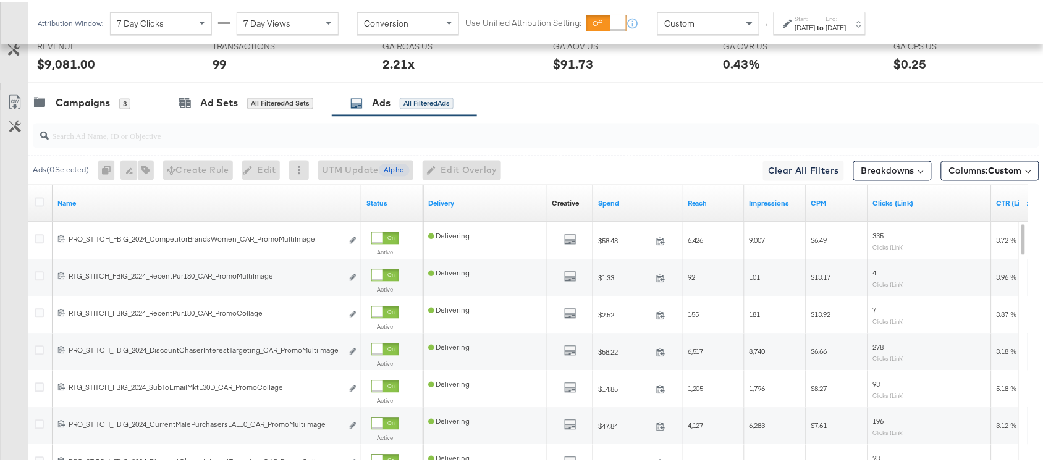
click at [133, 133] on input "search" at bounding box center [498, 129] width 899 height 24
paste input "promoprice"
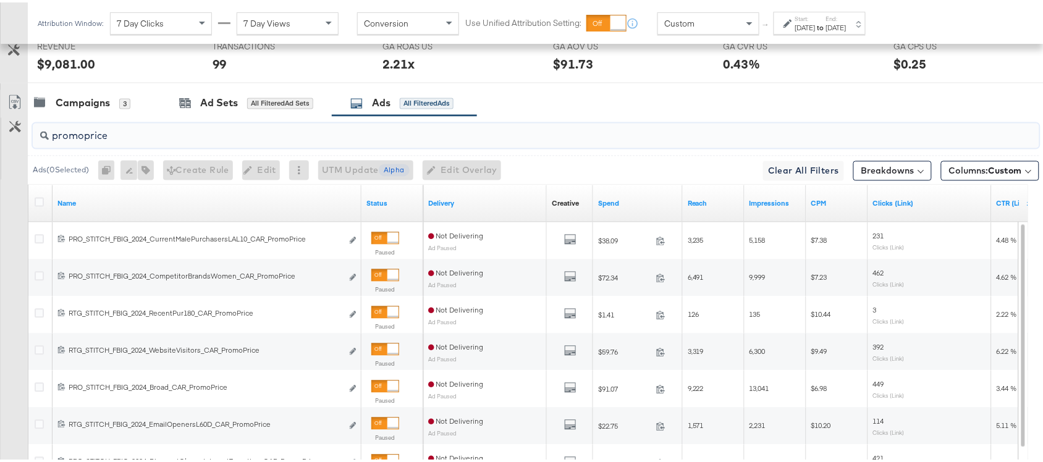
type input "promoprice"
click at [575, 102] on div "Campaigns 3 Ad Sets All Filtered Ad Sets Ads All Filtered Ads" at bounding box center [541, 101] width 1027 height 27
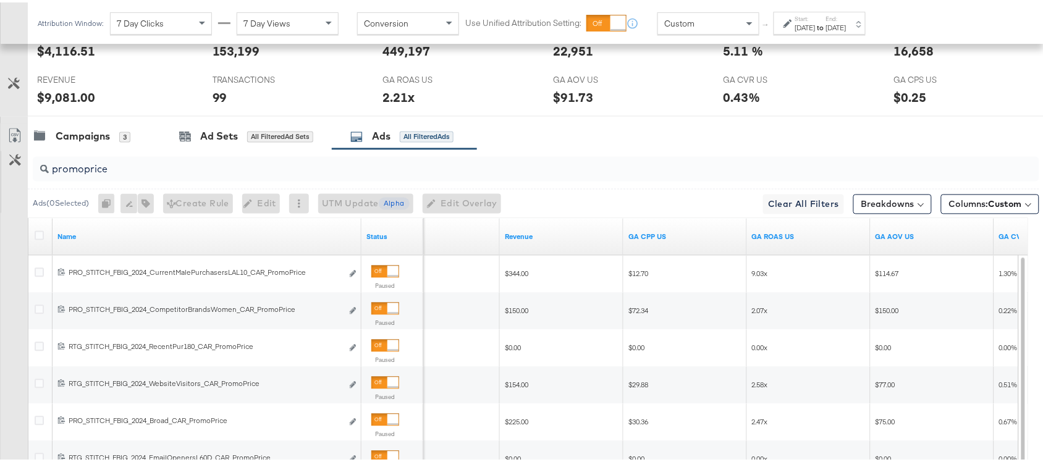
scroll to position [612, 0]
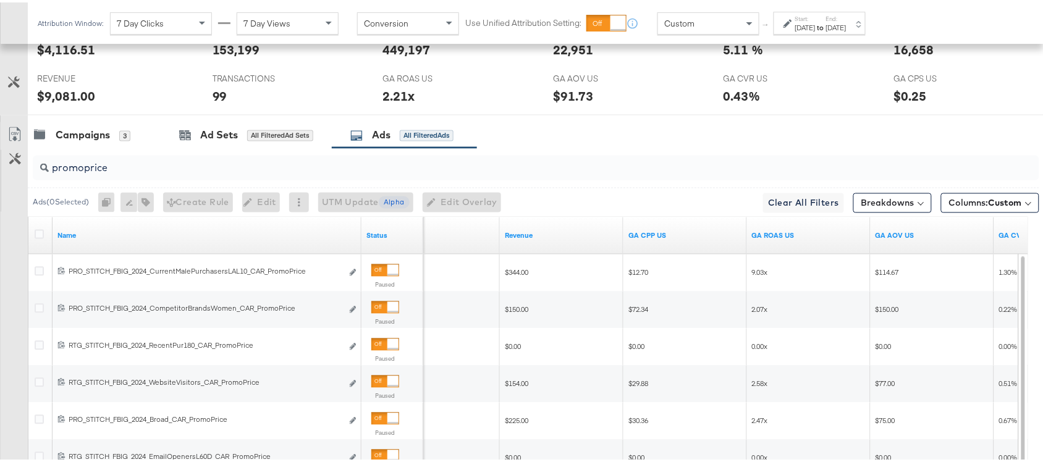
click at [122, 170] on input "promoprice" at bounding box center [498, 161] width 899 height 24
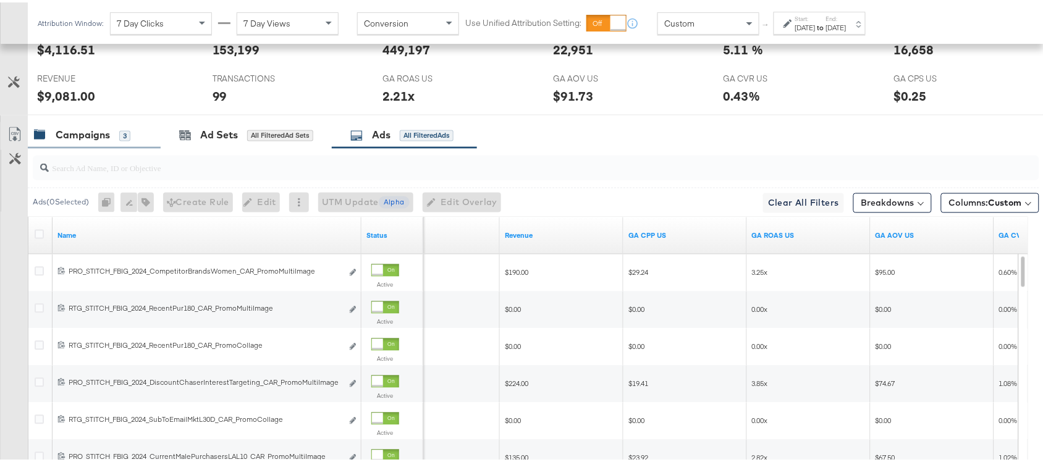
click at [78, 128] on div "Campaigns 3" at bounding box center [94, 133] width 133 height 27
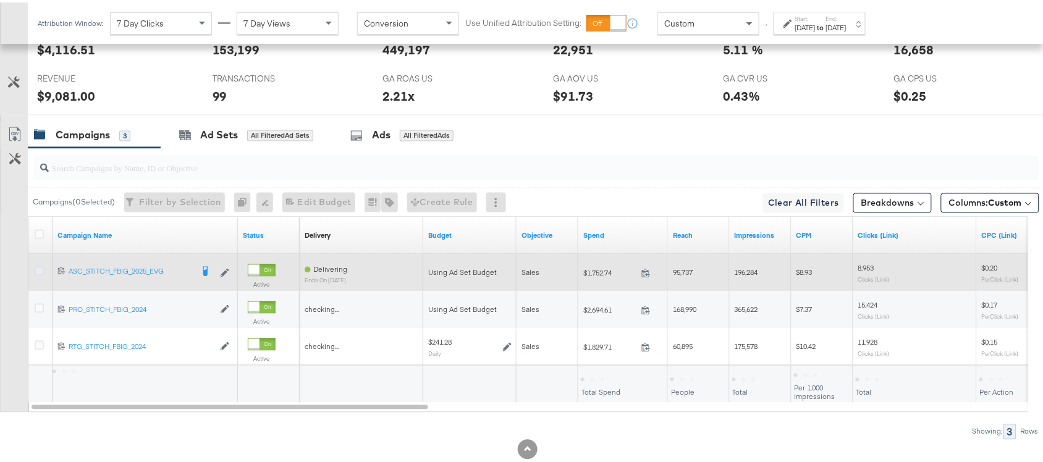
click at [39, 274] on icon at bounding box center [39, 268] width 9 height 9
click at [0, 0] on input "checkbox" at bounding box center [0, 0] width 0 height 0
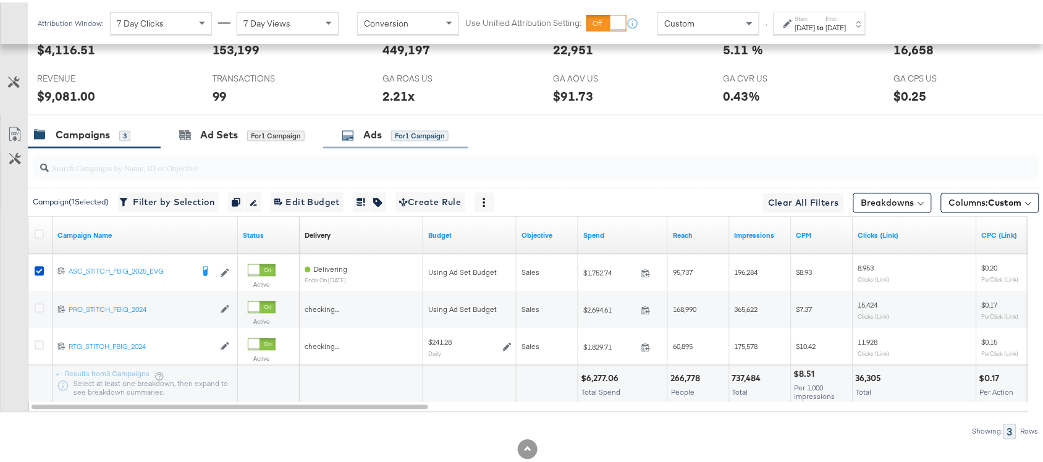
click at [378, 138] on div "Ads" at bounding box center [372, 133] width 19 height 14
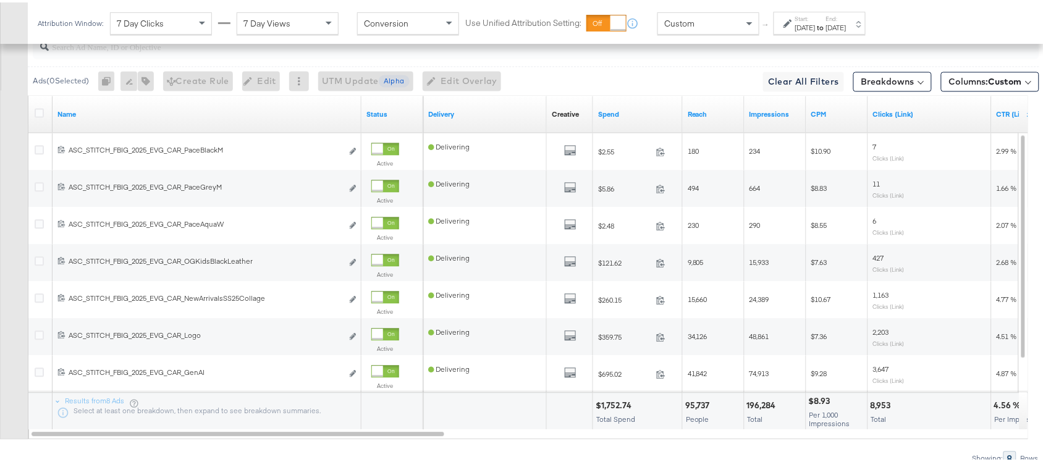
scroll to position [734, 0]
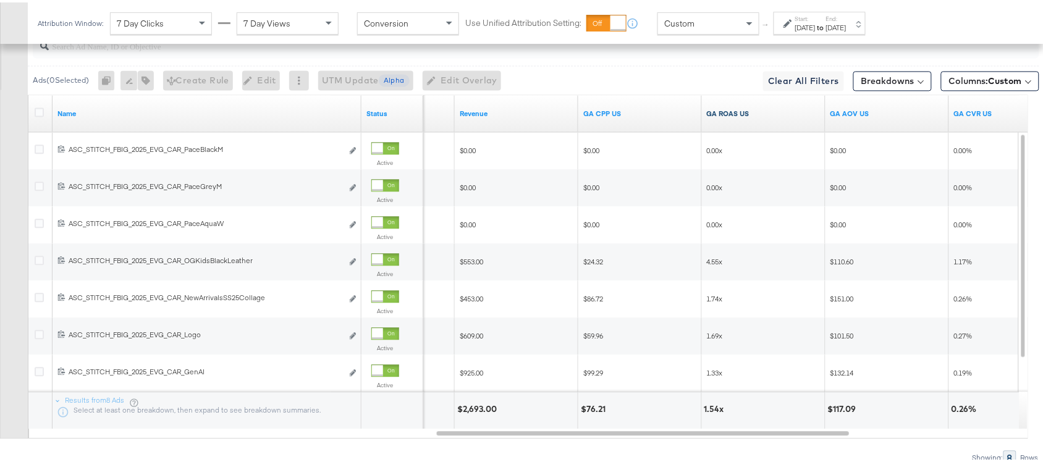
click at [765, 116] on link "GA ROAS US" at bounding box center [764, 111] width 114 height 10
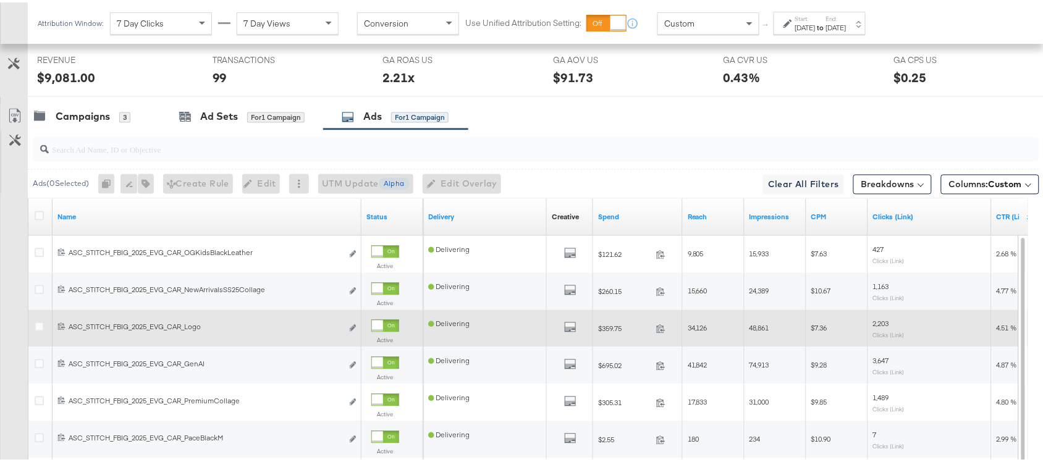
scroll to position [623, 0]
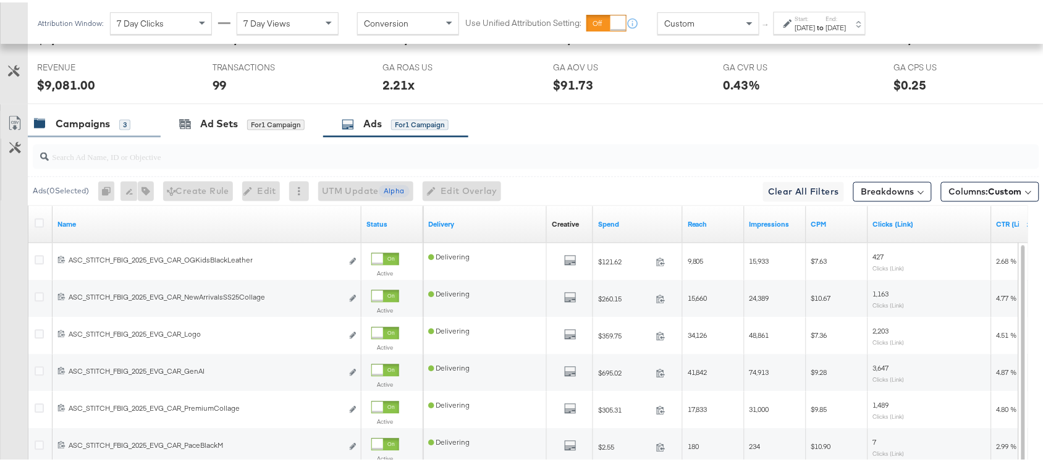
click at [62, 120] on div "Campaigns" at bounding box center [83, 122] width 54 height 14
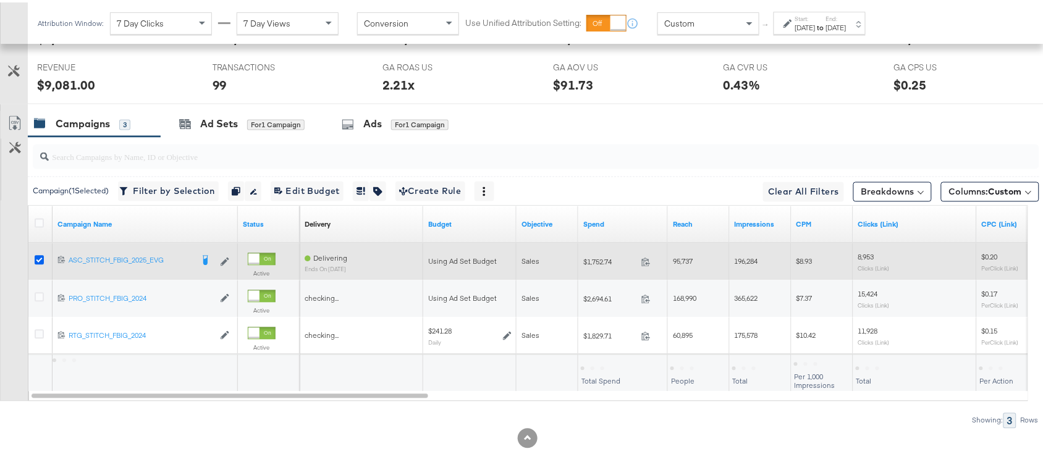
click at [38, 261] on icon at bounding box center [39, 257] width 9 height 9
click at [0, 0] on input "checkbox" at bounding box center [0, 0] width 0 height 0
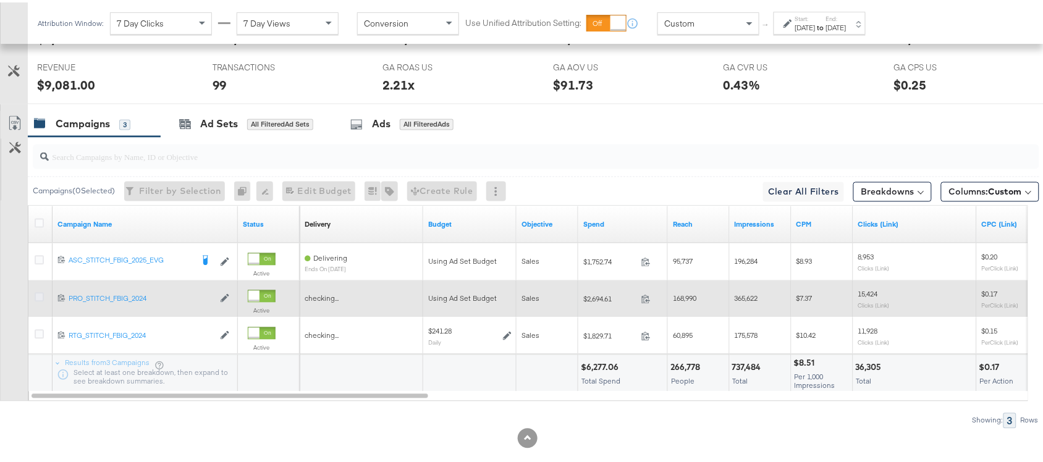
click at [37, 300] on icon at bounding box center [39, 294] width 9 height 9
click at [0, 0] on input "checkbox" at bounding box center [0, 0] width 0 height 0
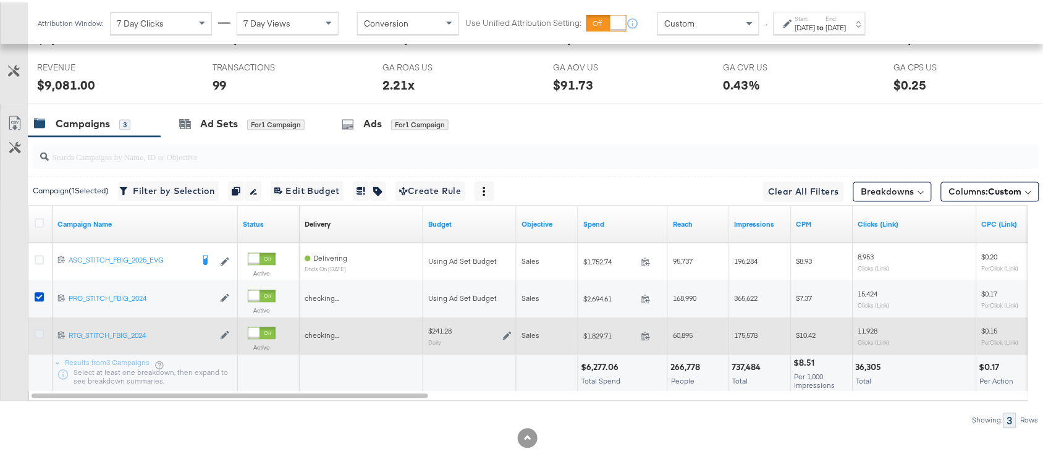
click at [37, 332] on icon at bounding box center [39, 331] width 9 height 9
click at [0, 0] on input "checkbox" at bounding box center [0, 0] width 0 height 0
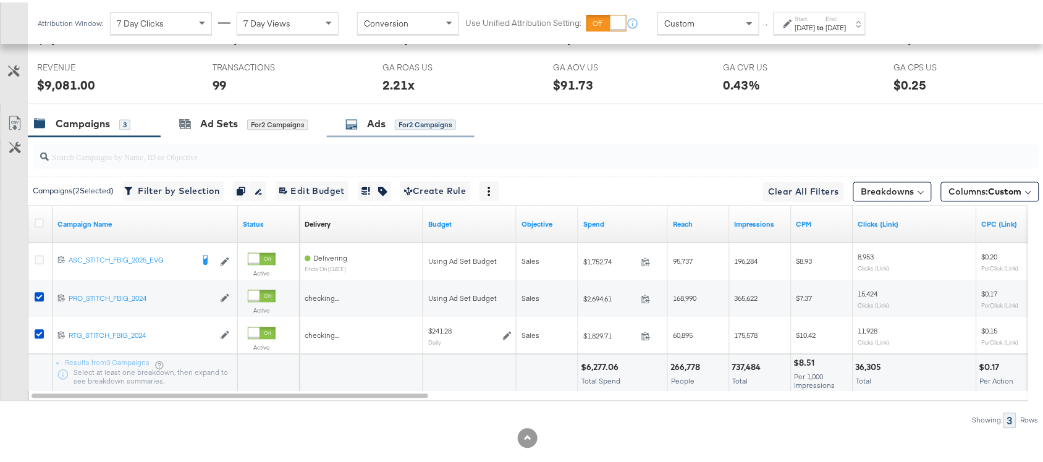
click at [370, 119] on div "Ads" at bounding box center [376, 122] width 19 height 14
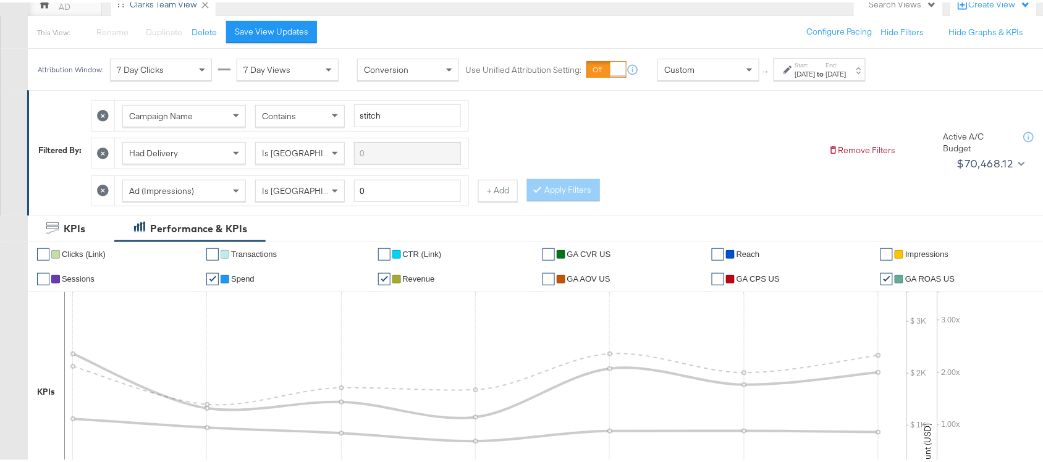
scroll to position [0, 0]
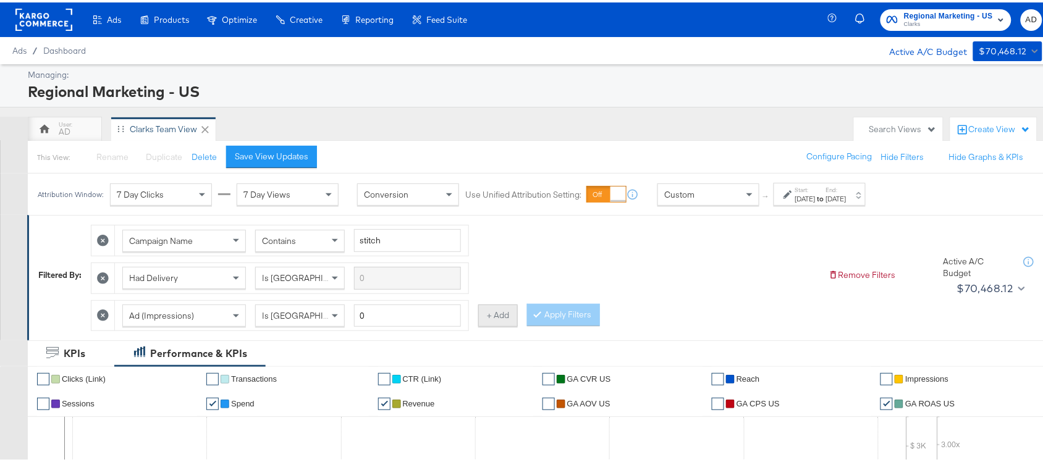
click at [499, 323] on button "+ Add" at bounding box center [498, 313] width 40 height 22
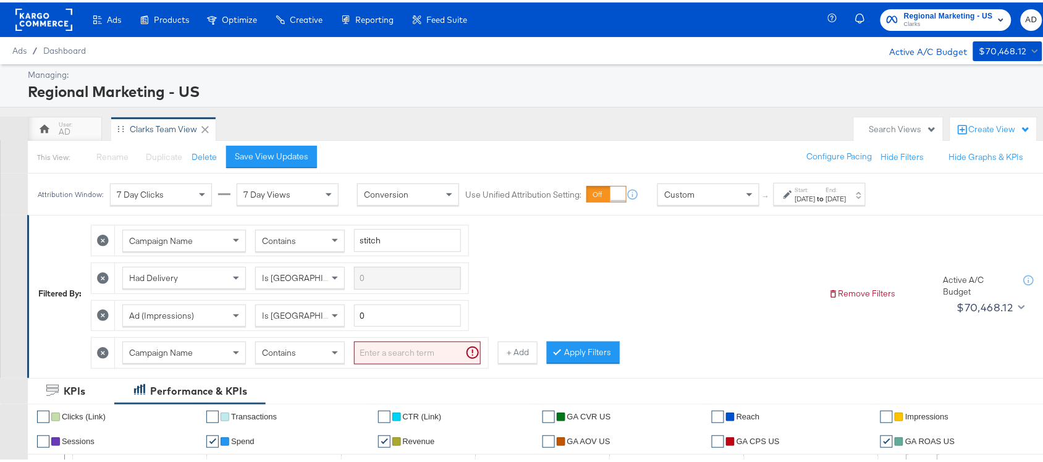
scroll to position [25, 0]
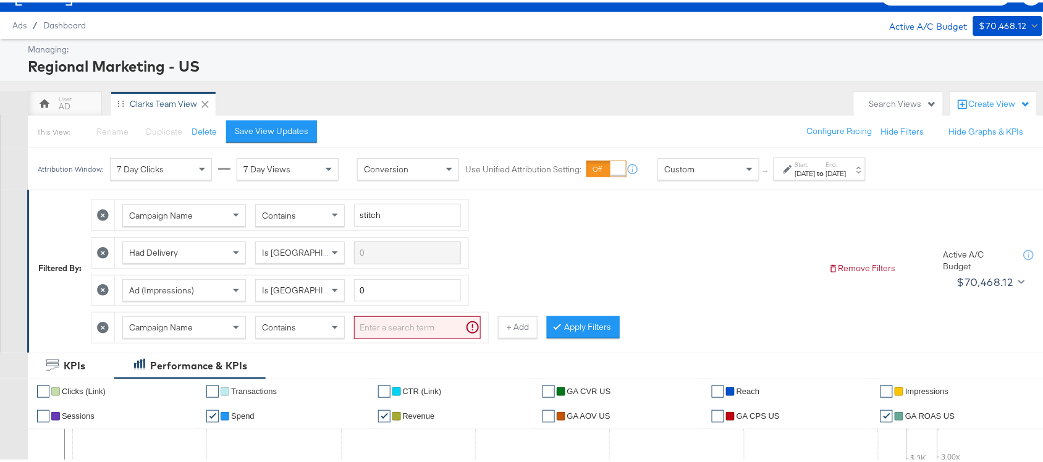
click at [198, 336] on div "Campaign Name" at bounding box center [184, 325] width 124 height 22
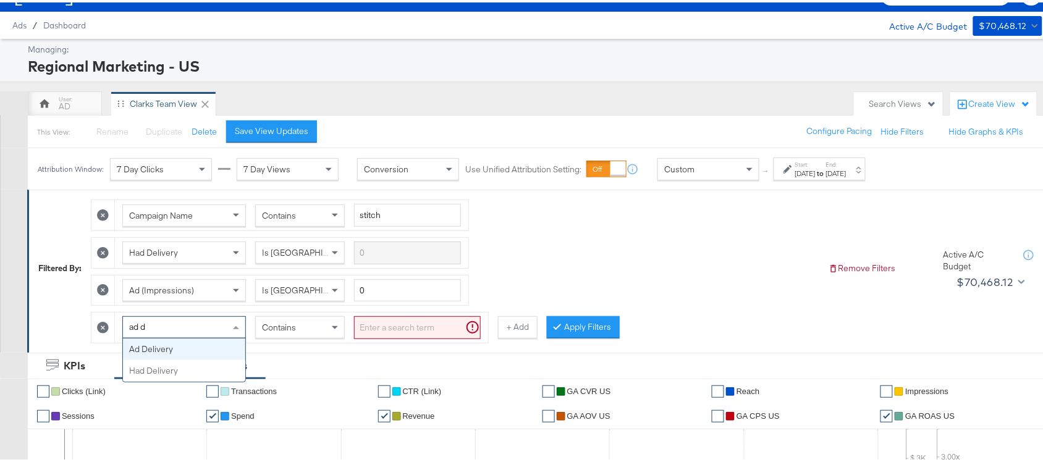
scroll to position [0, 0]
type input "ad de"
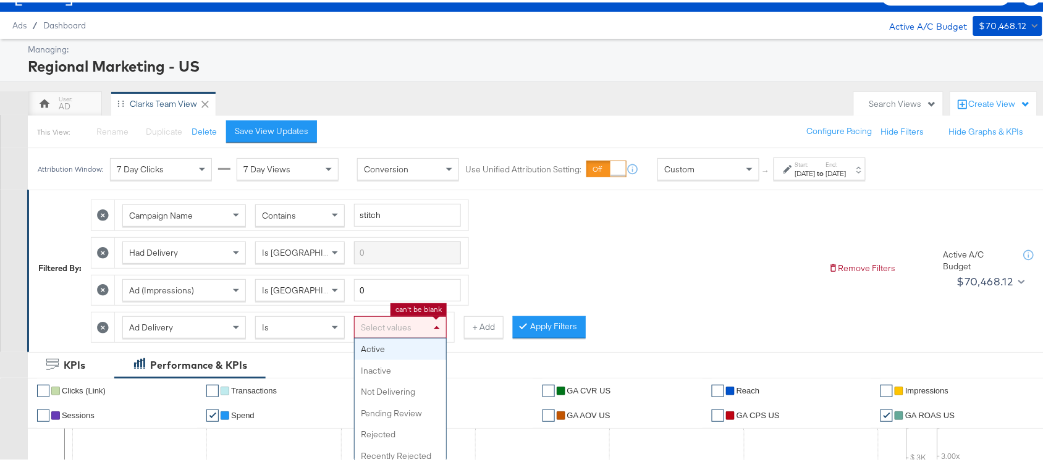
click at [388, 329] on div "Select values" at bounding box center [400, 325] width 91 height 21
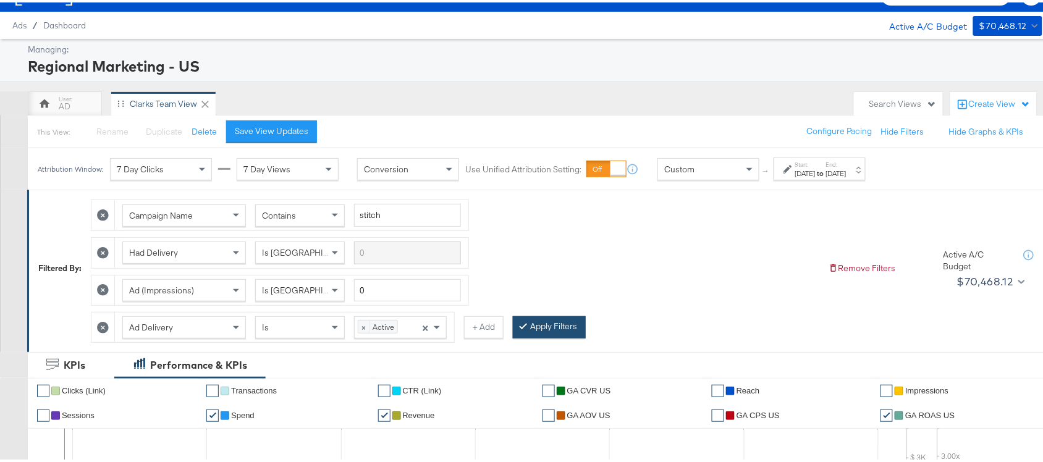
click at [539, 323] on button "Apply Filters" at bounding box center [549, 325] width 73 height 22
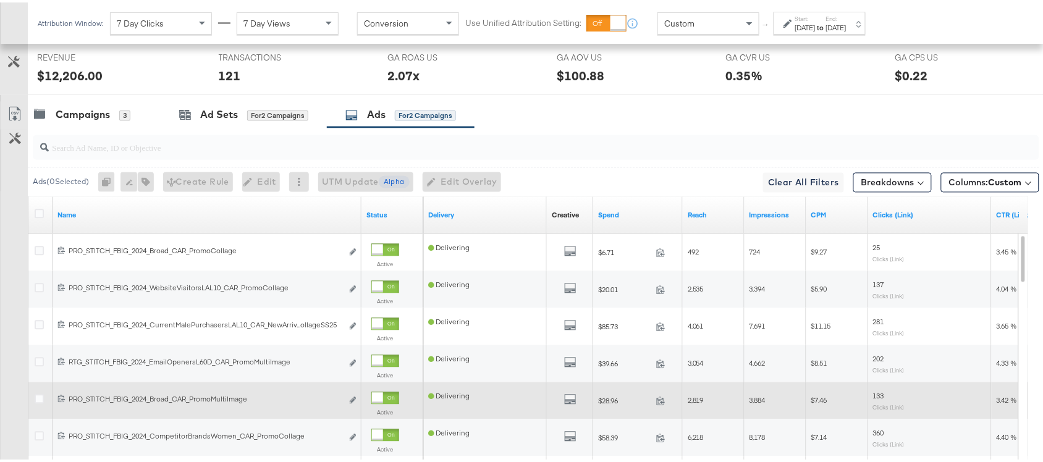
scroll to position [669, 0]
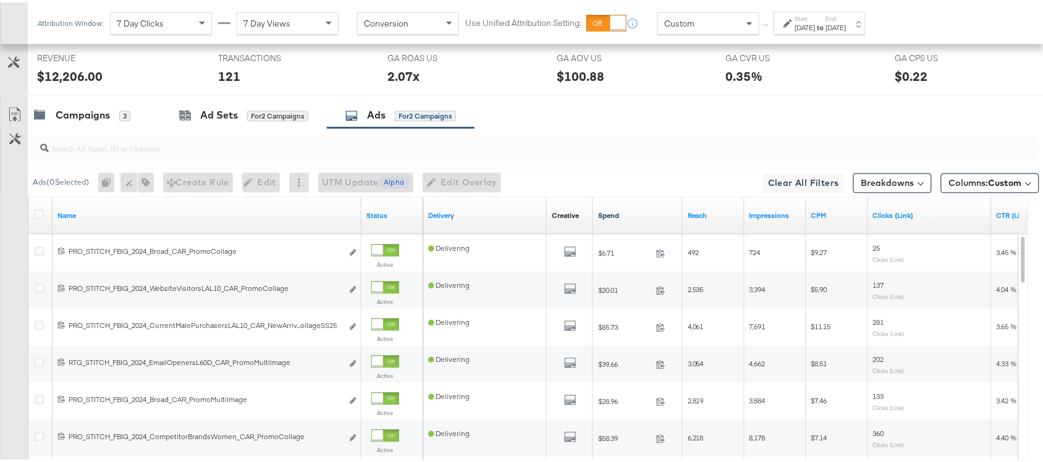
click at [635, 215] on link "Spend" at bounding box center [638, 214] width 80 height 10
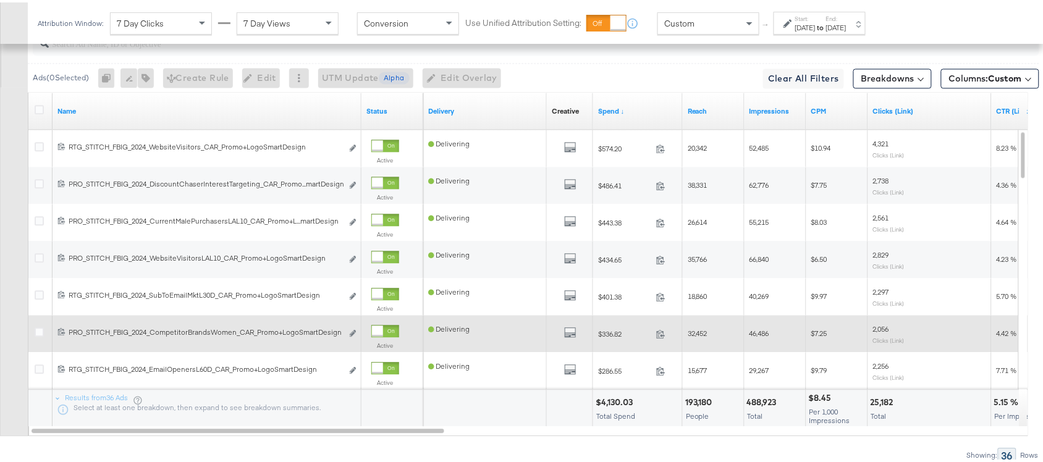
scroll to position [0, 0]
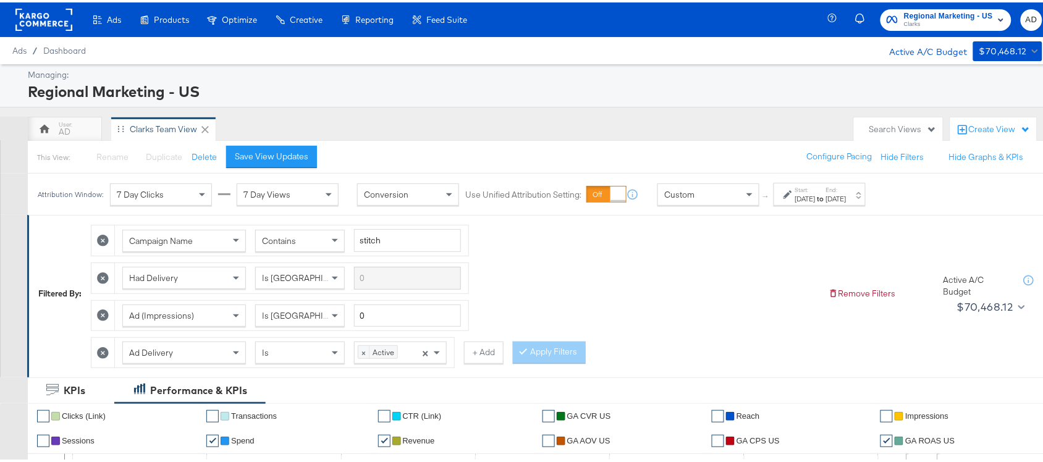
click at [104, 353] on icon at bounding box center [103, 351] width 12 height 12
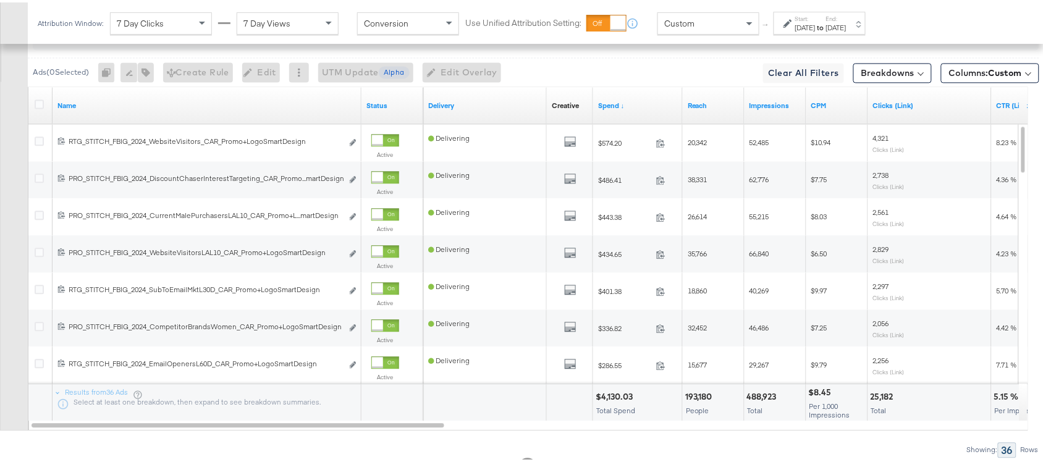
scroll to position [792, 0]
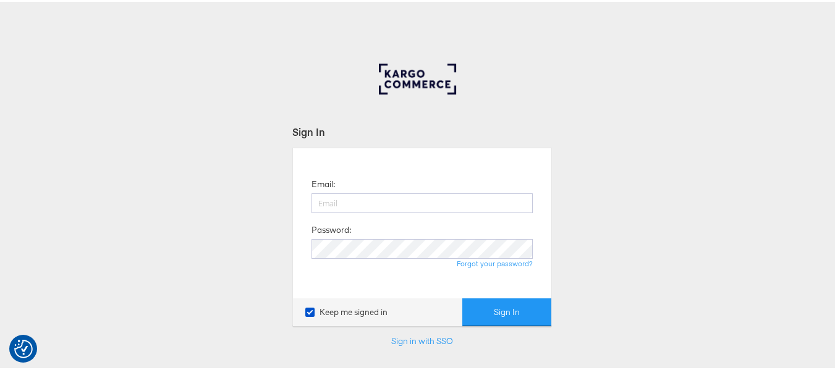
type input "aparna.doniparthi@kargo.com"
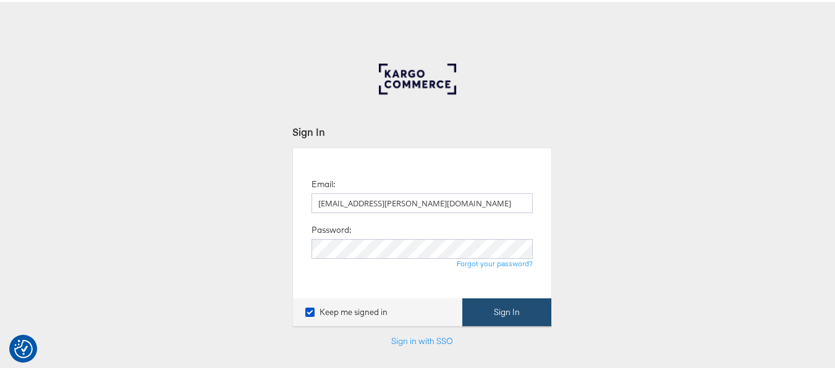
drag, startPoint x: 0, startPoint y: 0, endPoint x: 494, endPoint y: 315, distance: 585.4
click at [494, 315] on button "Sign In" at bounding box center [506, 311] width 89 height 28
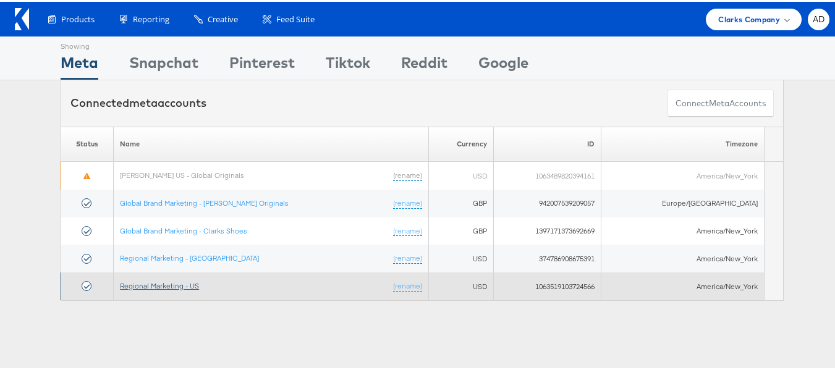
drag, startPoint x: 0, startPoint y: 0, endPoint x: 167, endPoint y: 288, distance: 333.1
click at [167, 288] on link "Regional Marketing - US" at bounding box center [159, 283] width 79 height 9
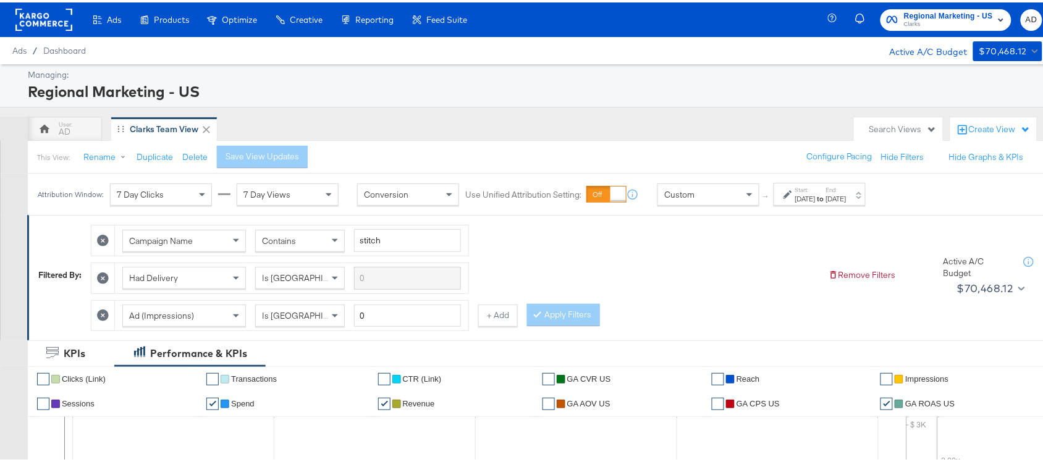
click at [847, 187] on div "Start: [DATE] to End: [DATE]" at bounding box center [820, 193] width 51 height 18
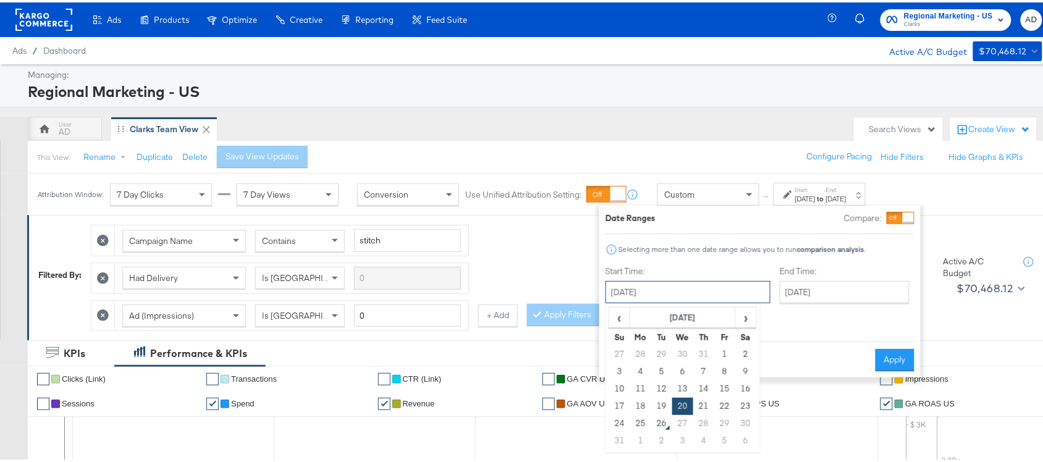
click at [666, 292] on input "[DATE]" at bounding box center [688, 290] width 165 height 22
click at [720, 407] on td "22" at bounding box center [724, 403] width 21 height 17
type input "[DATE]"
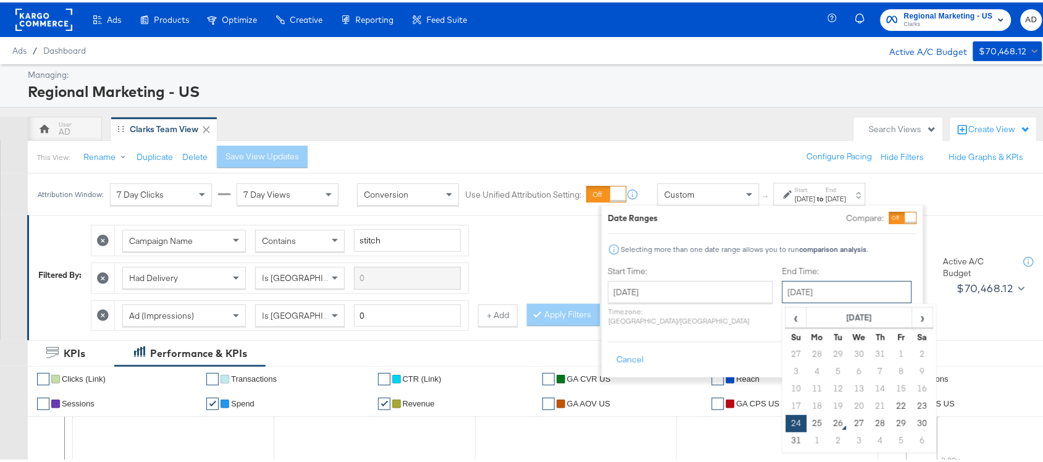
click at [834, 289] on input "[DATE]" at bounding box center [847, 290] width 130 height 22
click at [891, 402] on td "22" at bounding box center [901, 403] width 21 height 17
type input "[DATE]"
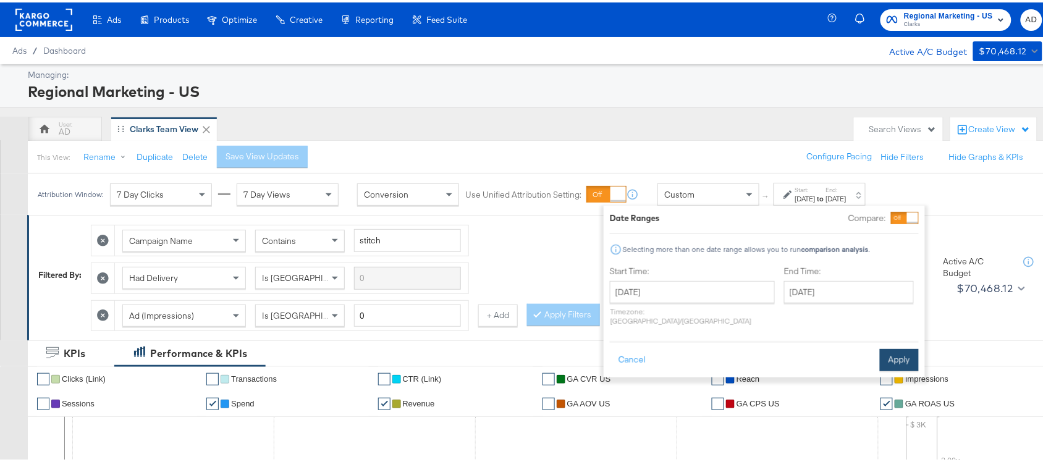
click at [906, 347] on button "Apply" at bounding box center [899, 358] width 39 height 22
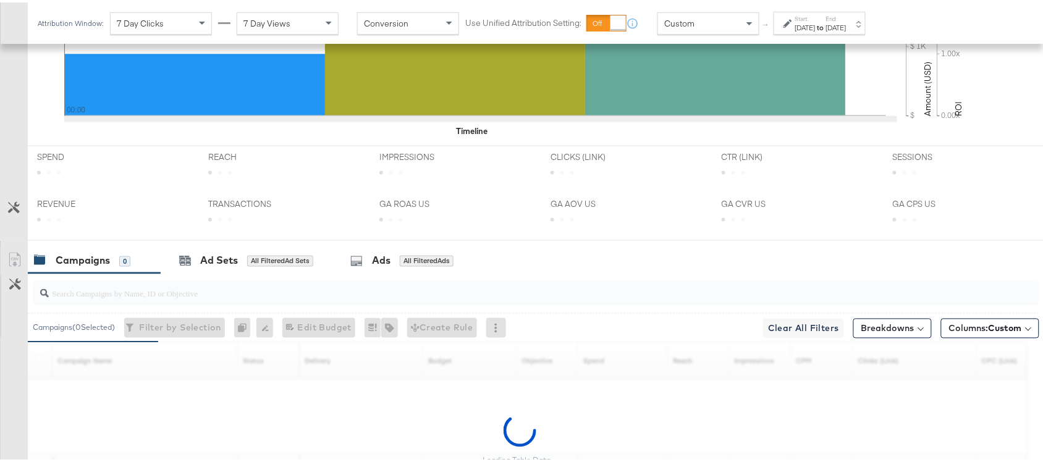
scroll to position [607, 0]
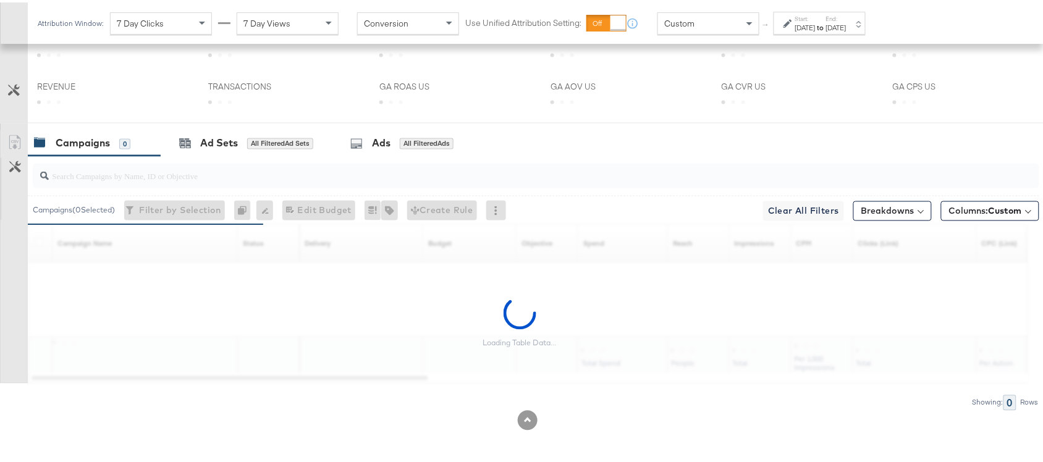
click at [906, 344] on div "Loading Table Data..." at bounding box center [519, 321] width 1039 height 122
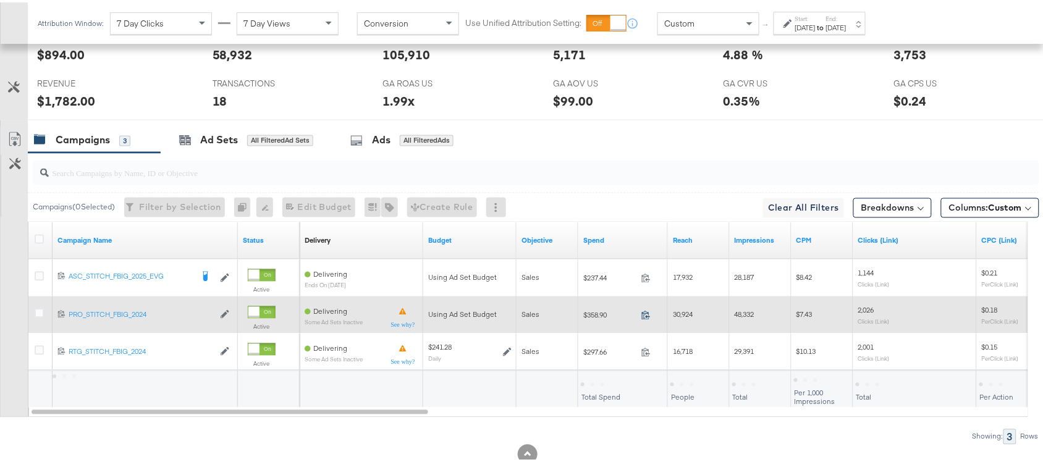
click at [648, 316] on icon at bounding box center [645, 312] width 9 height 9
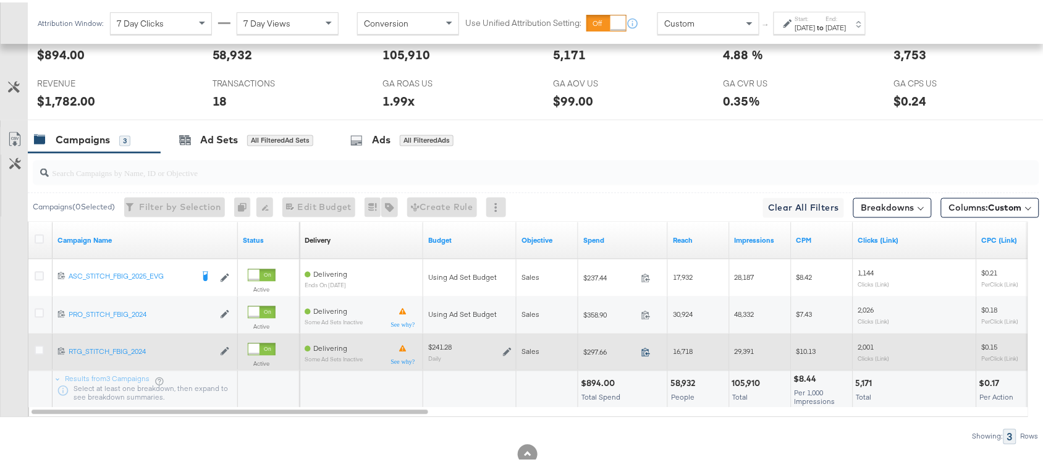
click at [644, 350] on icon at bounding box center [645, 349] width 9 height 9
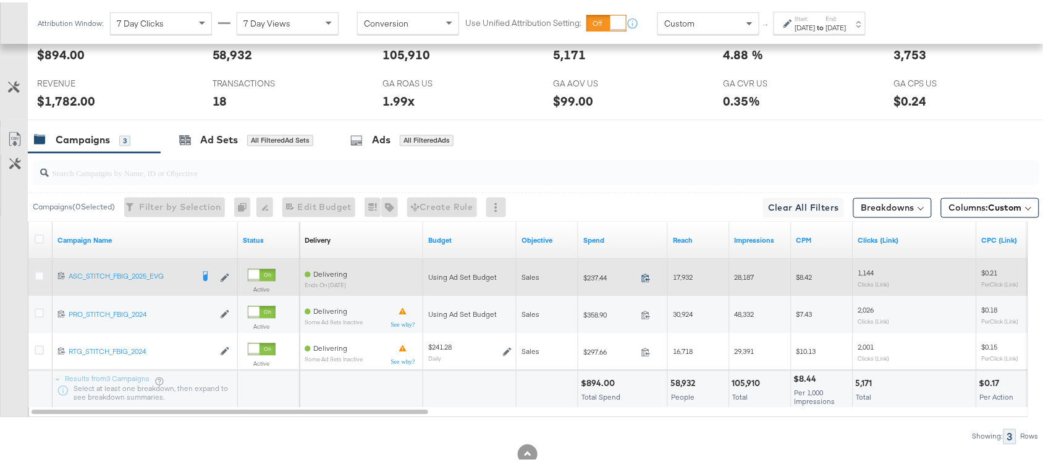
click at [644, 280] on icon at bounding box center [645, 275] width 9 height 9
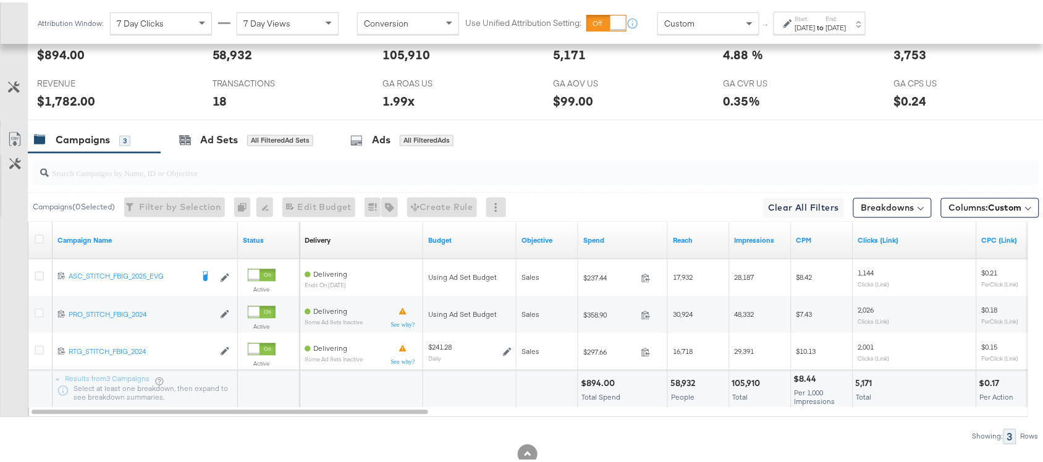
click at [847, 28] on div "[DATE]" at bounding box center [836, 25] width 20 height 10
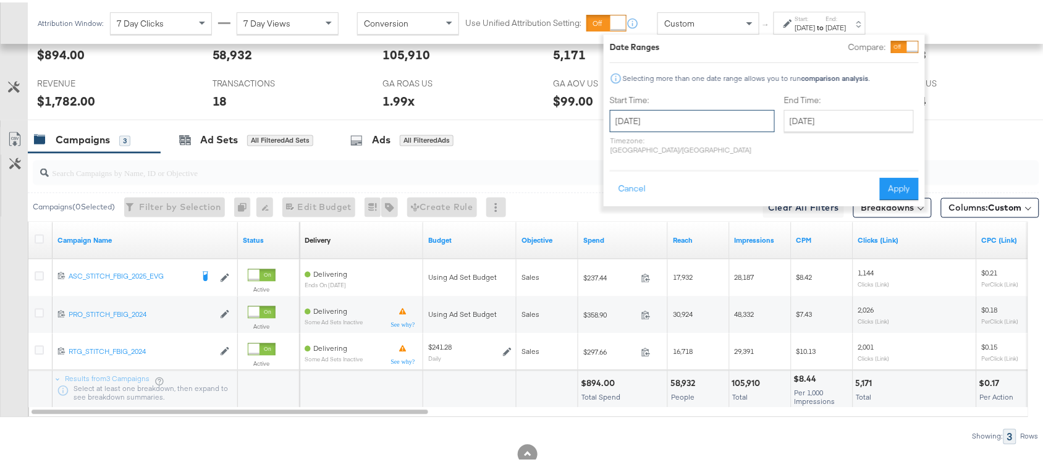
click at [690, 124] on input "[DATE]" at bounding box center [692, 119] width 165 height 22
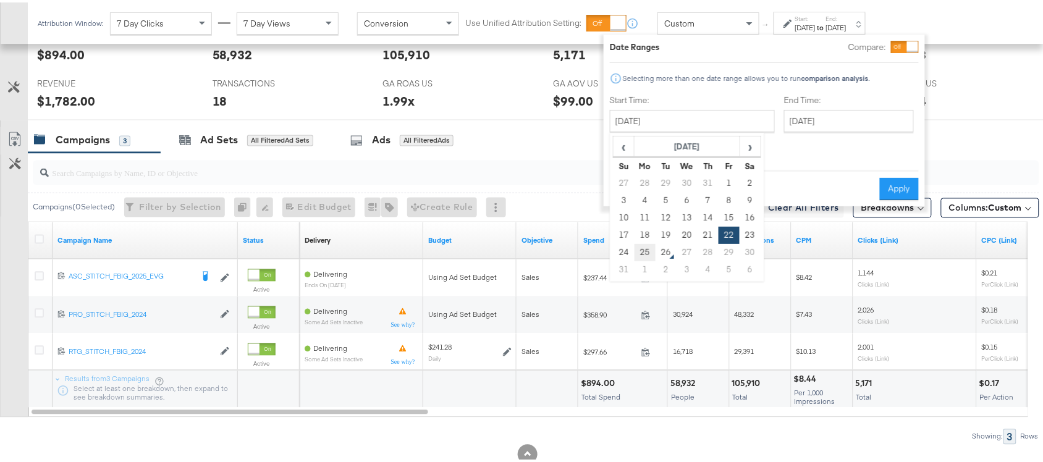
click at [644, 250] on td "25" at bounding box center [645, 250] width 21 height 17
type input "[DATE]"
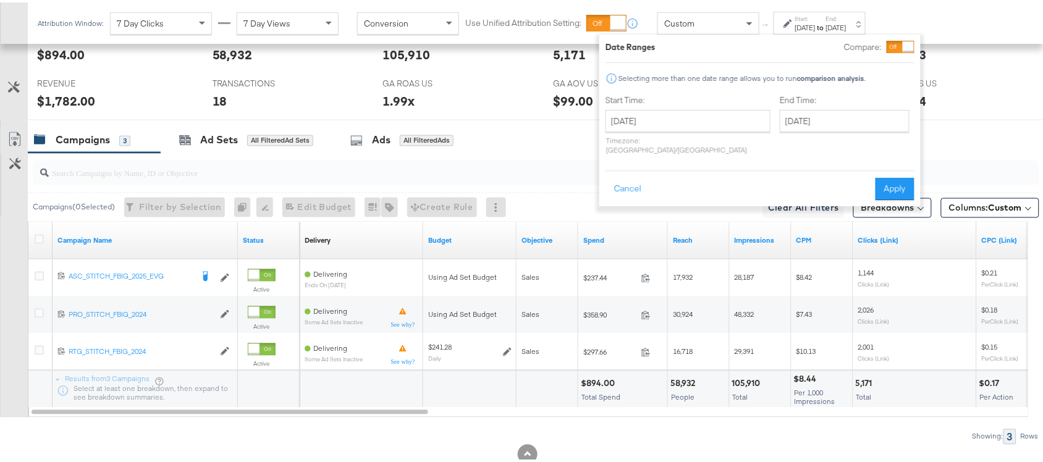
click at [644, 248] on div "Spend" at bounding box center [623, 239] width 90 height 20
click at [887, 182] on button "Apply" at bounding box center [895, 186] width 39 height 22
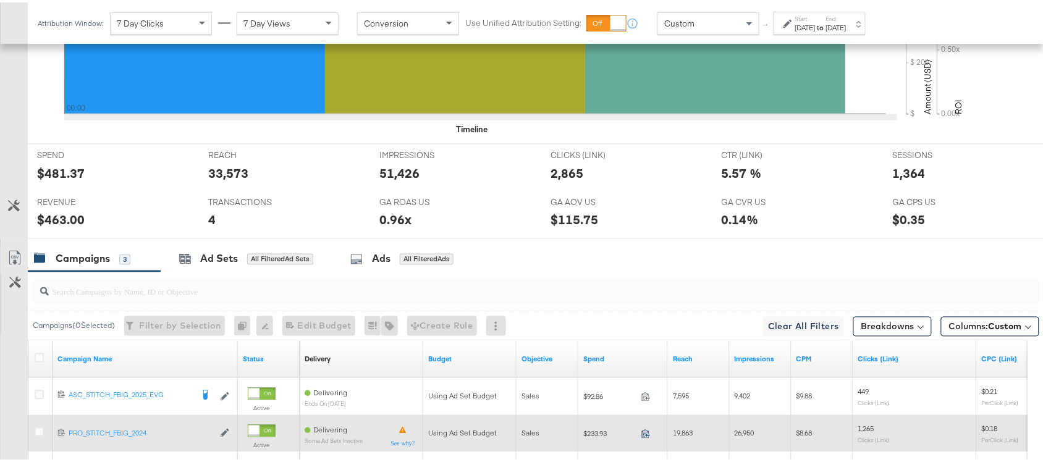
scroll to position [609, 0]
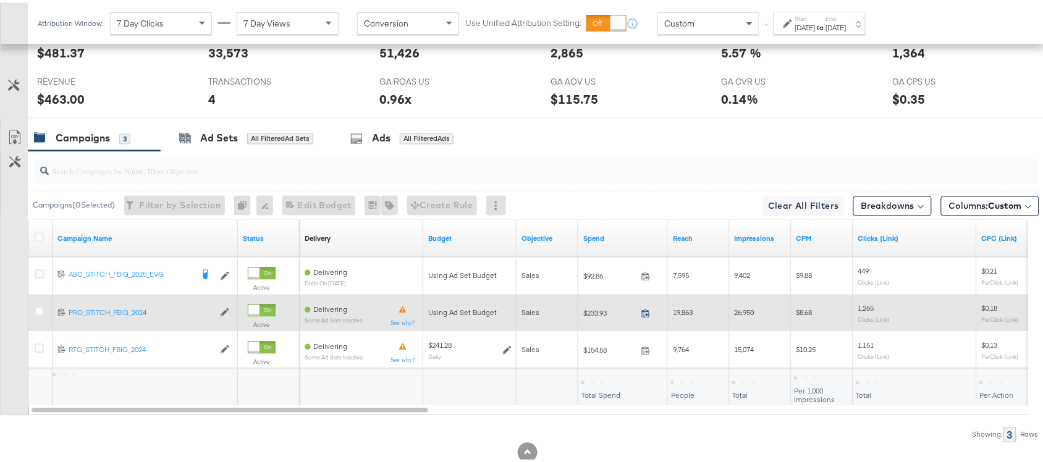
click at [643, 316] on icon at bounding box center [645, 310] width 9 height 9
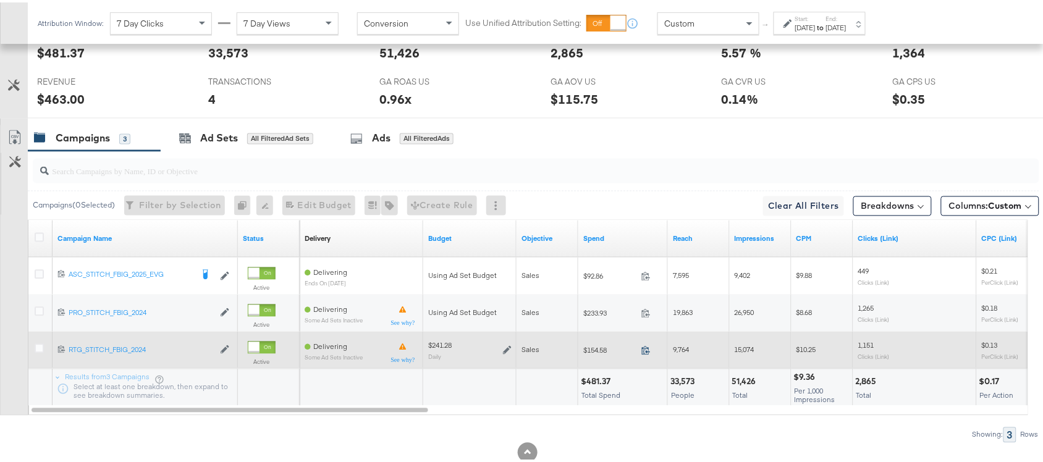
click at [646, 353] on icon at bounding box center [645, 348] width 9 height 9
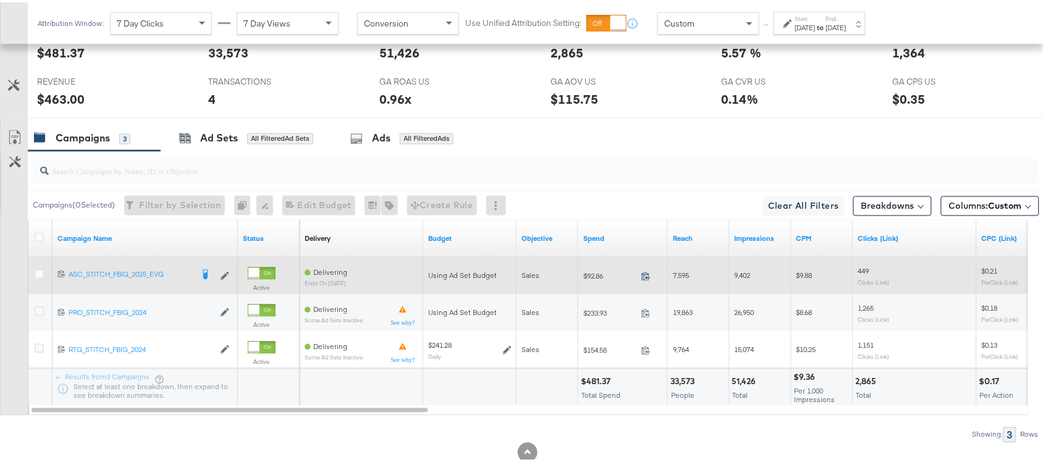
click at [646, 275] on icon at bounding box center [645, 273] width 9 height 9
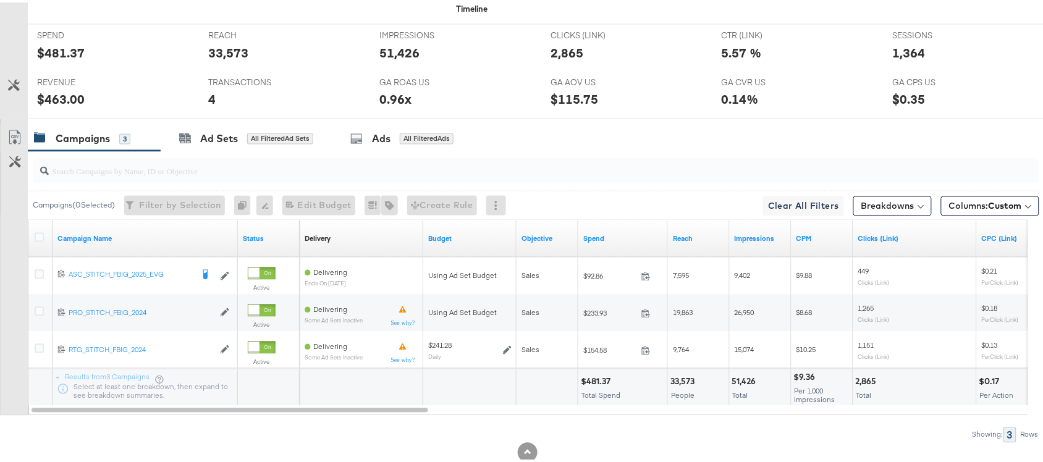
scroll to position [0, 0]
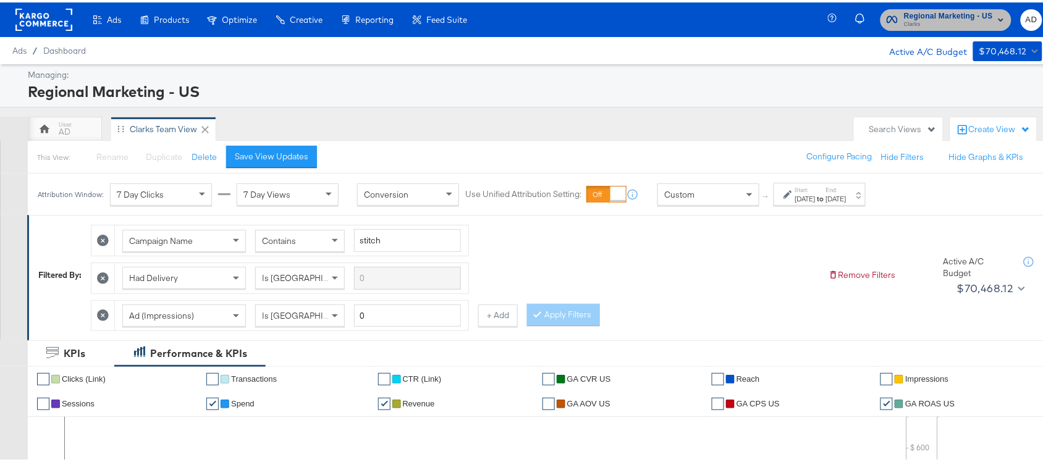
click at [947, 20] on span "Clarks" at bounding box center [948, 22] width 89 height 10
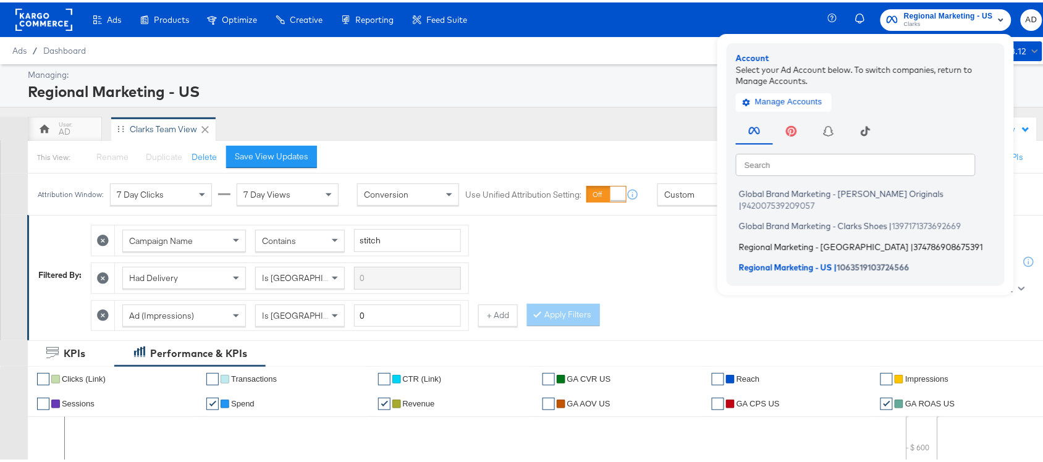
click at [771, 239] on span "Regional Marketing - [GEOGRAPHIC_DATA]" at bounding box center [824, 244] width 170 height 10
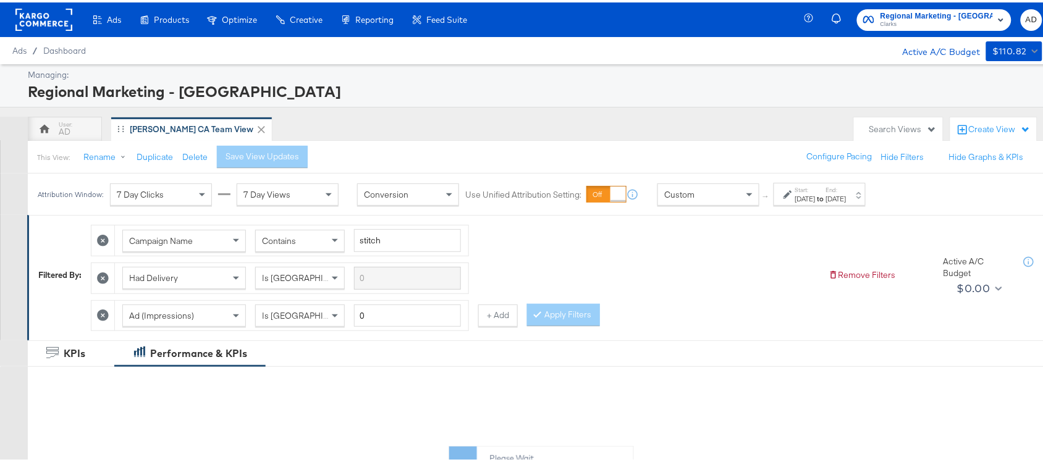
click at [816, 195] on div "[DATE]" at bounding box center [805, 197] width 20 height 10
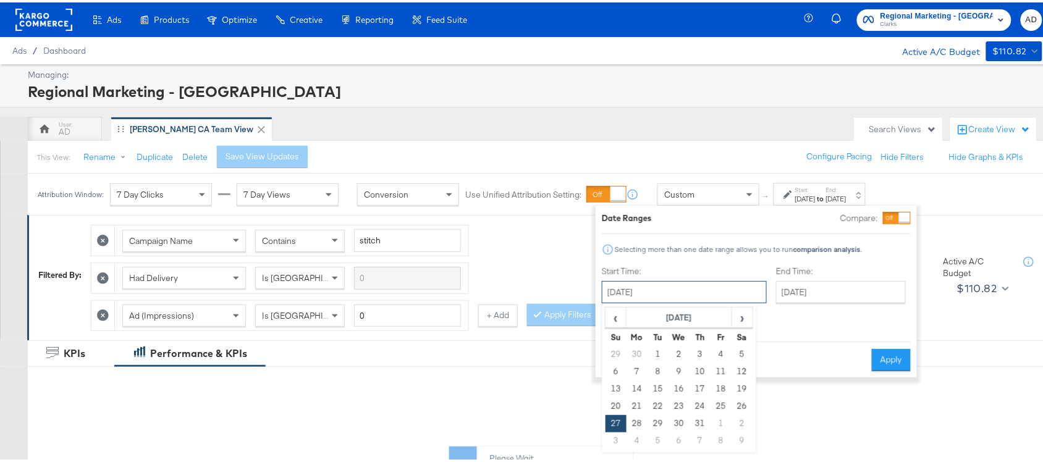
click at [655, 294] on input "[DATE]" at bounding box center [684, 290] width 165 height 22
click at [743, 316] on span "›" at bounding box center [742, 315] width 19 height 19
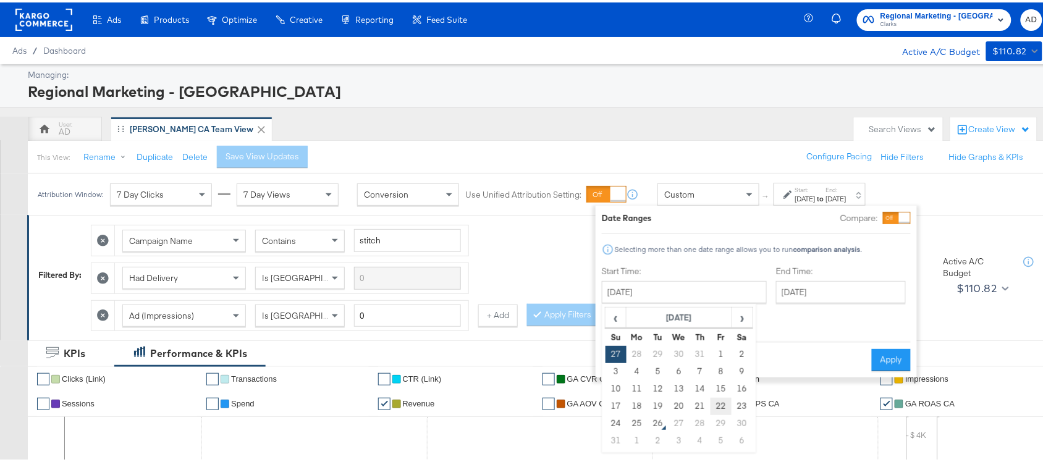
click at [715, 402] on td "22" at bounding box center [721, 403] width 21 height 17
type input "[DATE]"
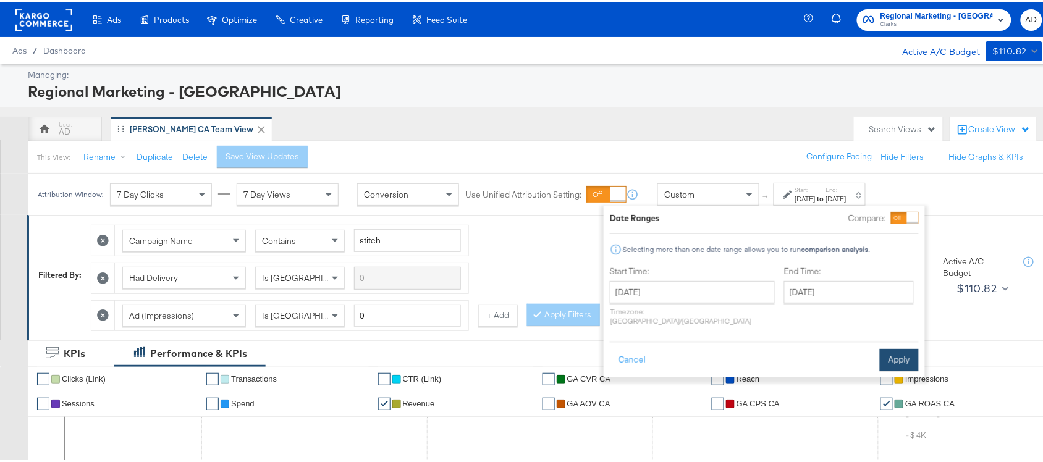
click at [906, 352] on button "Apply" at bounding box center [899, 358] width 39 height 22
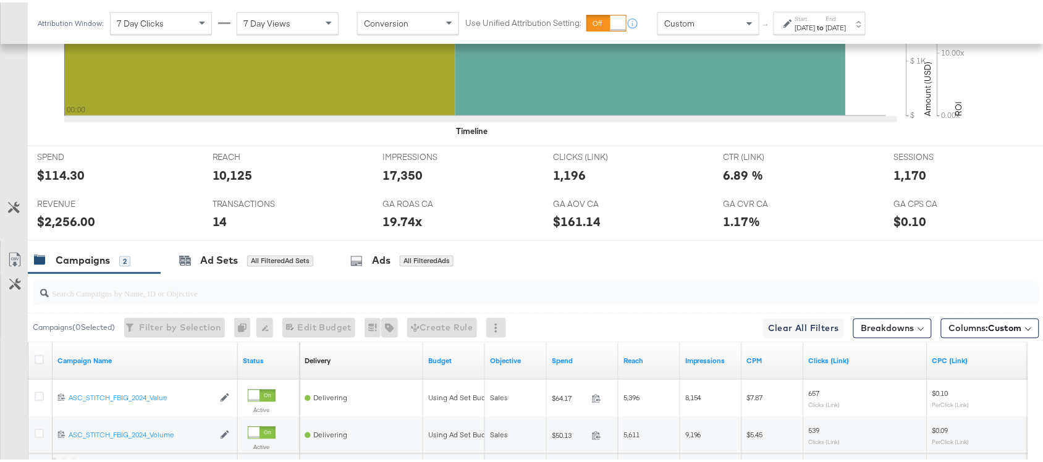
scroll to position [607, 0]
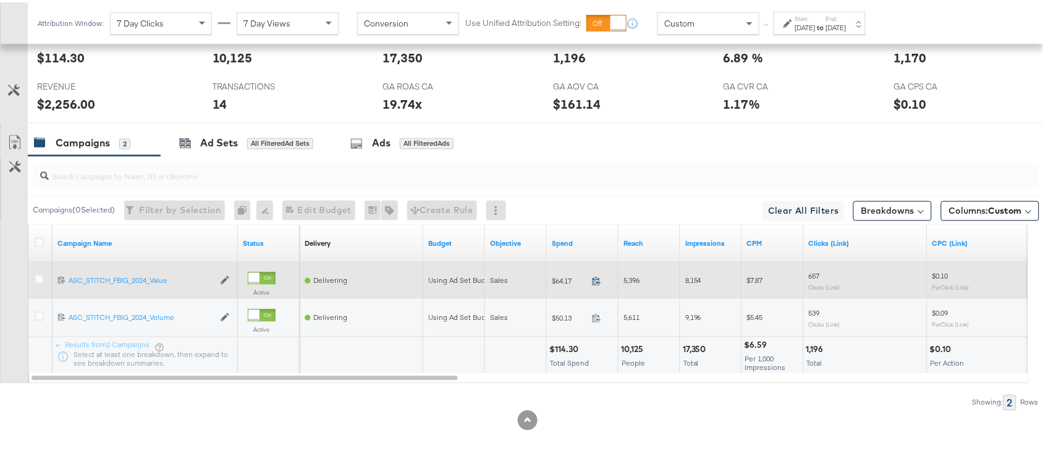
click at [596, 279] on icon at bounding box center [596, 278] width 9 height 9
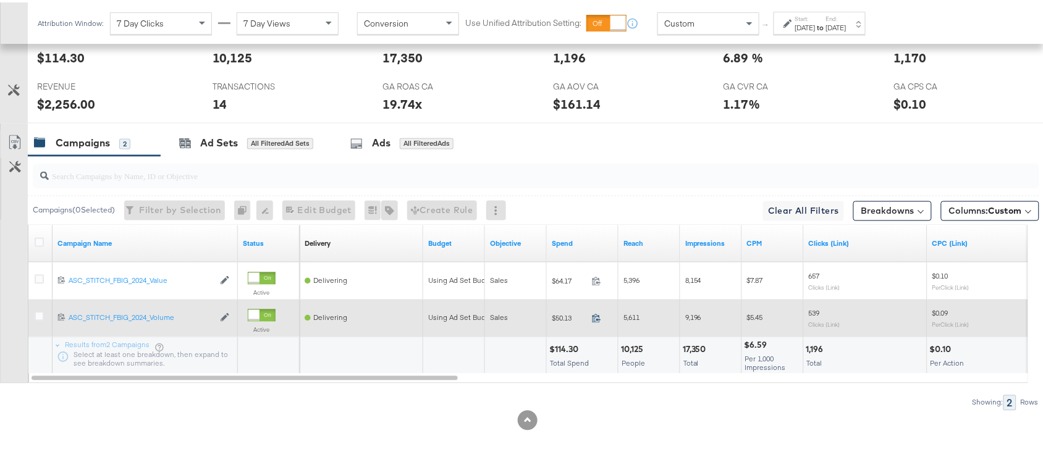
click at [594, 317] on icon at bounding box center [596, 315] width 9 height 9
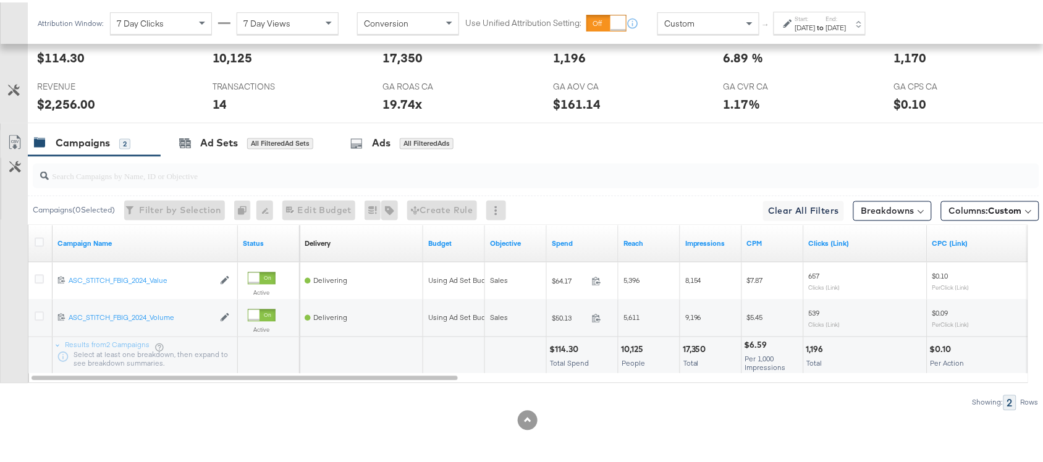
click at [816, 22] on div "[DATE]" at bounding box center [805, 25] width 20 height 10
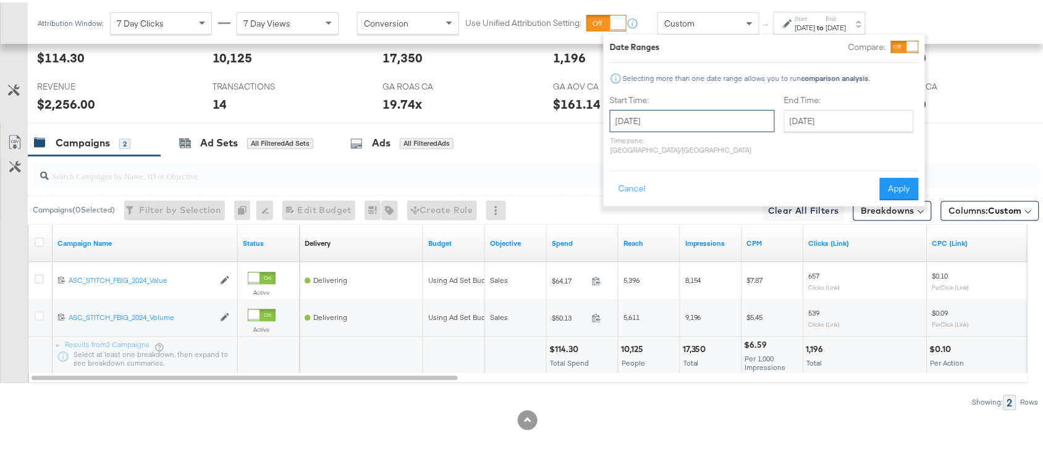
click at [650, 113] on input "[DATE]" at bounding box center [692, 119] width 165 height 22
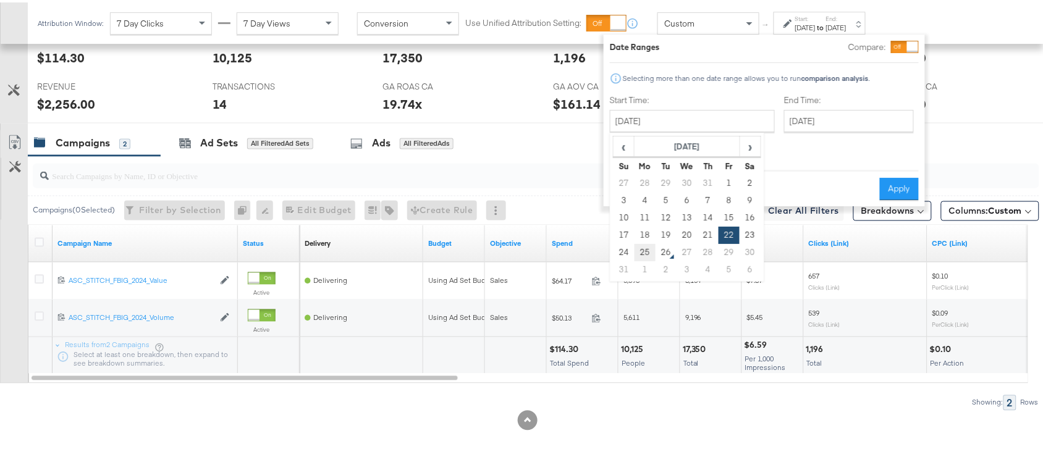
click at [647, 248] on td "25" at bounding box center [645, 250] width 21 height 17
type input "[DATE]"
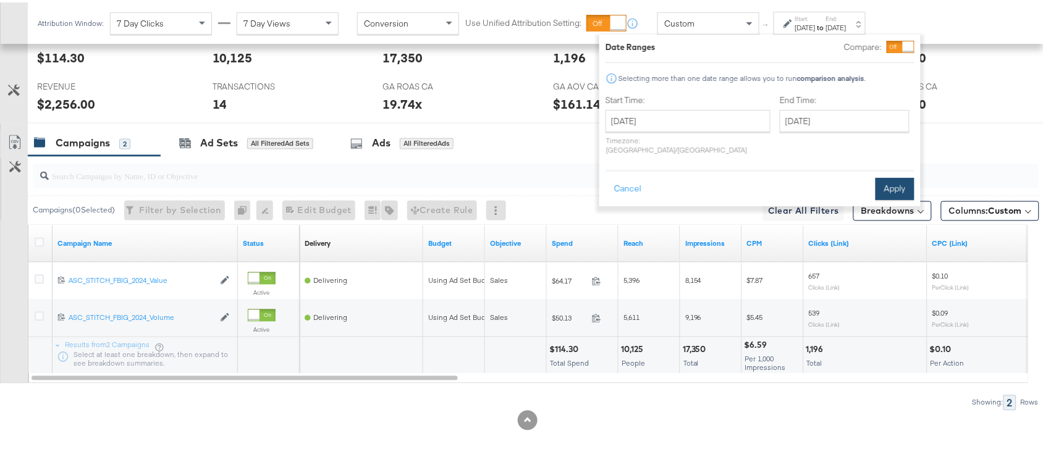
click at [894, 177] on button "Apply" at bounding box center [895, 186] width 39 height 22
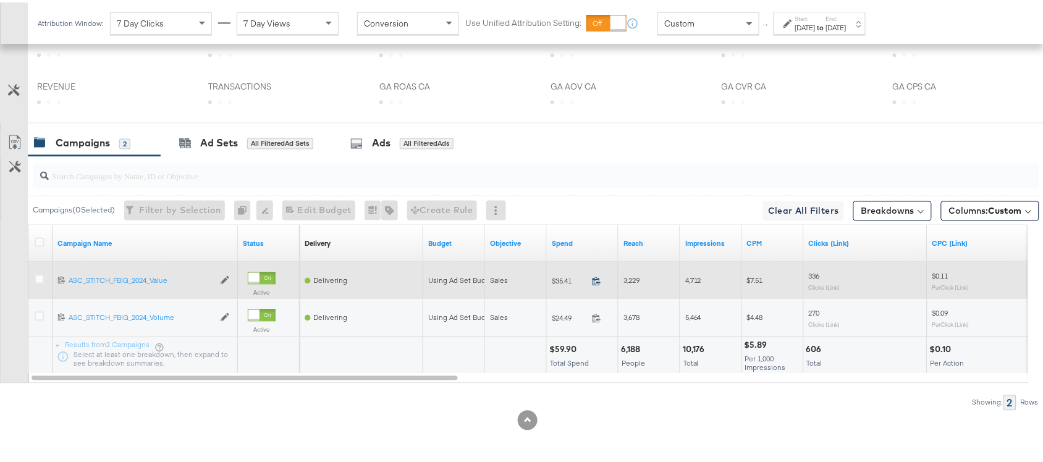
click at [596, 280] on icon at bounding box center [596, 278] width 9 height 9
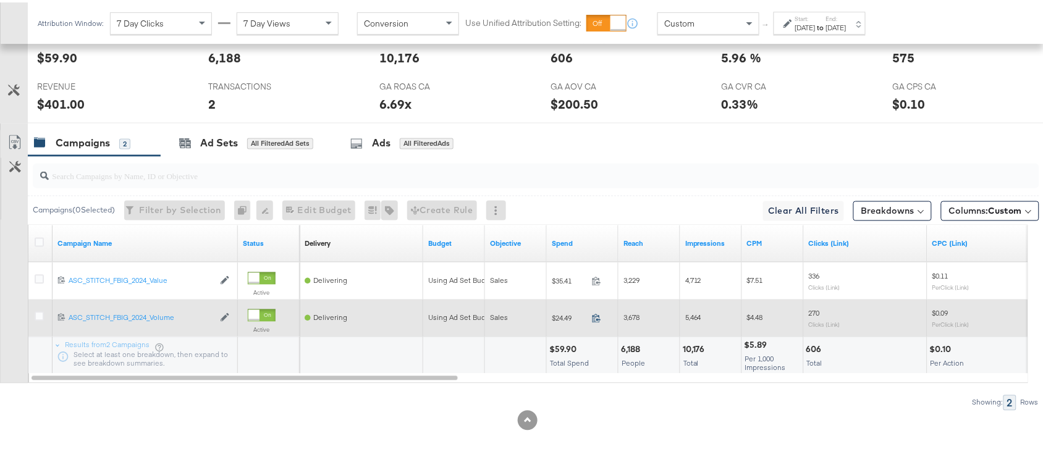
click at [594, 313] on icon at bounding box center [596, 315] width 9 height 9
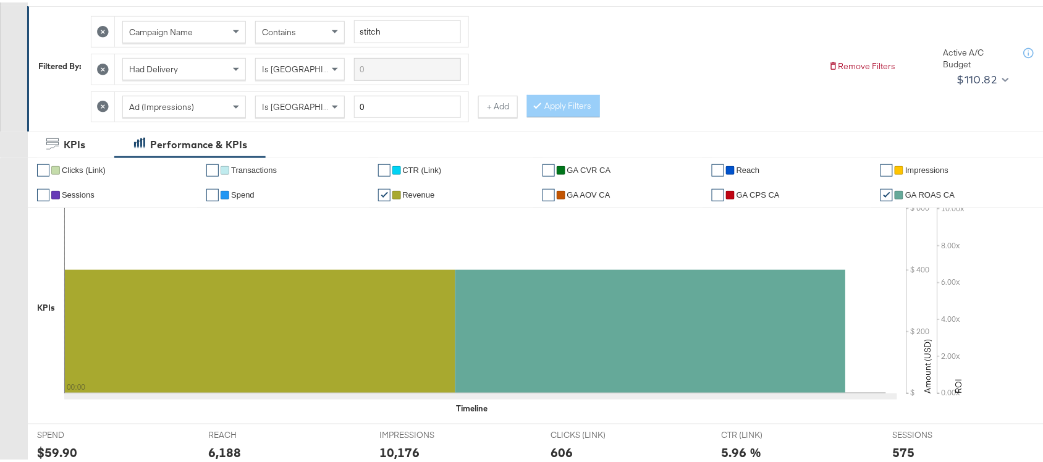
scroll to position [0, 0]
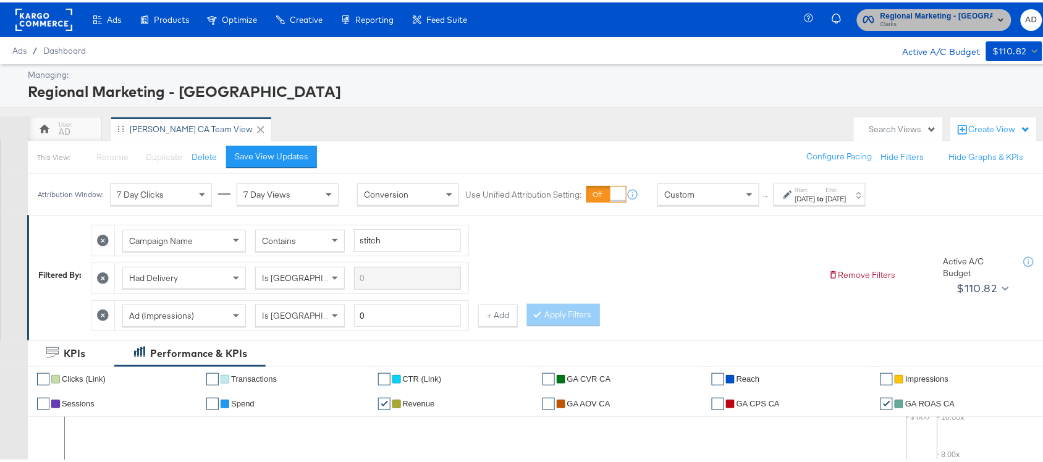
click at [955, 23] on span "Clarks" at bounding box center [937, 22] width 112 height 10
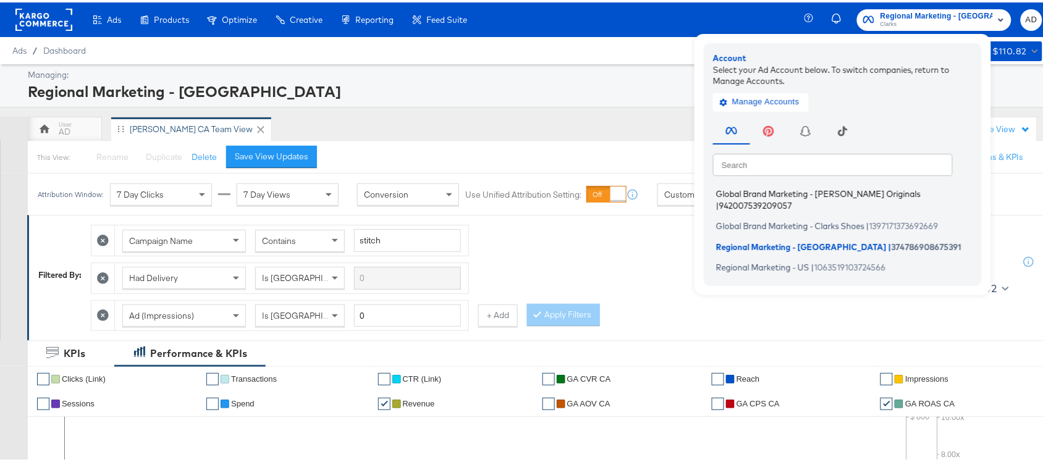
click at [808, 187] on span "Global Brand Marketing - [PERSON_NAME] Originals" at bounding box center [818, 192] width 205 height 10
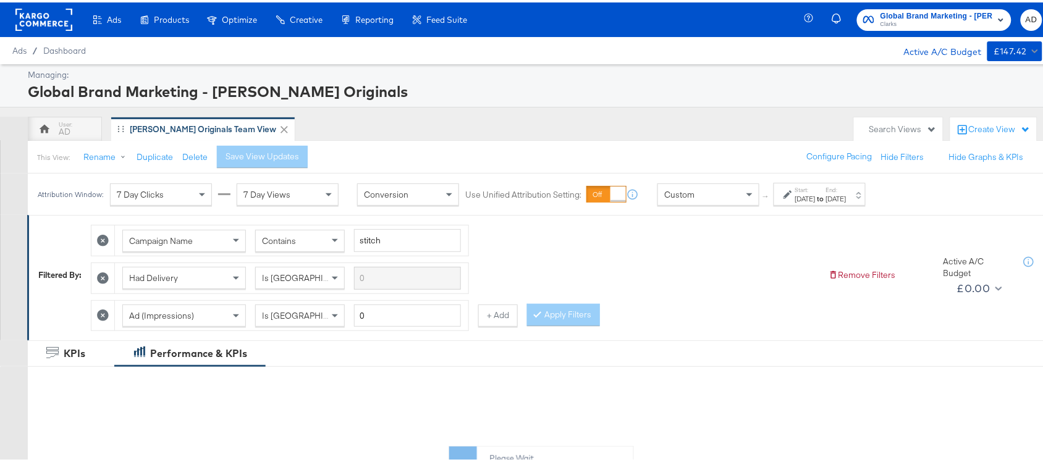
click at [826, 196] on strong "to" at bounding box center [821, 196] width 11 height 9
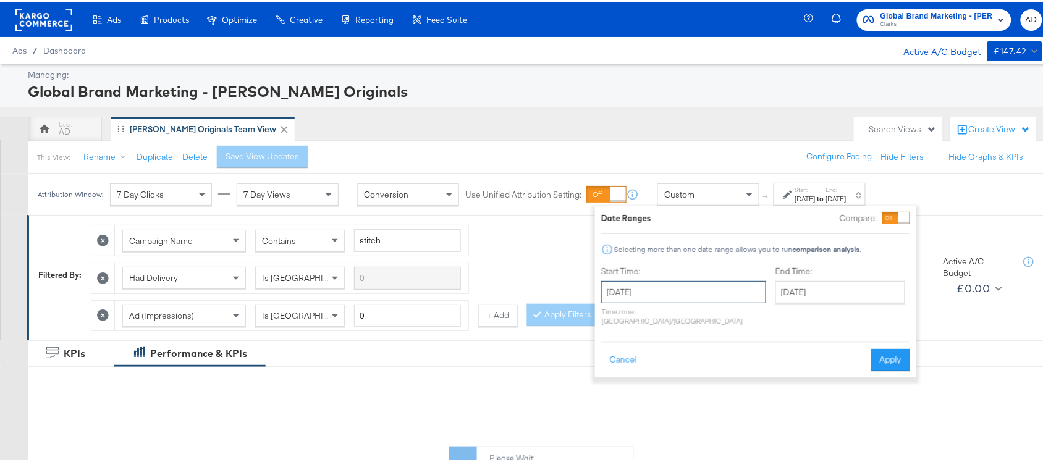
click at [677, 288] on input "[DATE]" at bounding box center [683, 290] width 165 height 22
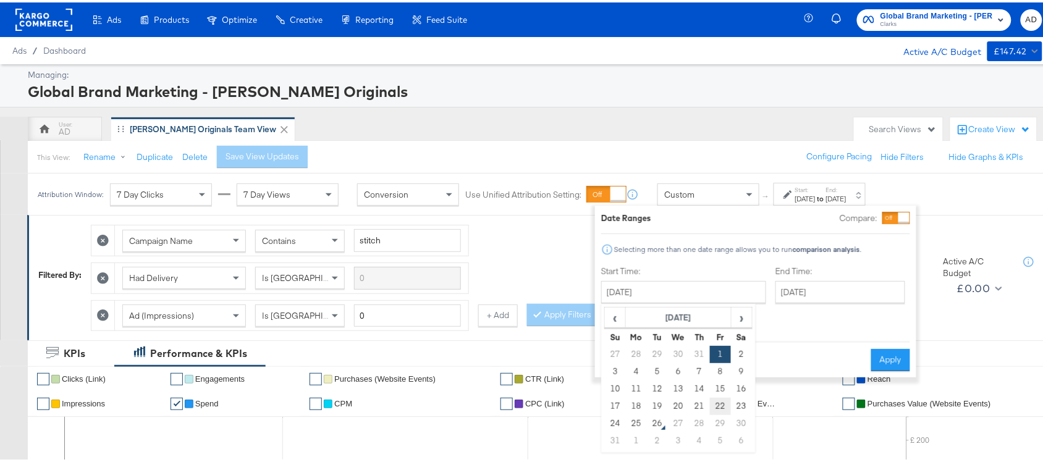
click at [722, 406] on td "22" at bounding box center [720, 403] width 21 height 17
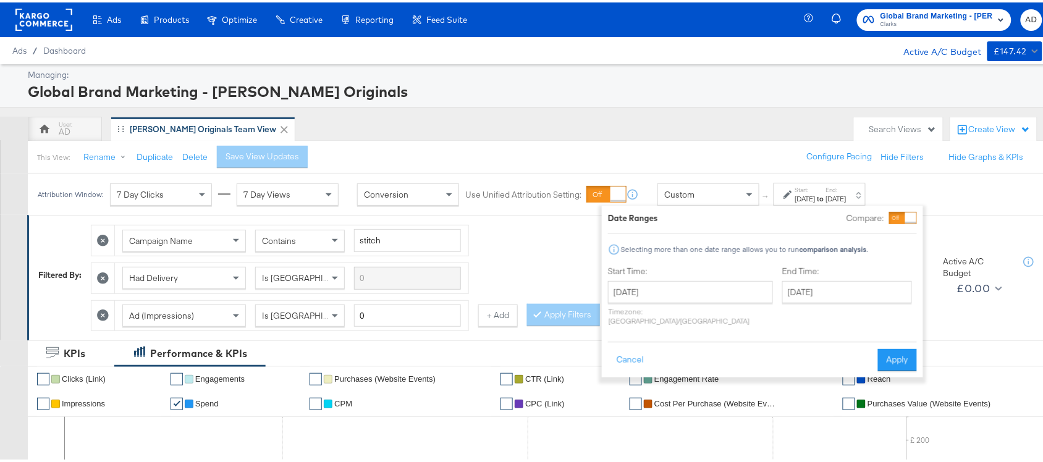
type input "[DATE]"
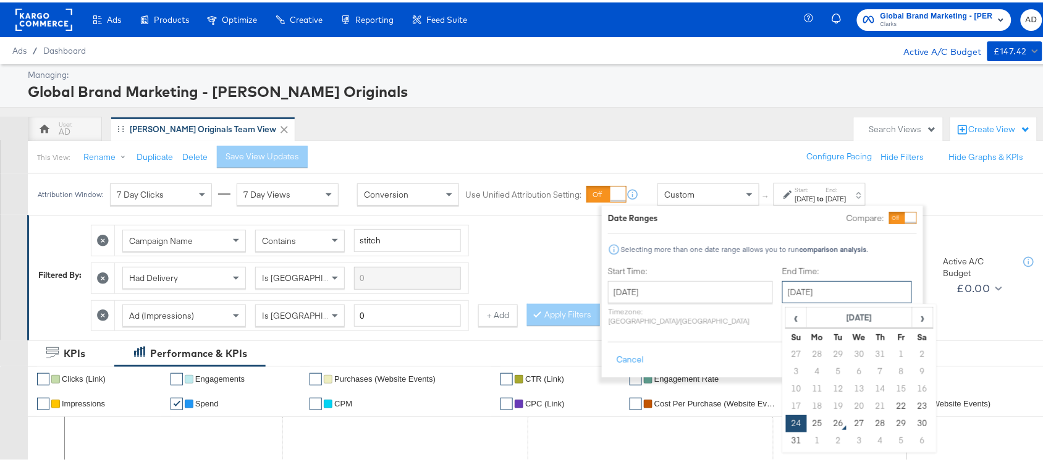
click at [850, 287] on input "[DATE]" at bounding box center [847, 290] width 130 height 22
click at [891, 410] on td "22" at bounding box center [901, 403] width 21 height 17
type input "[DATE]"
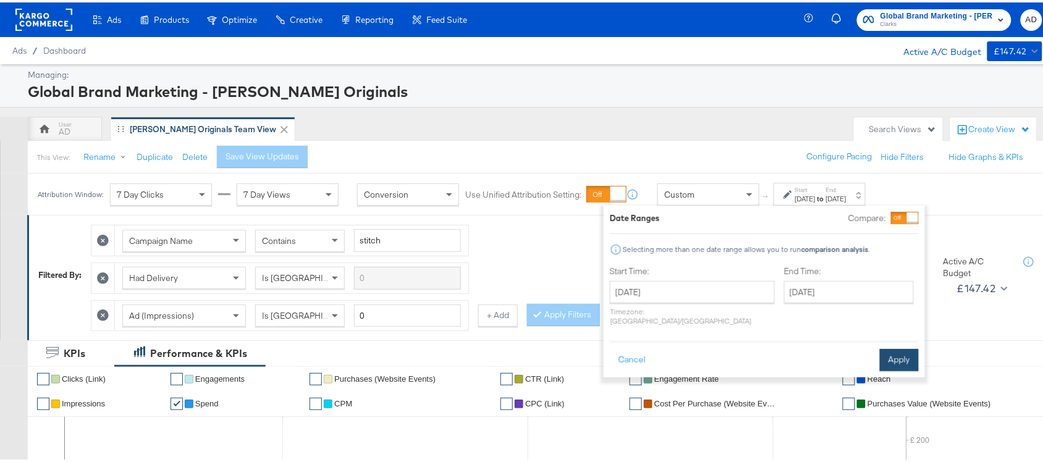
click at [897, 347] on button "Apply" at bounding box center [899, 358] width 39 height 22
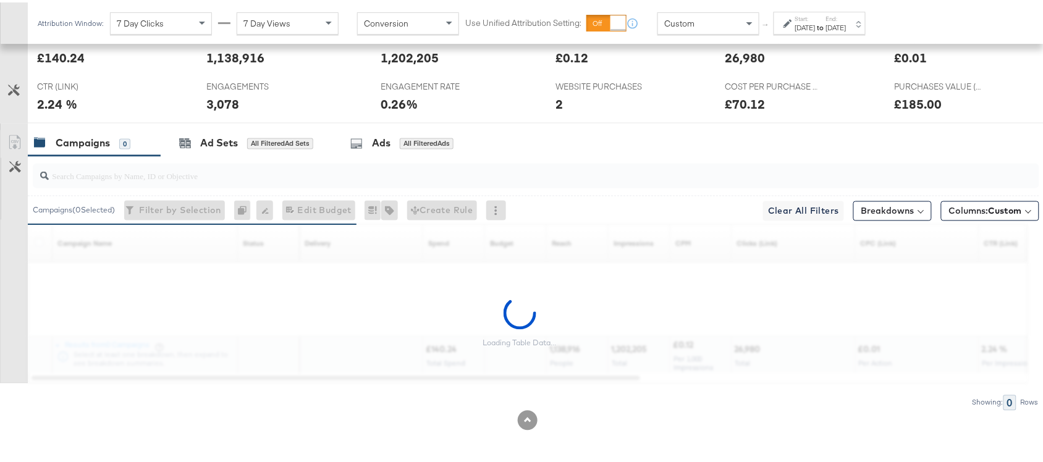
scroll to position [570, 0]
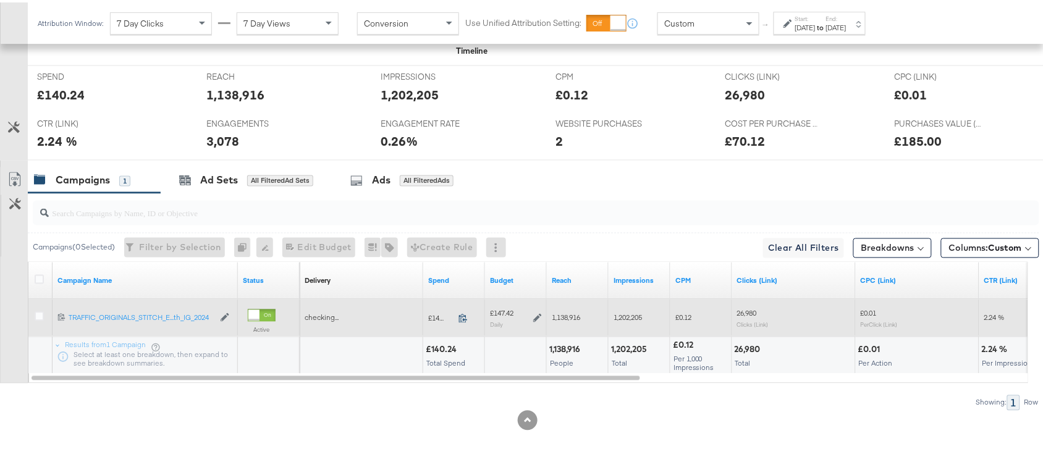
click at [465, 317] on icon at bounding box center [463, 316] width 8 height 9
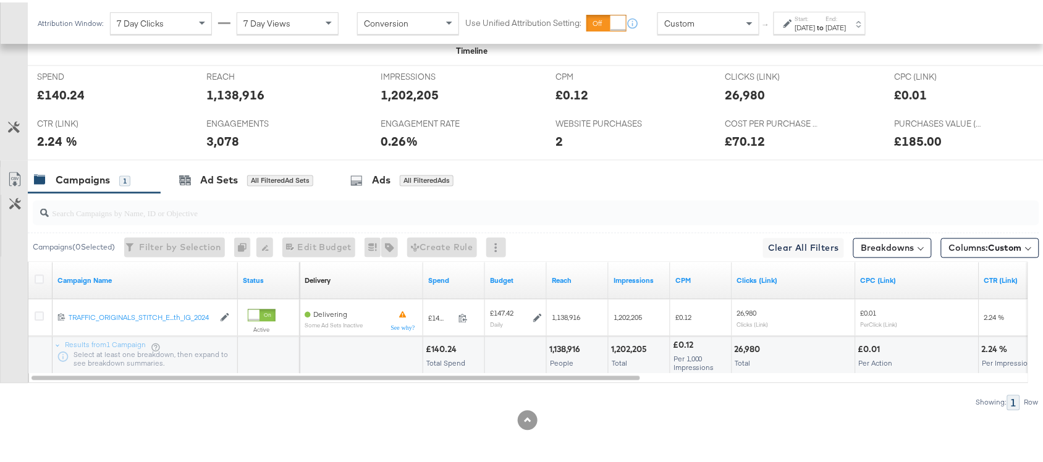
click at [847, 25] on div "[DATE]" at bounding box center [836, 25] width 20 height 10
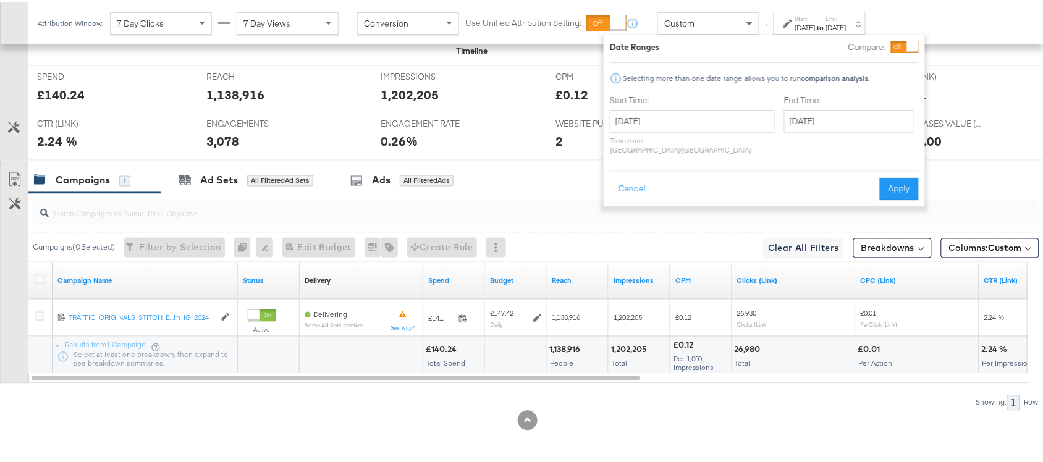
click at [687, 106] on div "Start Time: [DATE] ‹ [DATE] › Su Mo Tu We Th Fr Sa 27 28 29 30 31 1 2 3 4 5 6 7…" at bounding box center [692, 124] width 165 height 65
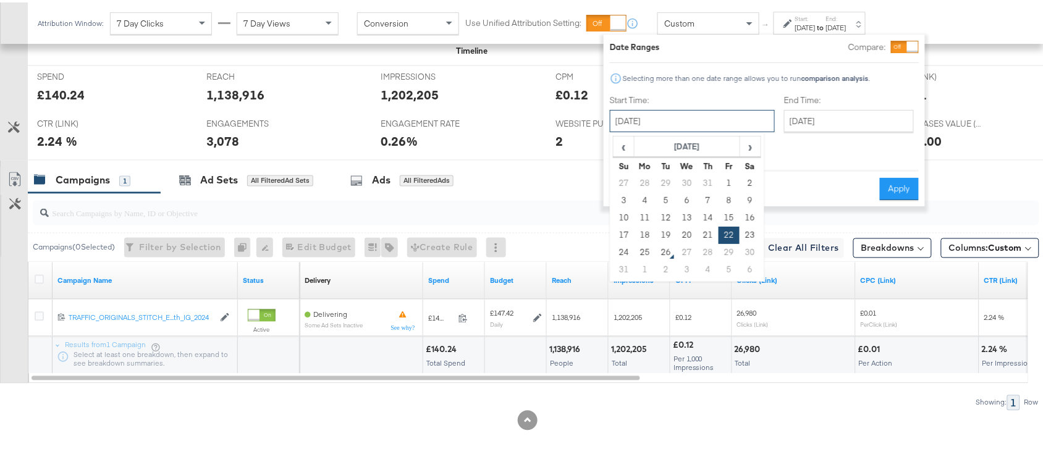
click at [703, 108] on input "[DATE]" at bounding box center [692, 119] width 165 height 22
click at [648, 252] on td "25" at bounding box center [645, 250] width 21 height 17
type input "[DATE]"
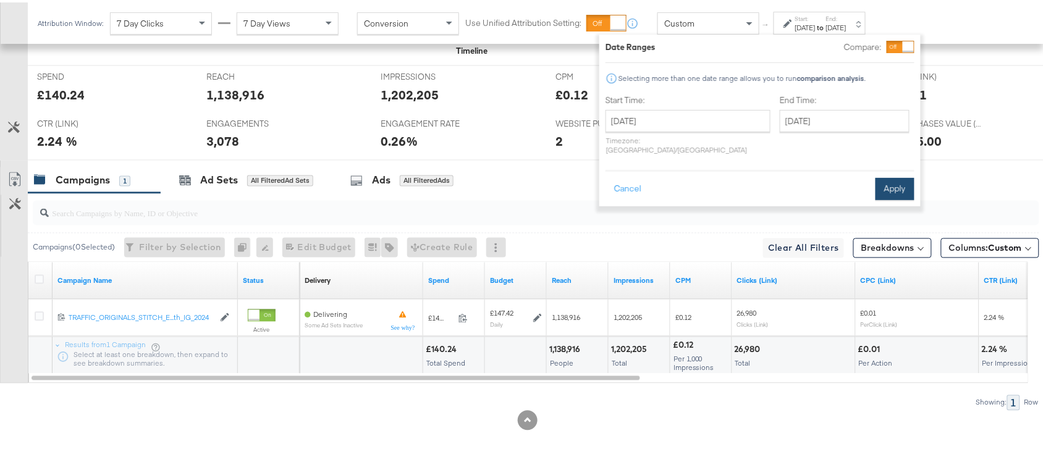
click at [887, 180] on button "Apply" at bounding box center [895, 186] width 39 height 22
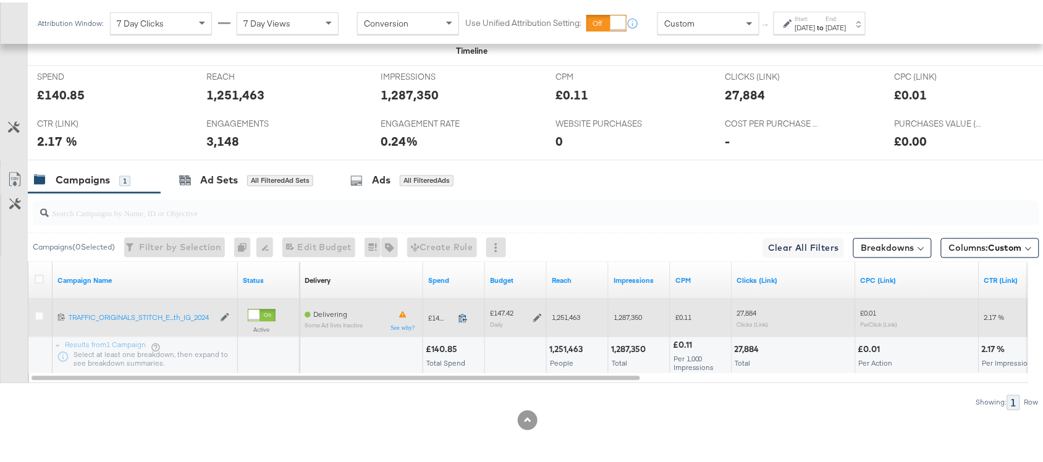
click at [460, 316] on icon at bounding box center [462, 315] width 9 height 9
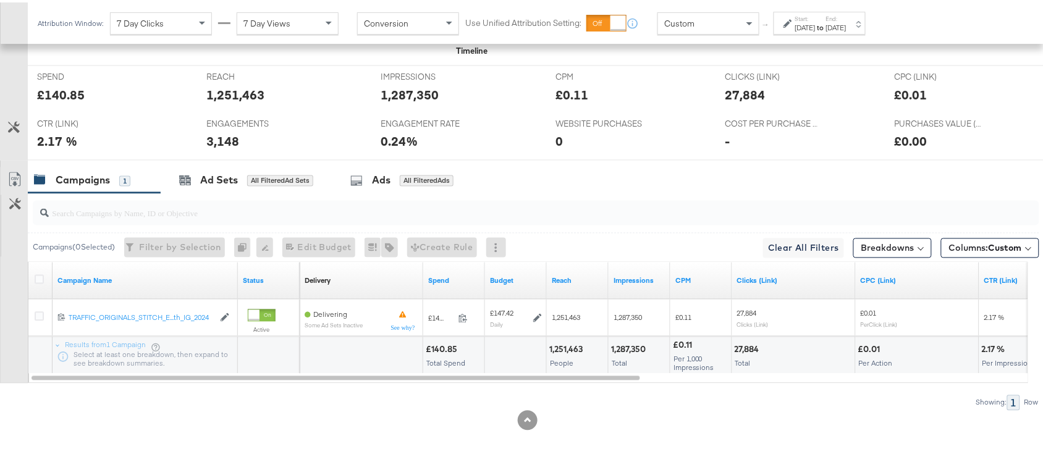
scroll to position [0, 0]
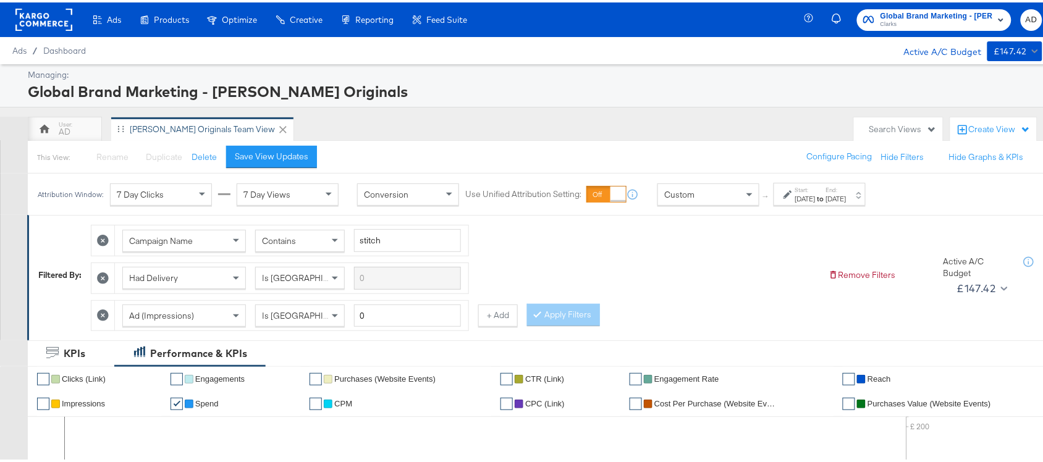
click at [927, 22] on span "Clarks" at bounding box center [937, 22] width 112 height 10
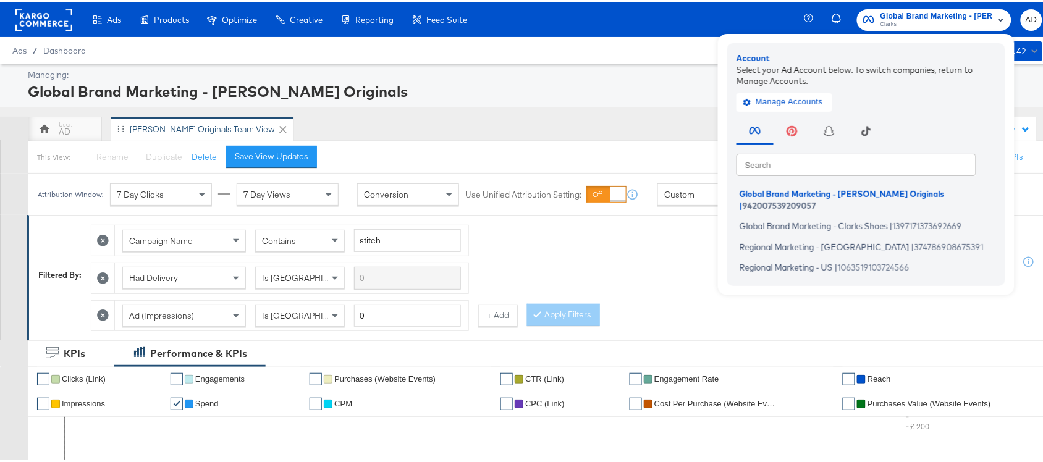
click at [41, 22] on rect at bounding box center [43, 17] width 57 height 22
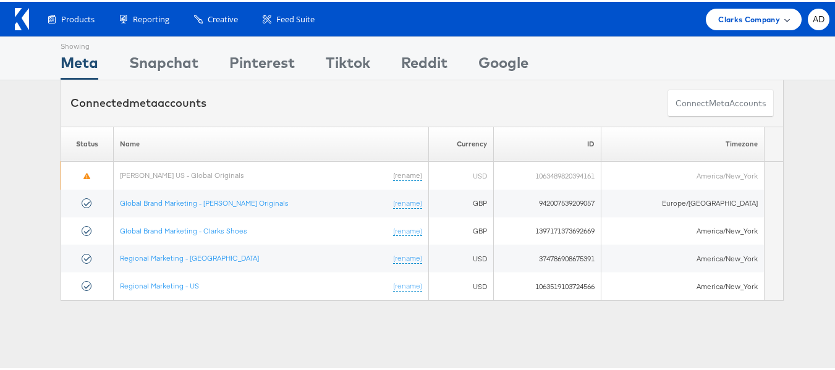
click at [751, 23] on span "Clarks Company" at bounding box center [749, 17] width 62 height 13
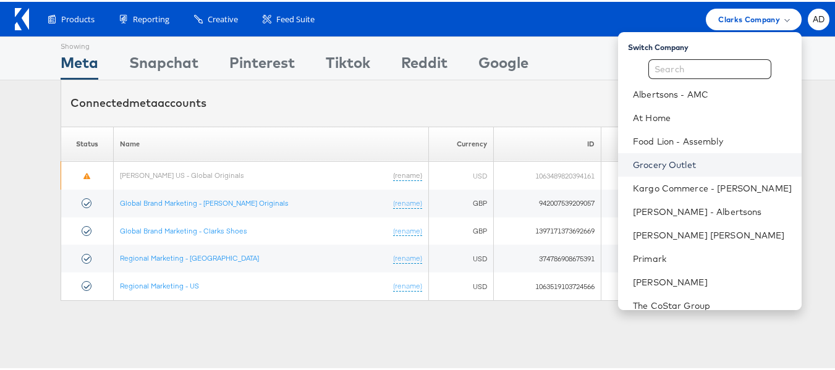
click at [633, 164] on link "Grocery Outlet" at bounding box center [712, 163] width 159 height 12
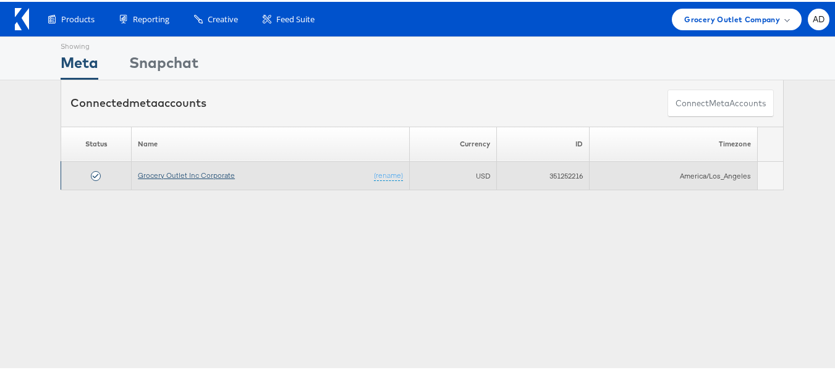
click at [193, 175] on link "Grocery Outlet Inc Corporate" at bounding box center [186, 173] width 97 height 9
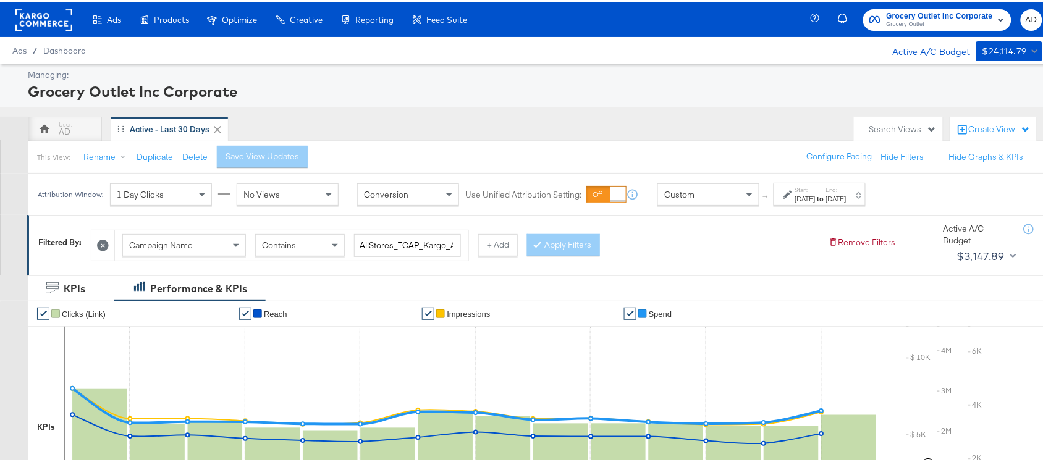
click at [847, 195] on div "[DATE]" at bounding box center [836, 197] width 20 height 10
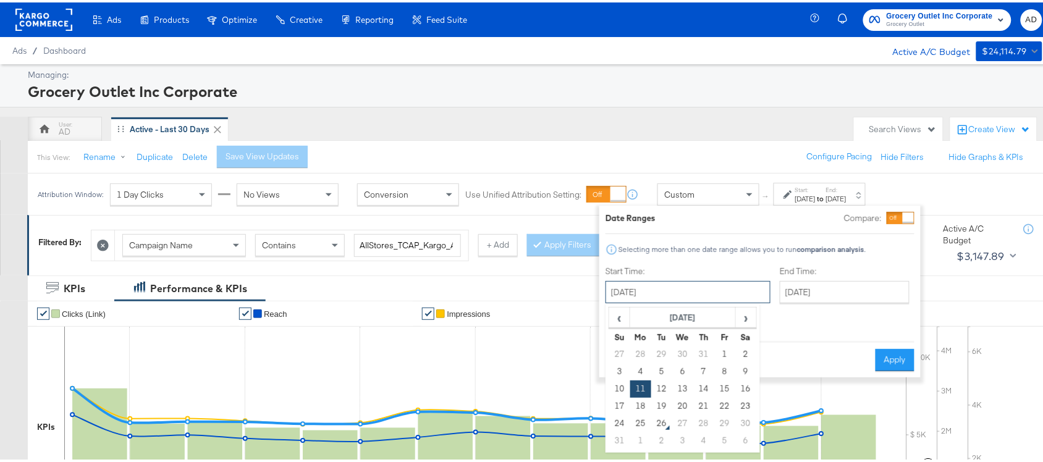
click at [686, 295] on input "[DATE]" at bounding box center [688, 290] width 165 height 22
click at [718, 403] on td "22" at bounding box center [724, 403] width 21 height 17
type input "[DATE]"
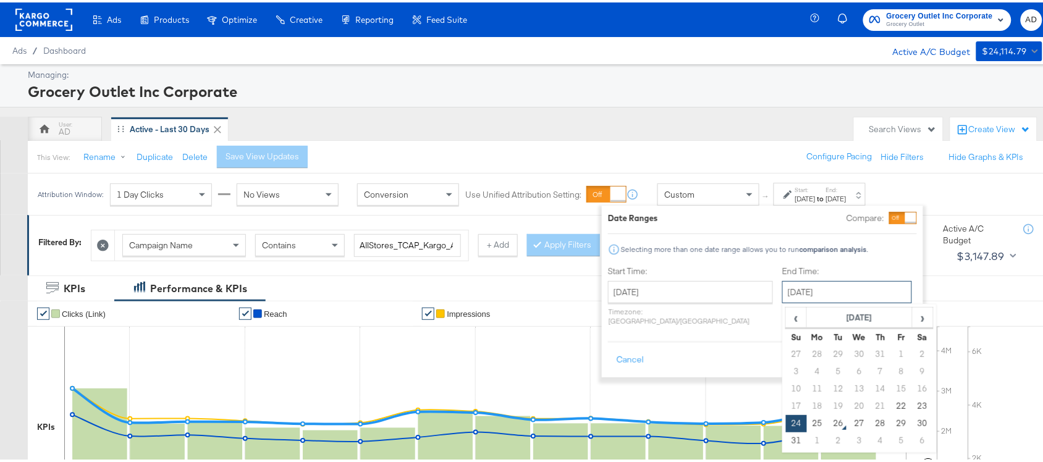
click at [839, 285] on input "[DATE]" at bounding box center [847, 290] width 130 height 22
click at [891, 406] on td "22" at bounding box center [901, 403] width 21 height 17
type input "[DATE]"
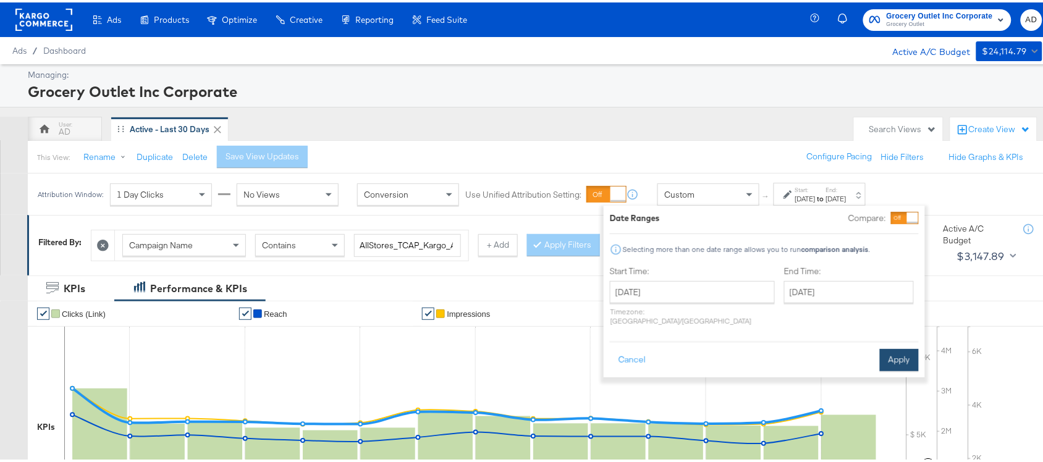
click at [893, 349] on button "Apply" at bounding box center [899, 358] width 39 height 22
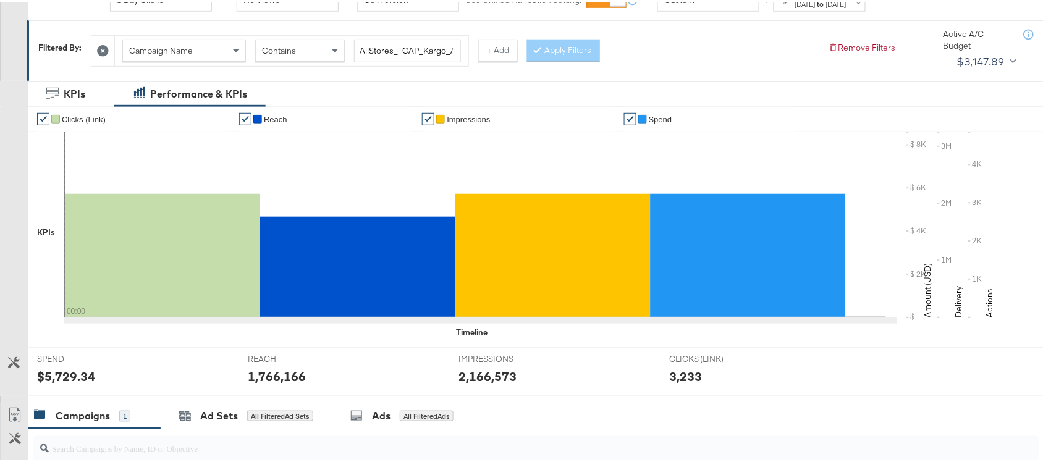
scroll to position [431, 0]
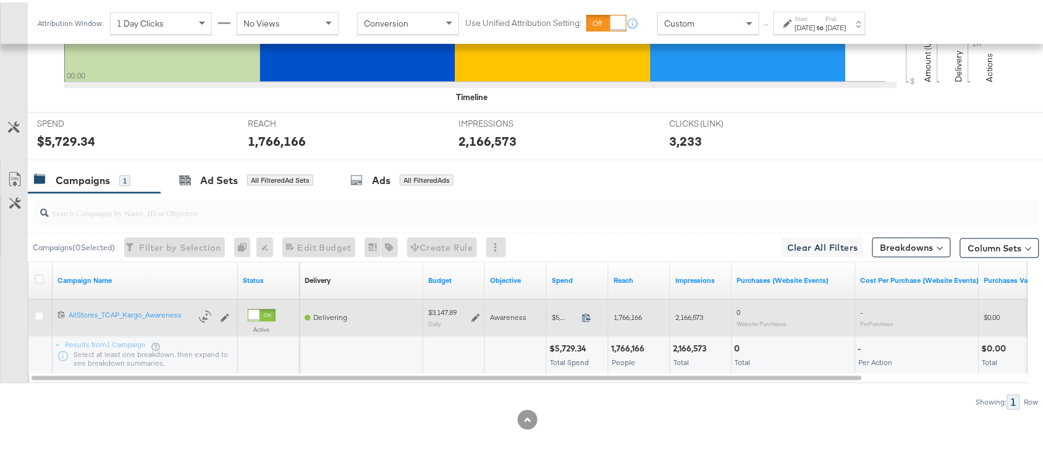
click at [587, 318] on icon at bounding box center [586, 315] width 9 height 9
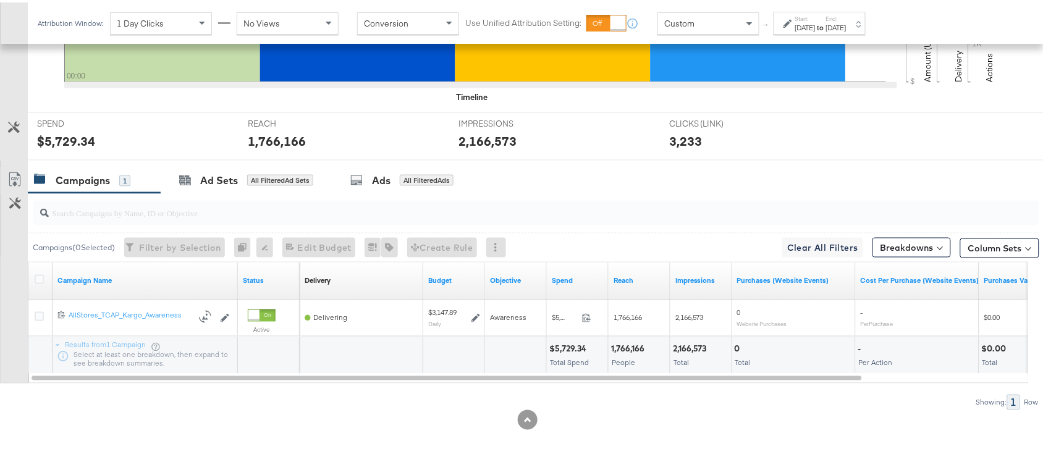
click at [816, 26] on div "[DATE]" at bounding box center [805, 25] width 20 height 10
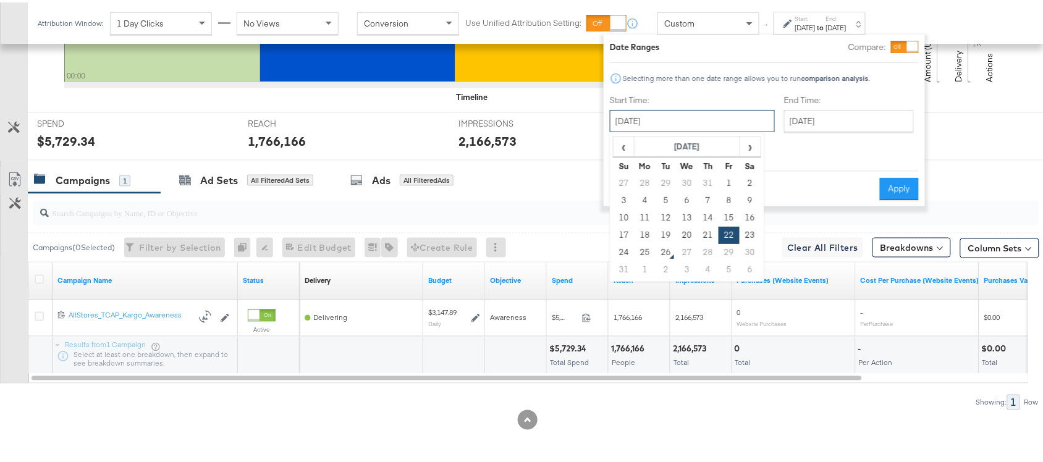
click at [696, 125] on input "[DATE]" at bounding box center [692, 119] width 165 height 22
click at [627, 247] on td "24" at bounding box center [624, 250] width 21 height 17
type input "[DATE]"
drag, startPoint x: 699, startPoint y: 122, endPoint x: 641, endPoint y: 248, distance: 138.2
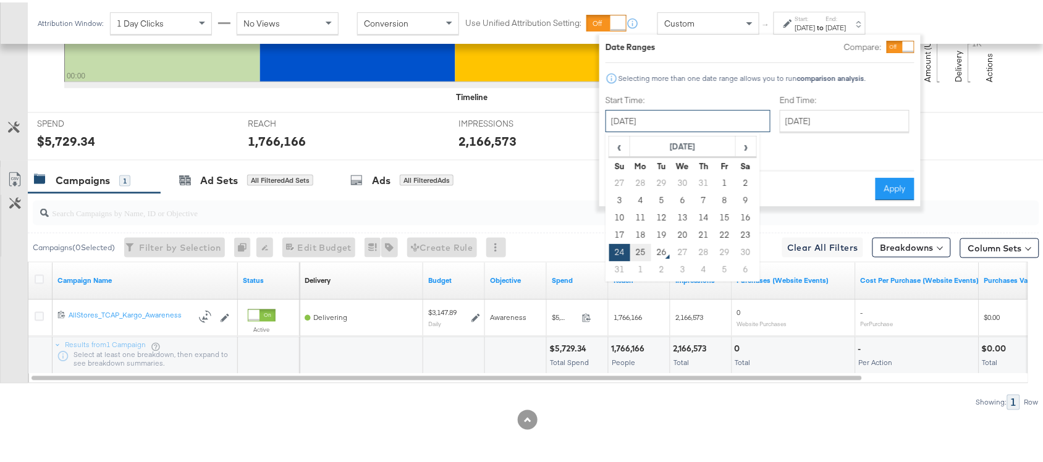
click at [641, 130] on div "[DATE] ‹ [DATE] › Su Mo Tu We Th Fr Sa 27 28 29 30 31 1 2 3 4 5 6 7 8 9 10 11 1…" at bounding box center [688, 119] width 165 height 22
click at [641, 248] on td "25" at bounding box center [640, 250] width 21 height 17
type input "[DATE]"
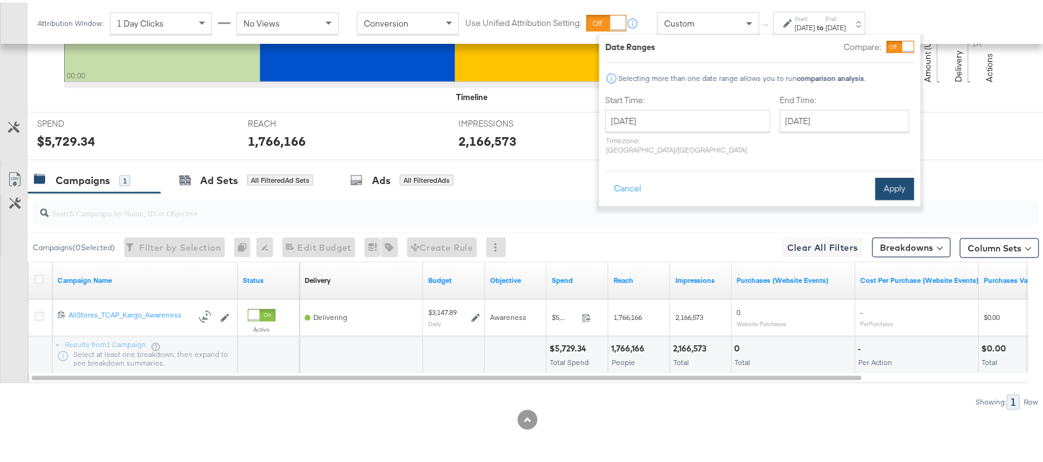
click at [898, 176] on button "Apply" at bounding box center [895, 186] width 39 height 22
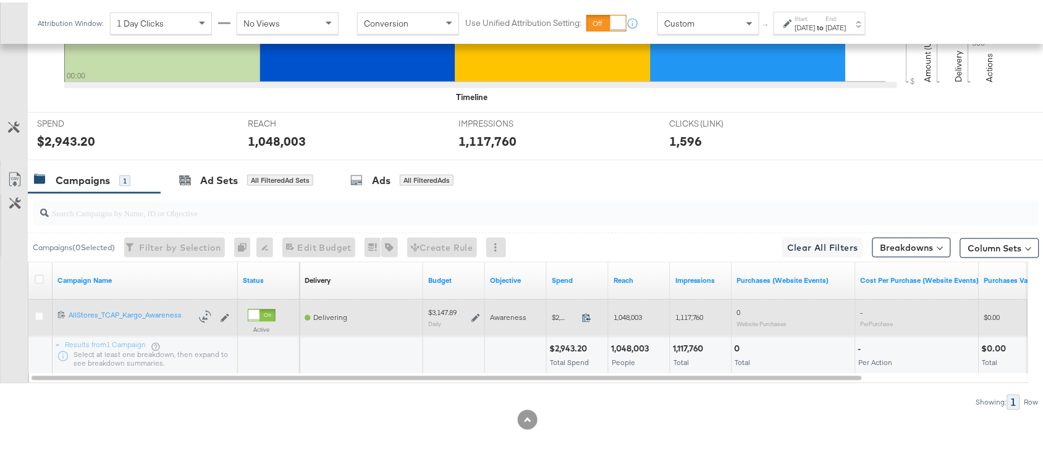
click at [585, 318] on icon at bounding box center [586, 315] width 9 height 9
